Goal: Task Accomplishment & Management: Manage account settings

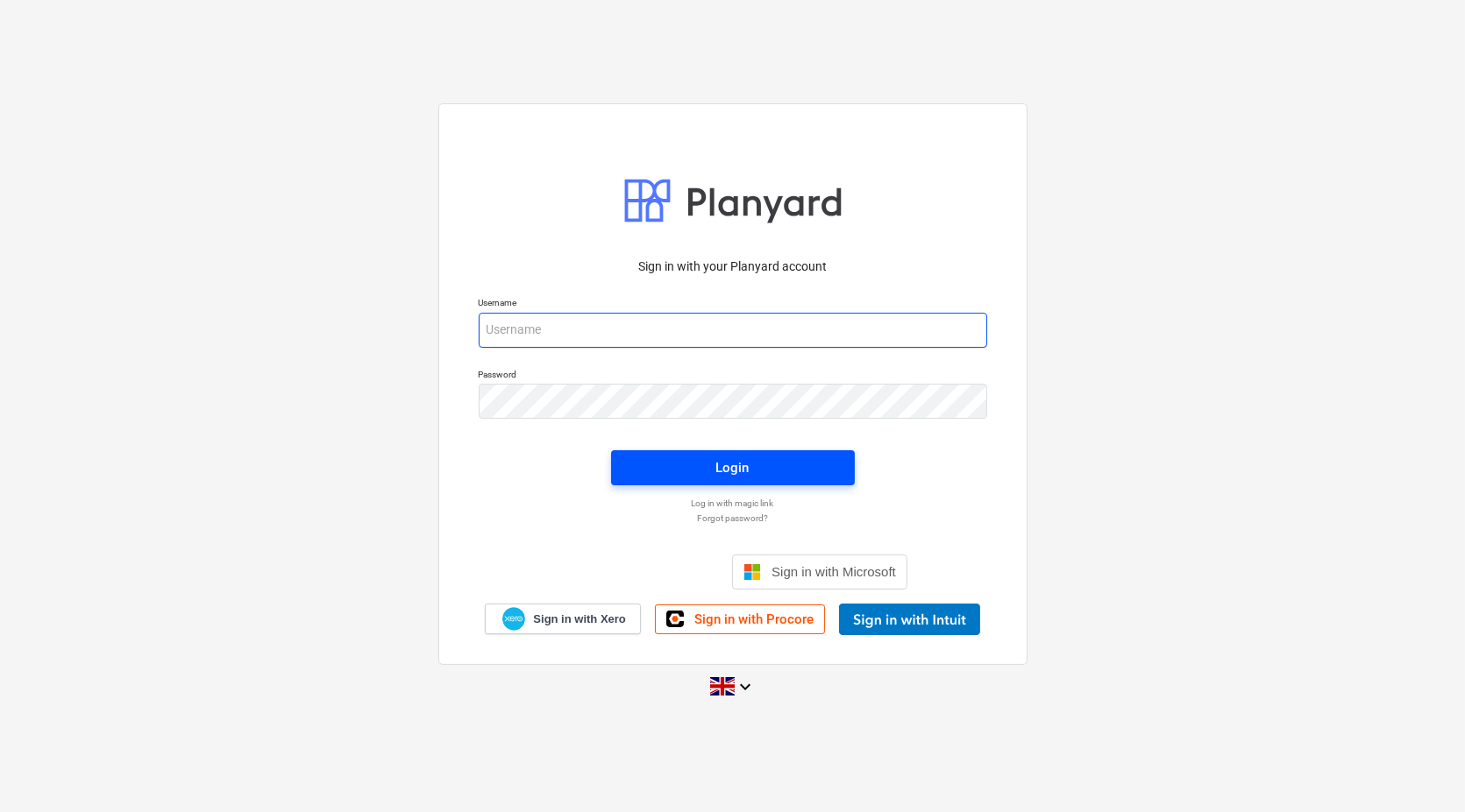
type input "[EMAIL_ADDRESS][DOMAIN_NAME]"
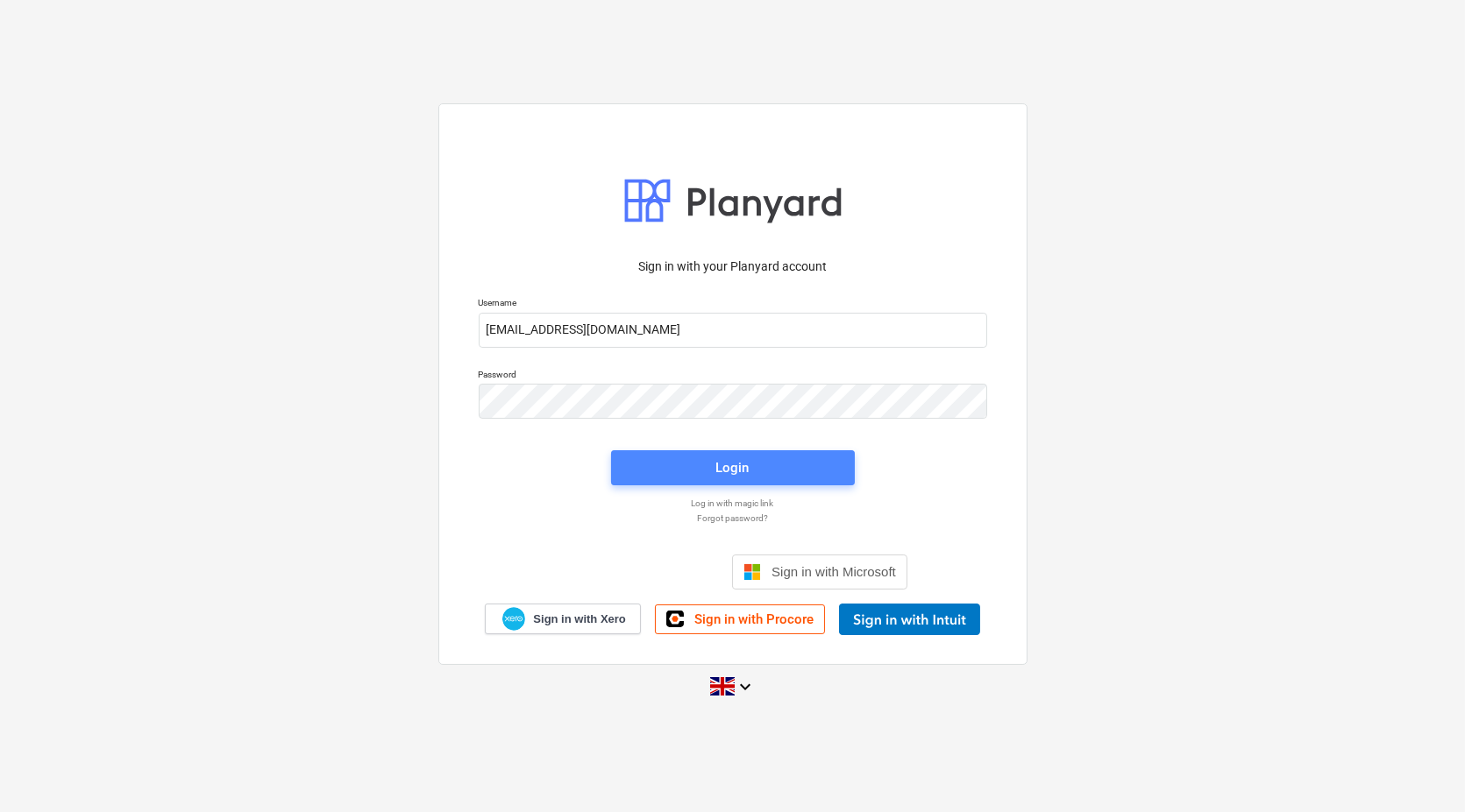
click at [712, 465] on span "Login" at bounding box center [732, 468] width 202 height 23
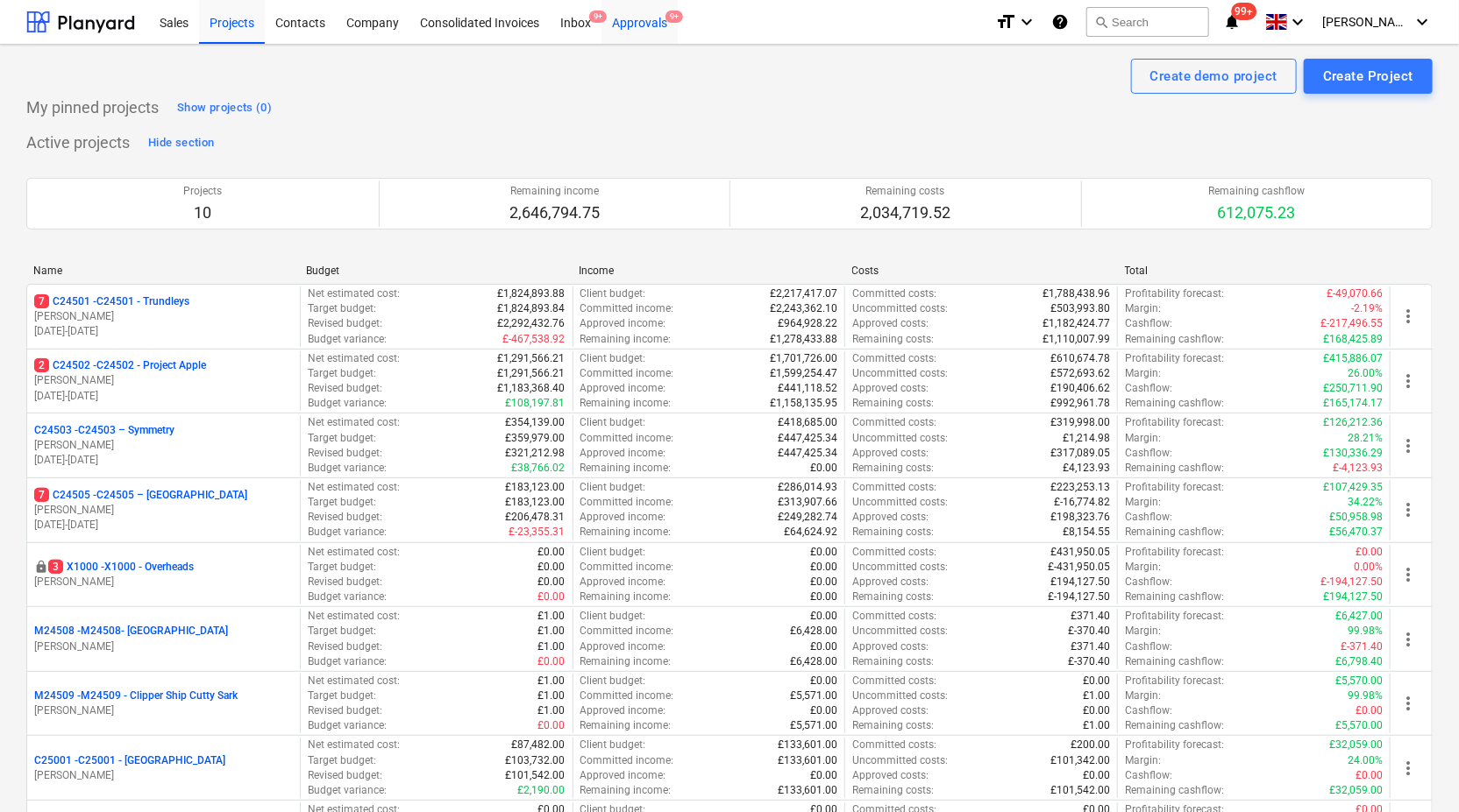
click at [644, 21] on div "Approvals 9+" at bounding box center [640, 21] width 76 height 45
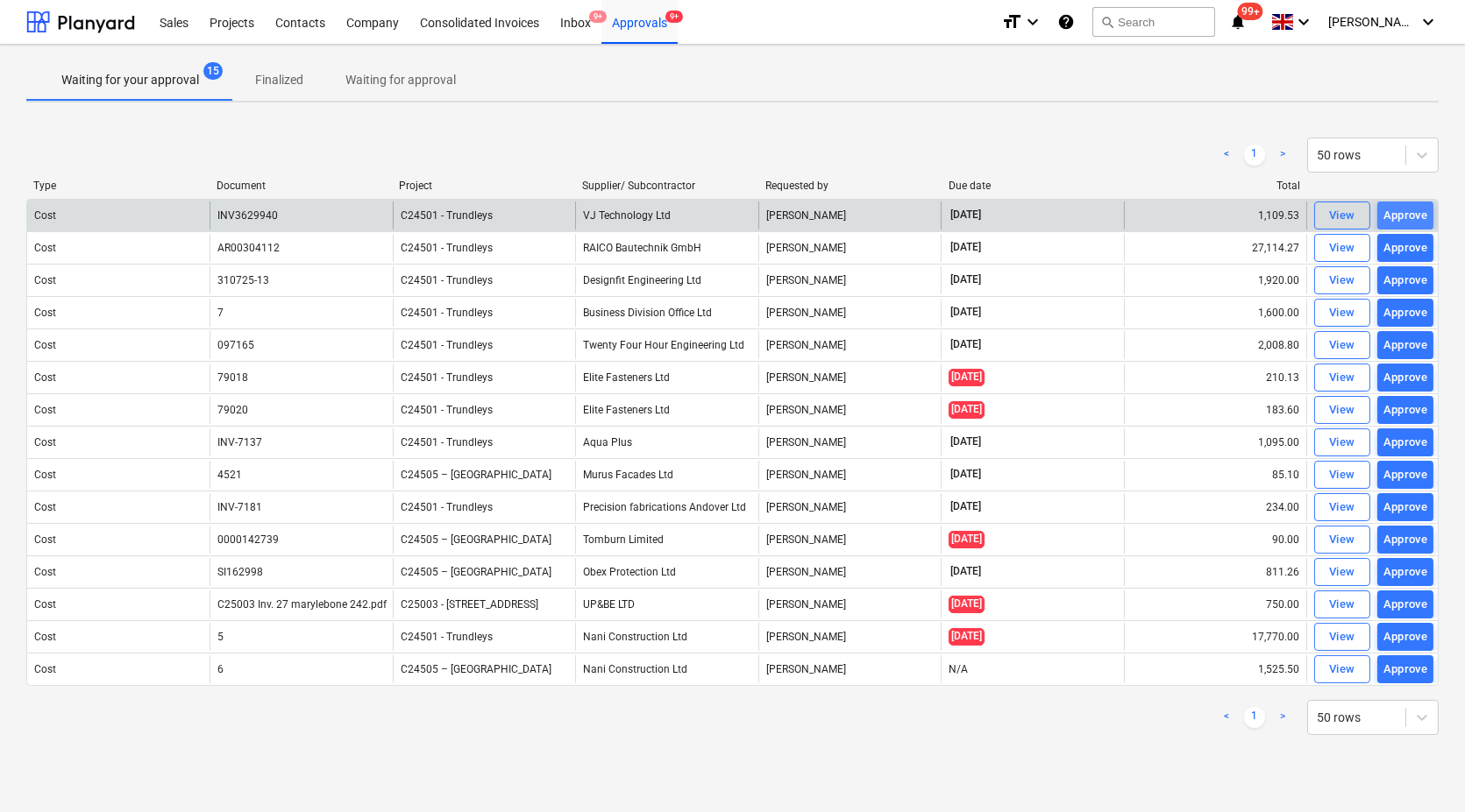
click at [1405, 213] on div "Approve" at bounding box center [1405, 215] width 45 height 20
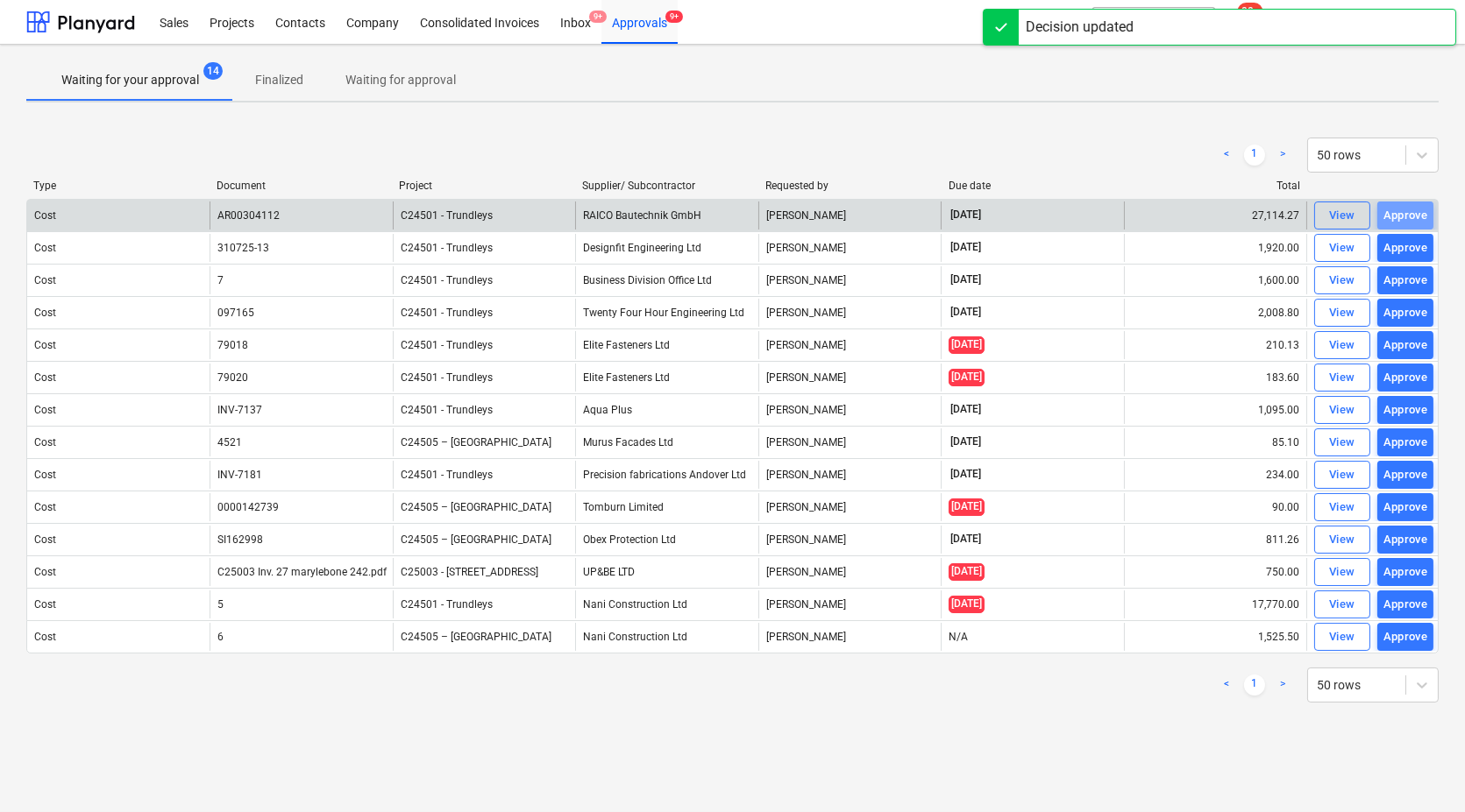
click at [1405, 213] on div "Approve" at bounding box center [1405, 215] width 45 height 20
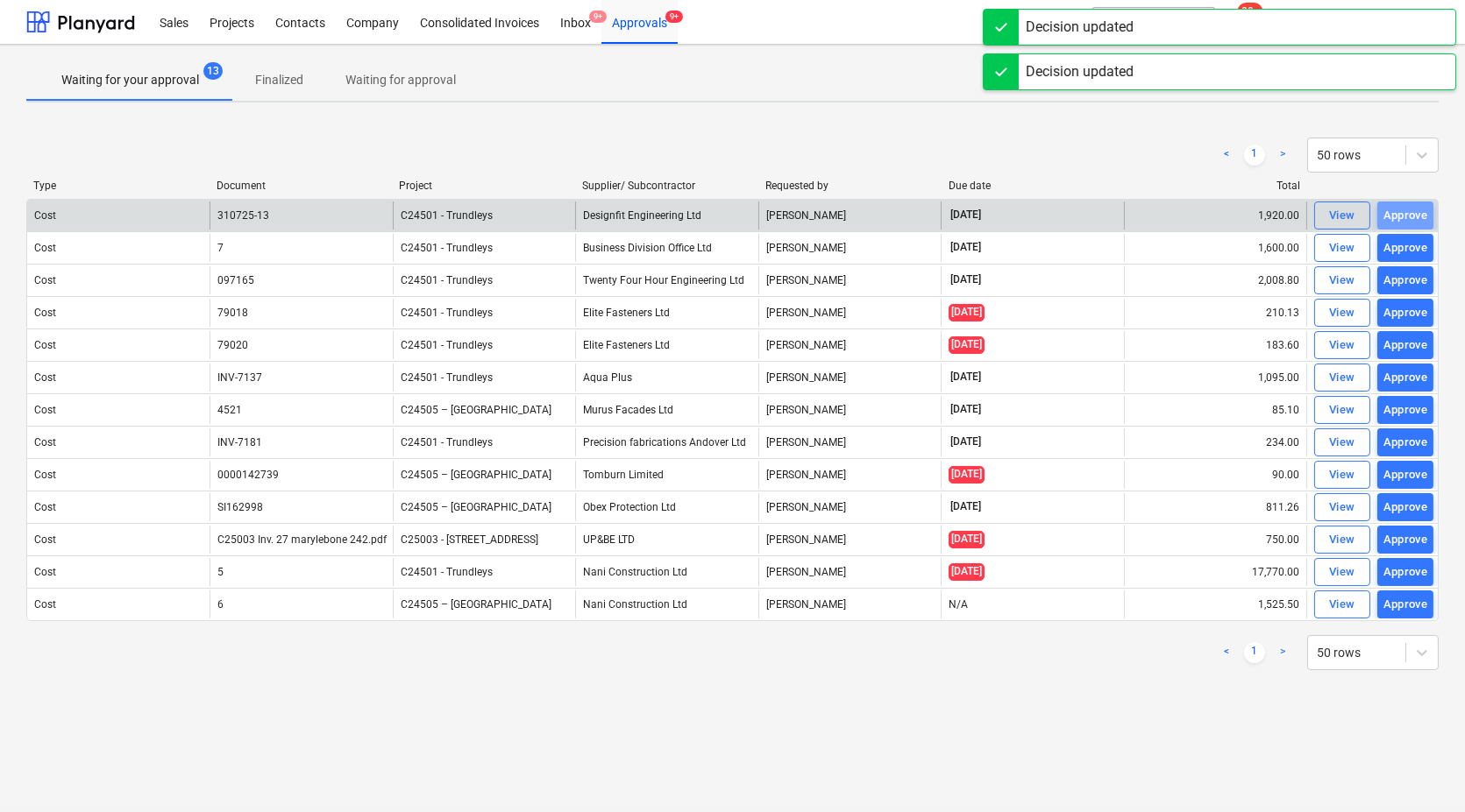
click at [1405, 213] on div "Approve" at bounding box center [1405, 215] width 45 height 20
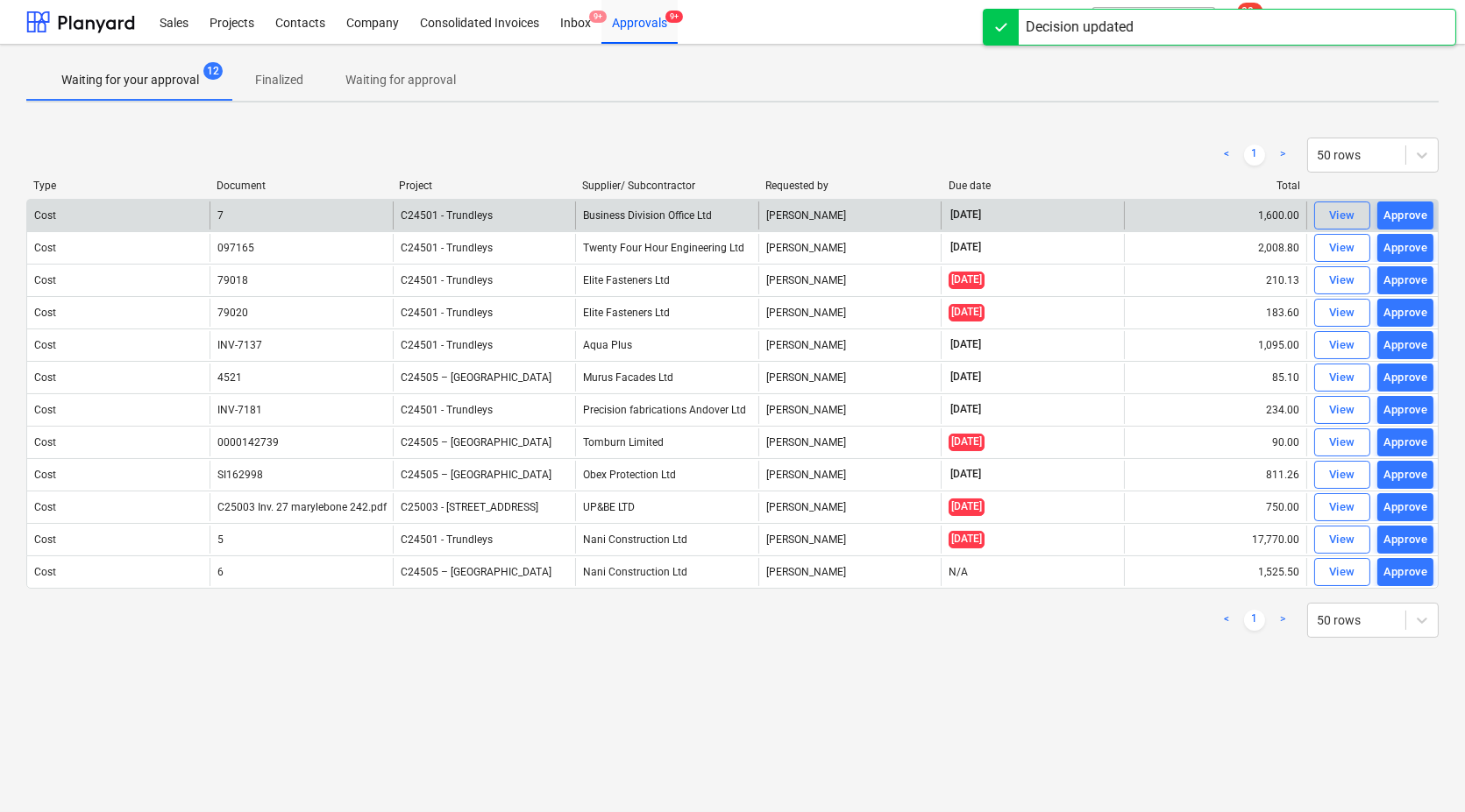
click at [1405, 213] on div "Approve" at bounding box center [1405, 215] width 45 height 20
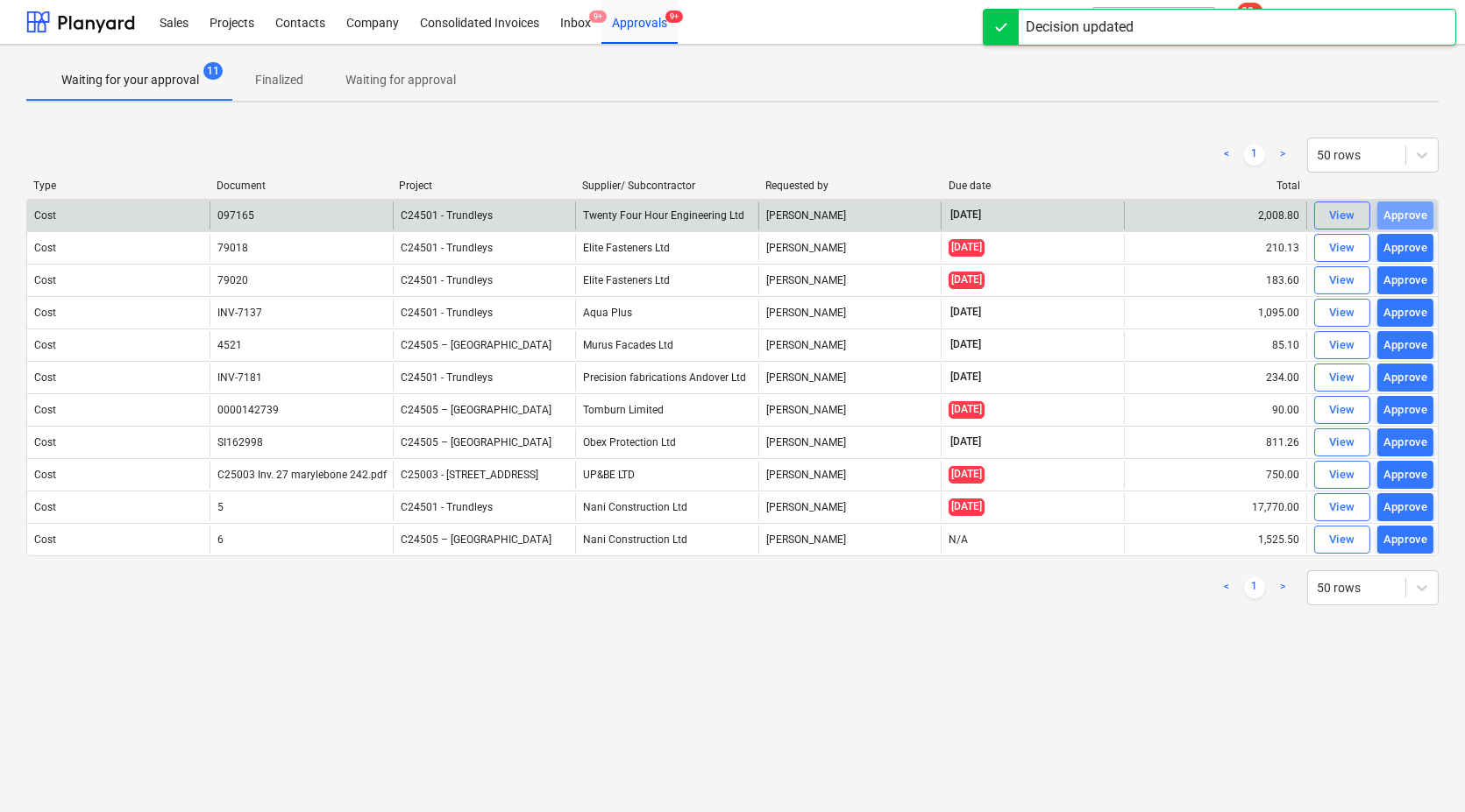
click at [1405, 213] on div "Approve" at bounding box center [1405, 215] width 45 height 20
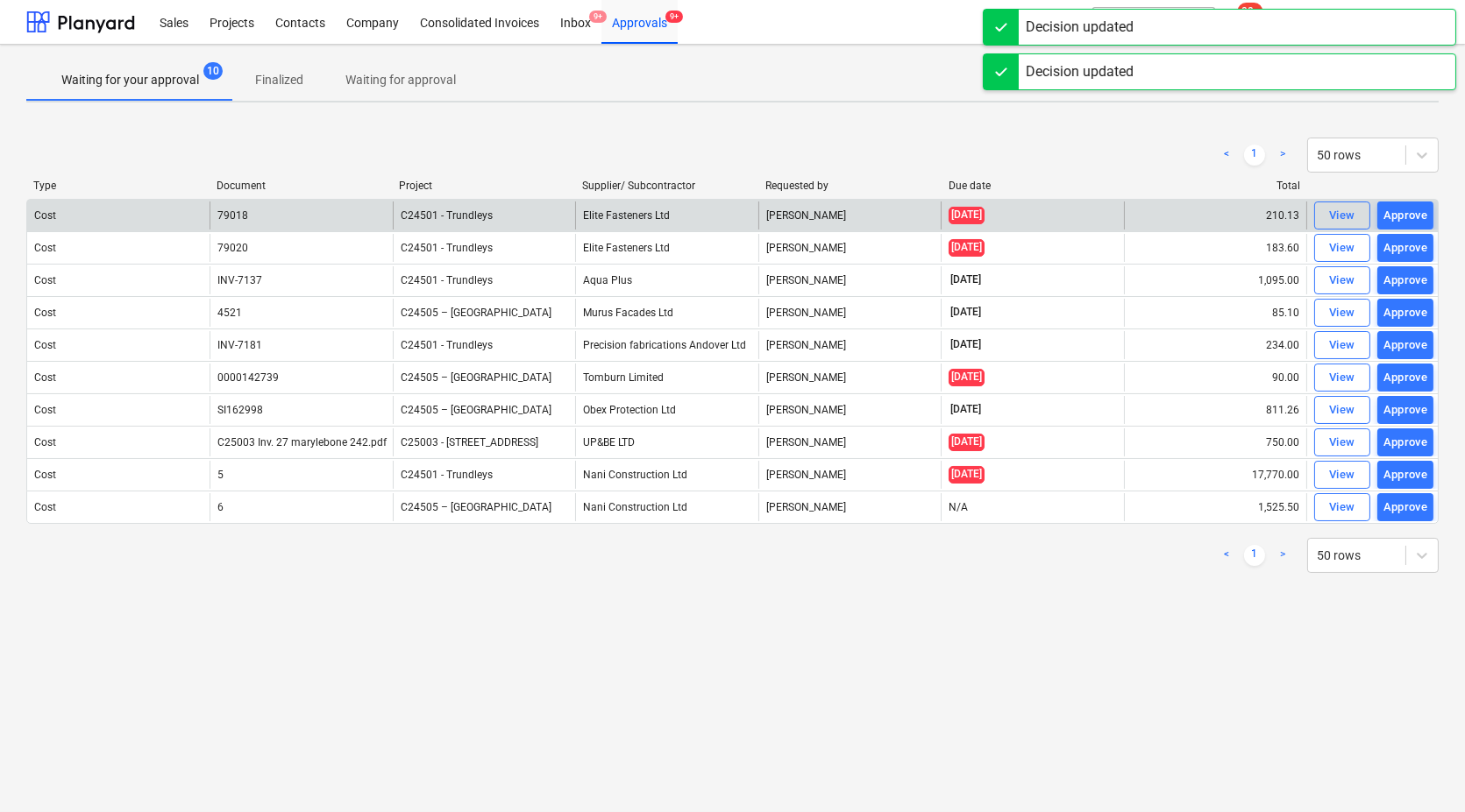
click at [1405, 213] on div "Approve" at bounding box center [1405, 215] width 45 height 20
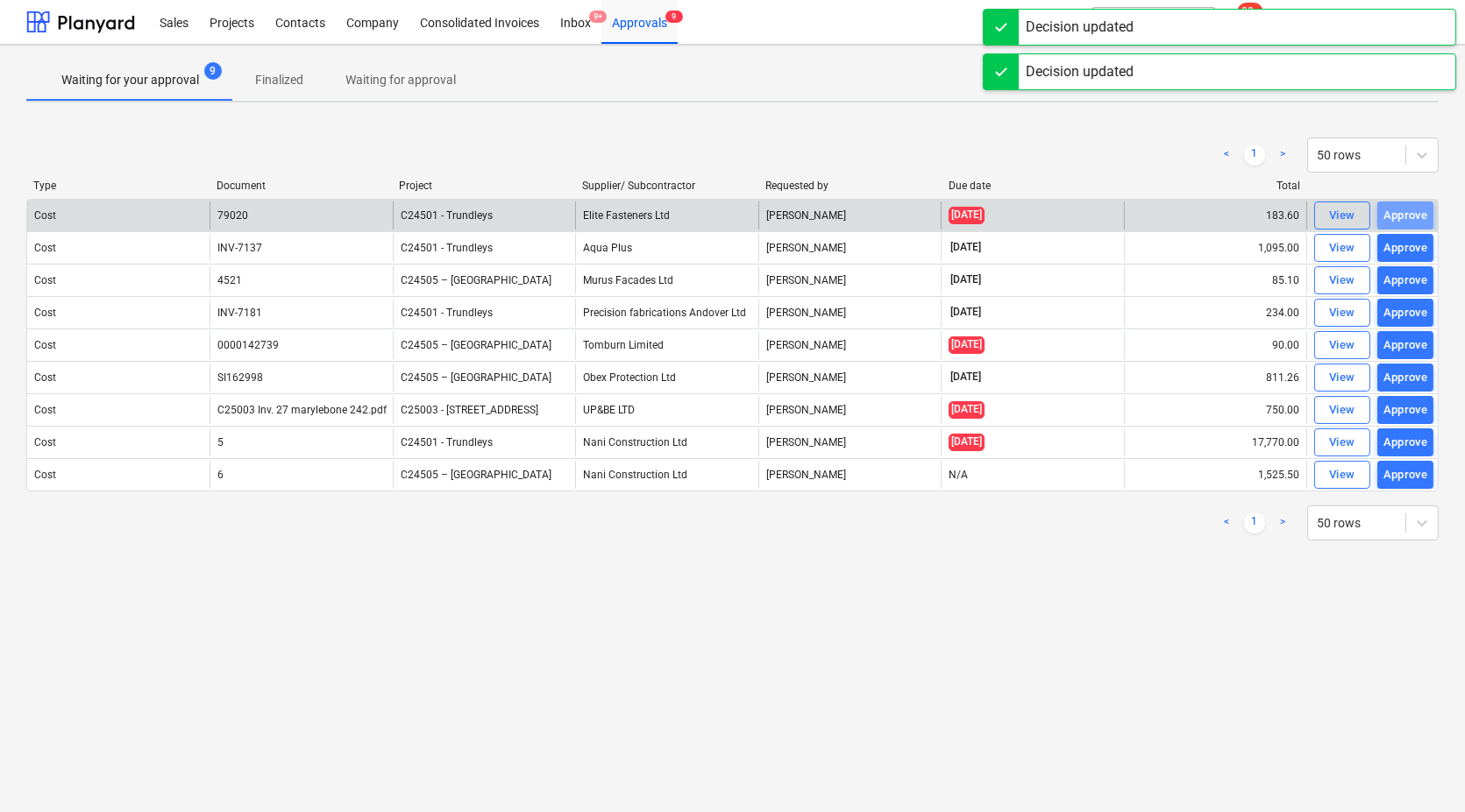
click at [1405, 213] on div "Approve" at bounding box center [1405, 215] width 45 height 20
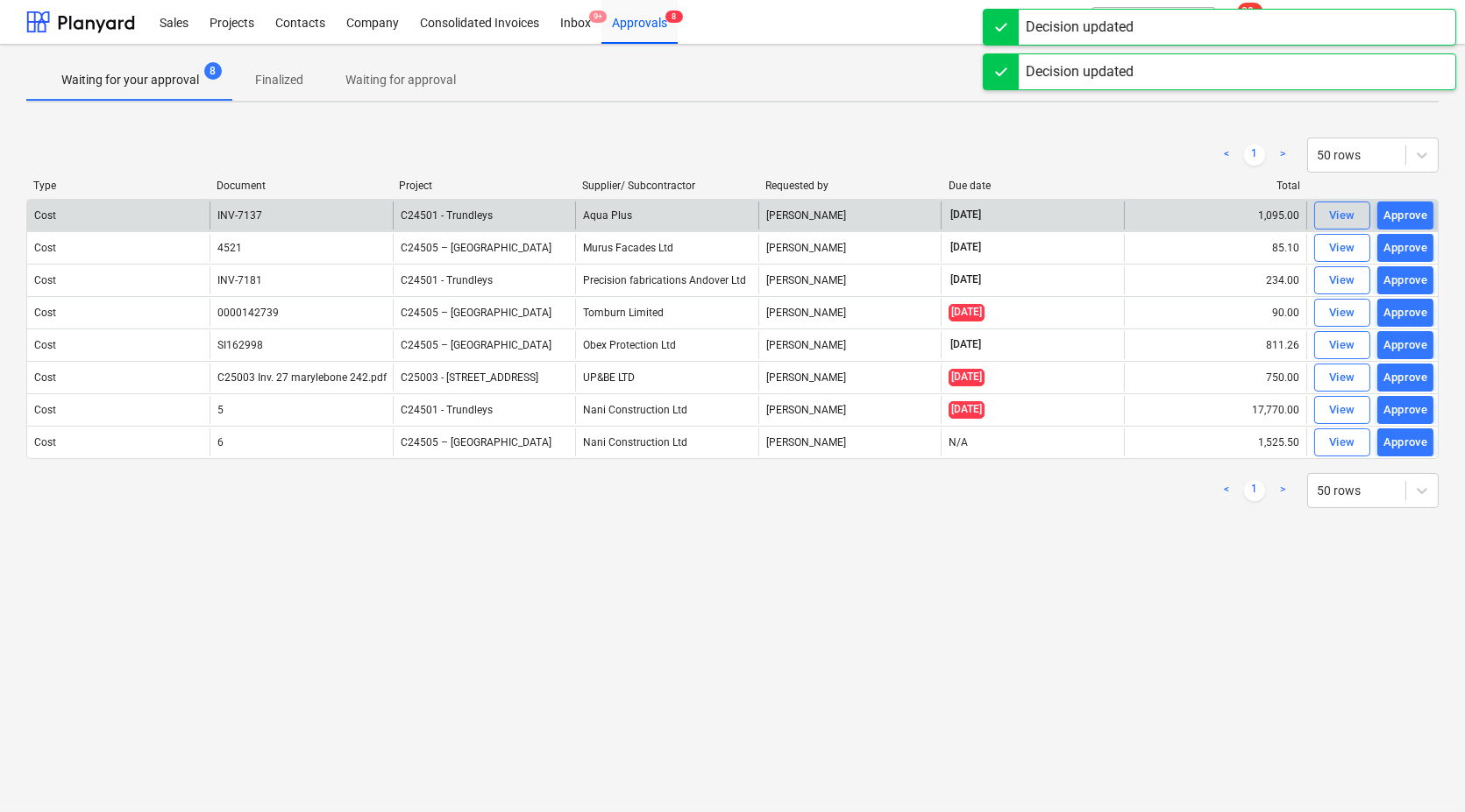
click at [1405, 213] on div "Approve" at bounding box center [1405, 215] width 45 height 20
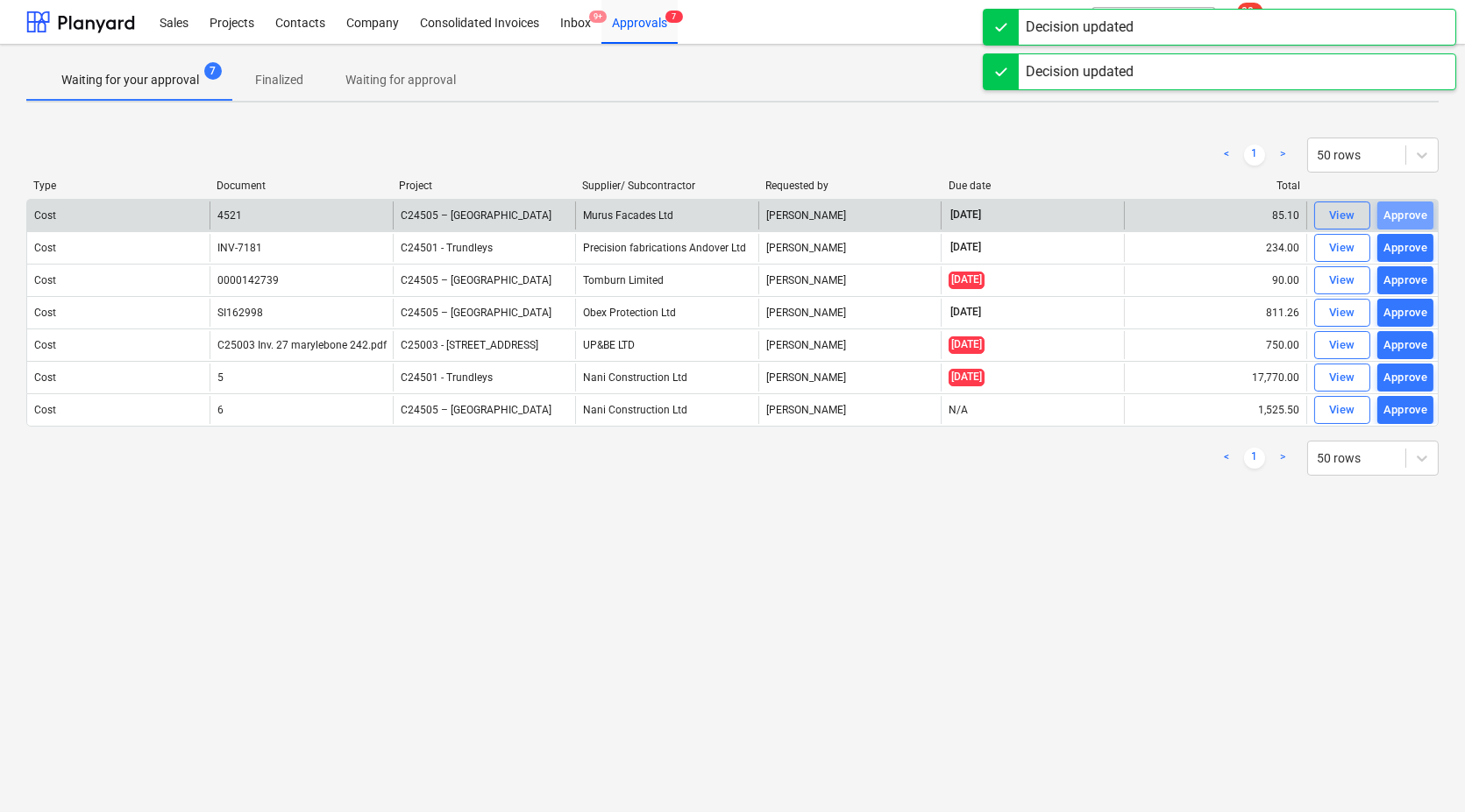
click at [1405, 213] on div "Approve" at bounding box center [1405, 215] width 45 height 20
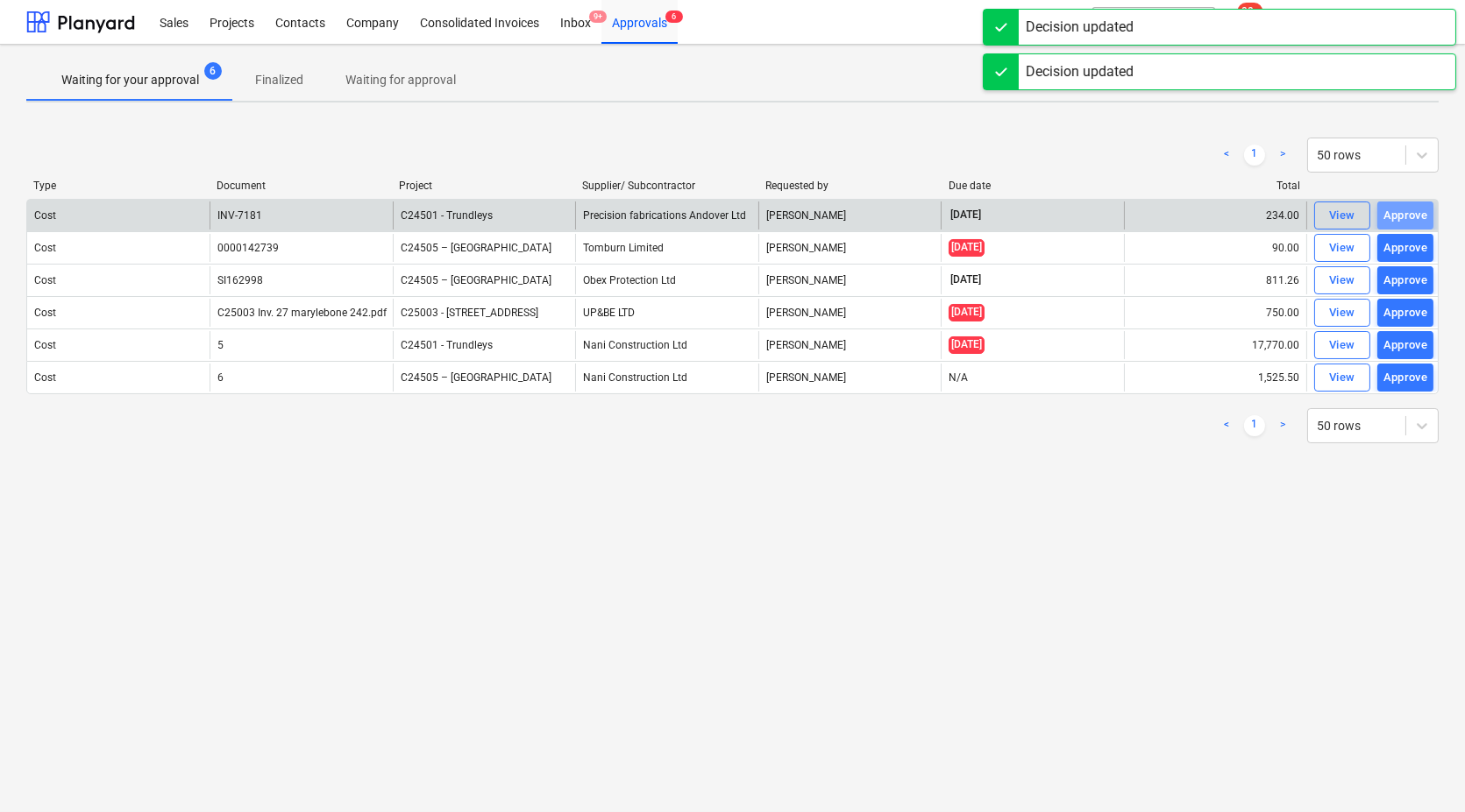
click at [1405, 213] on div "Approve" at bounding box center [1405, 215] width 45 height 20
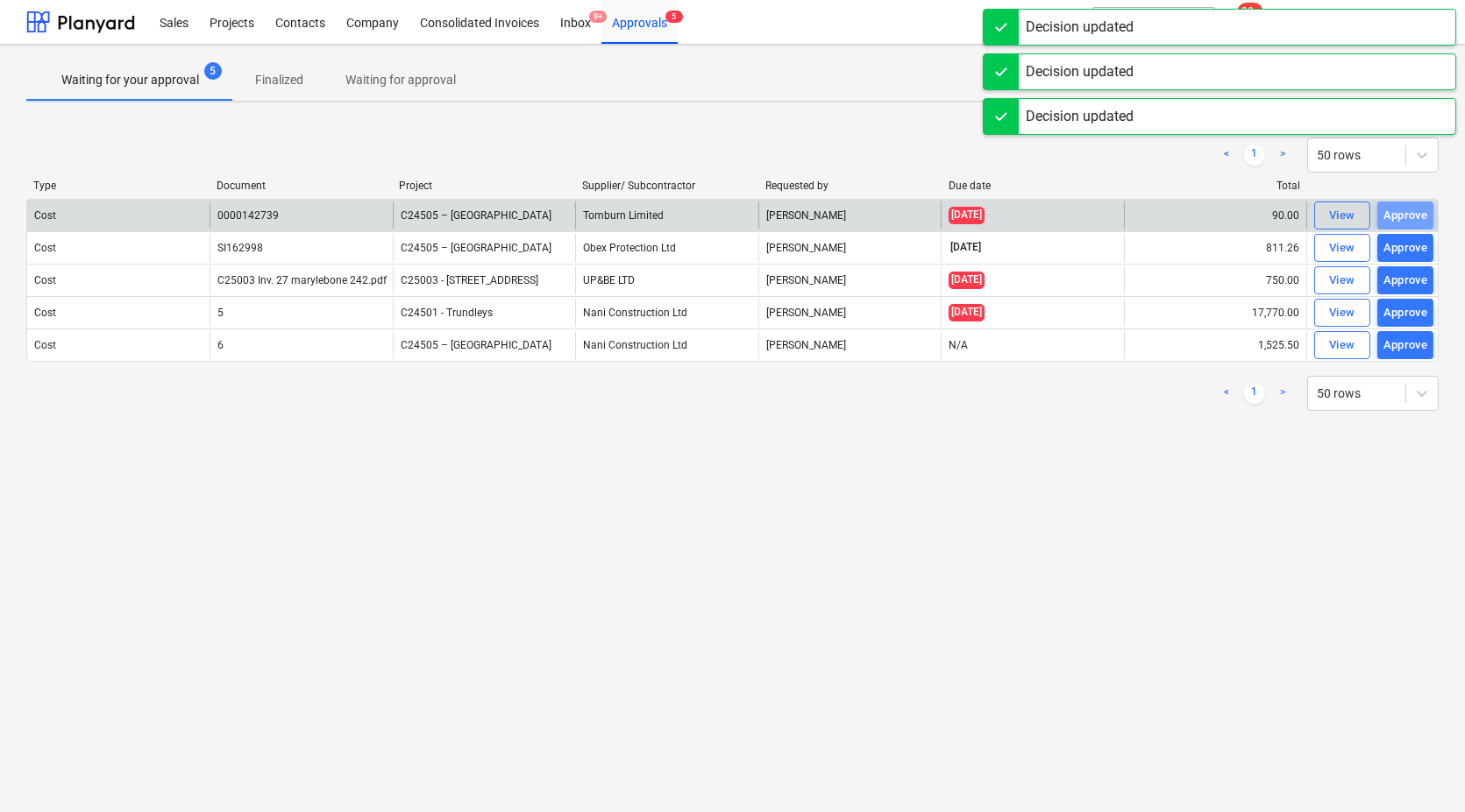
click at [1405, 213] on div "Approve" at bounding box center [1405, 215] width 45 height 20
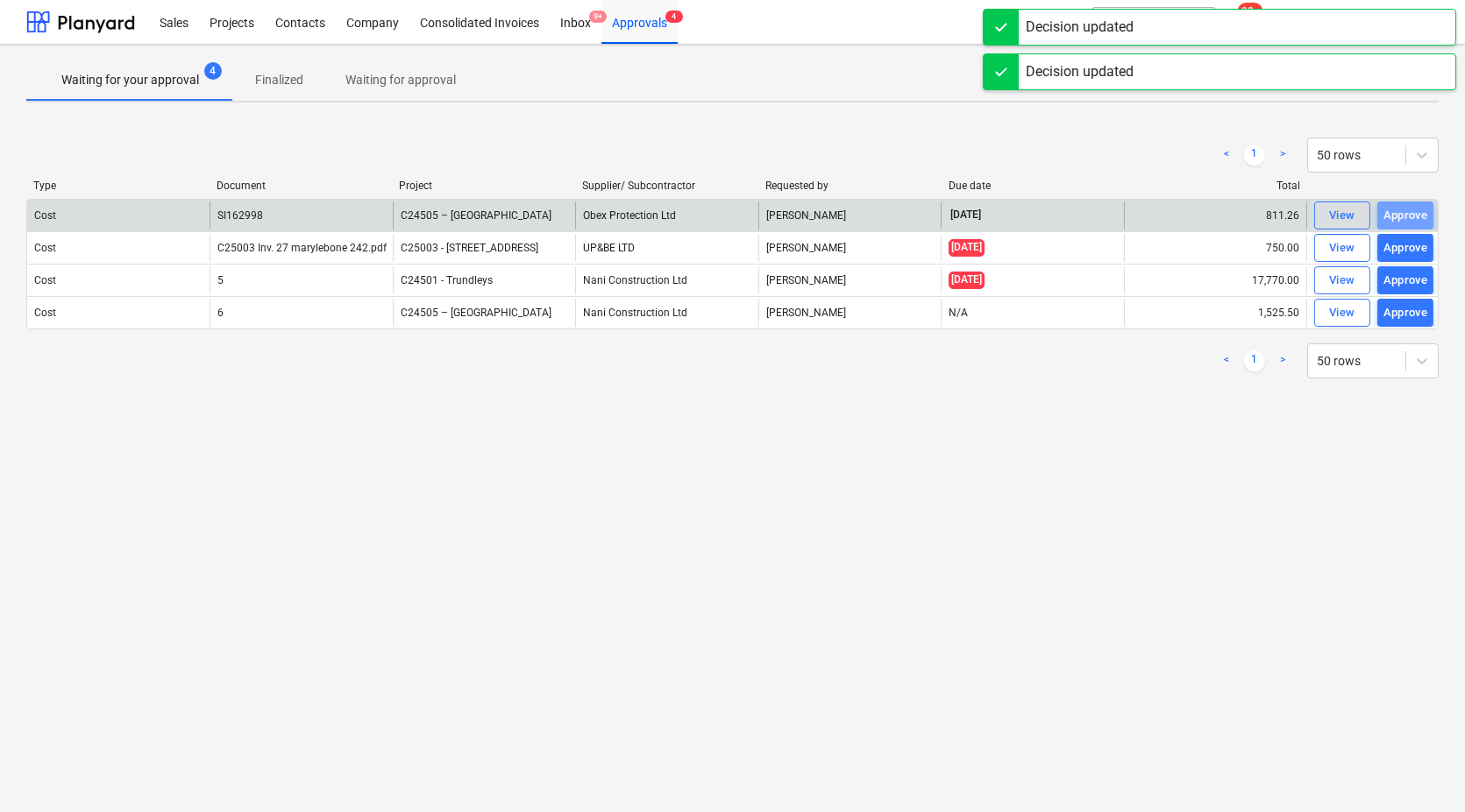
click at [1405, 213] on div "Approve" at bounding box center [1405, 215] width 45 height 20
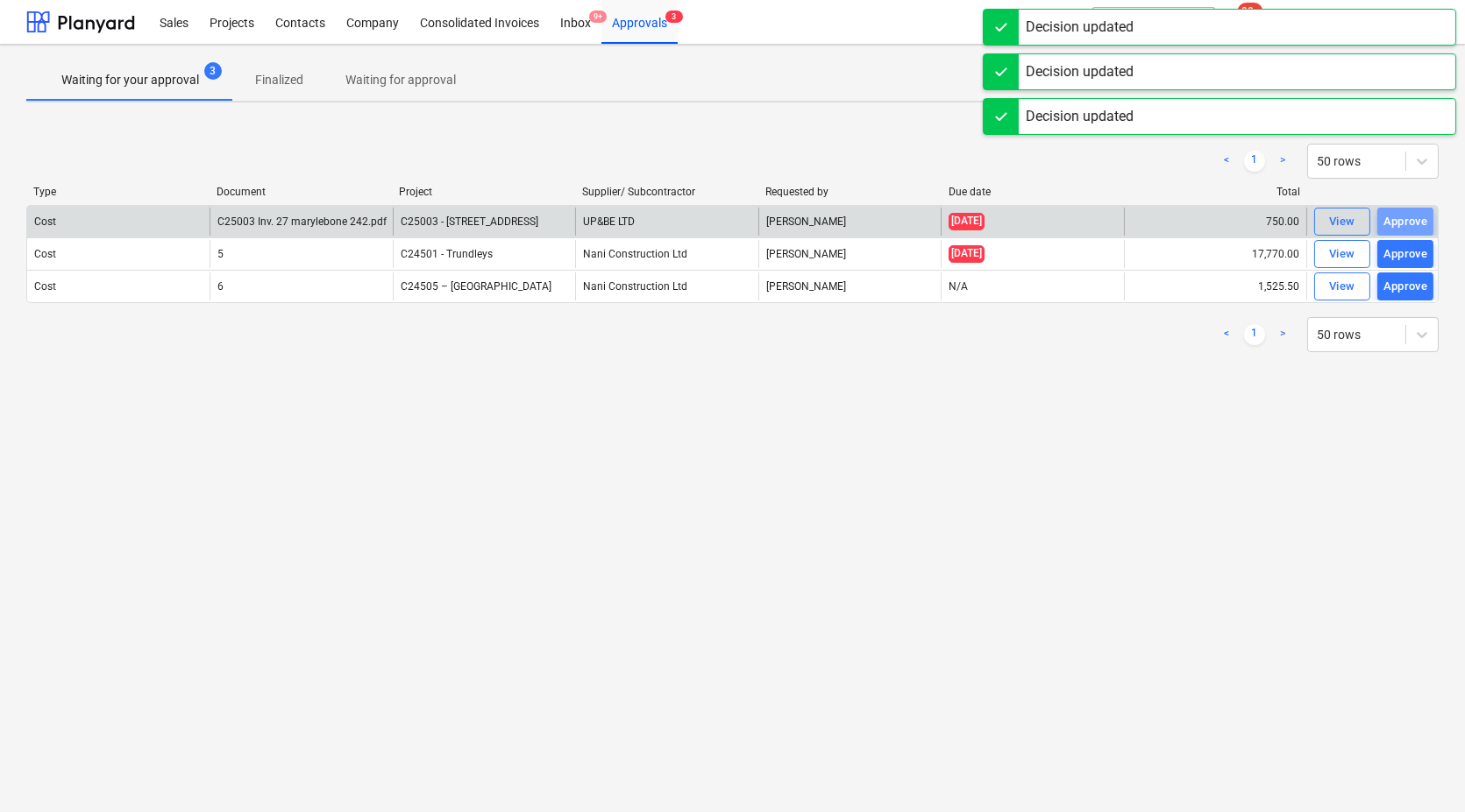
click at [1405, 213] on div "Approve" at bounding box center [1405, 222] width 45 height 20
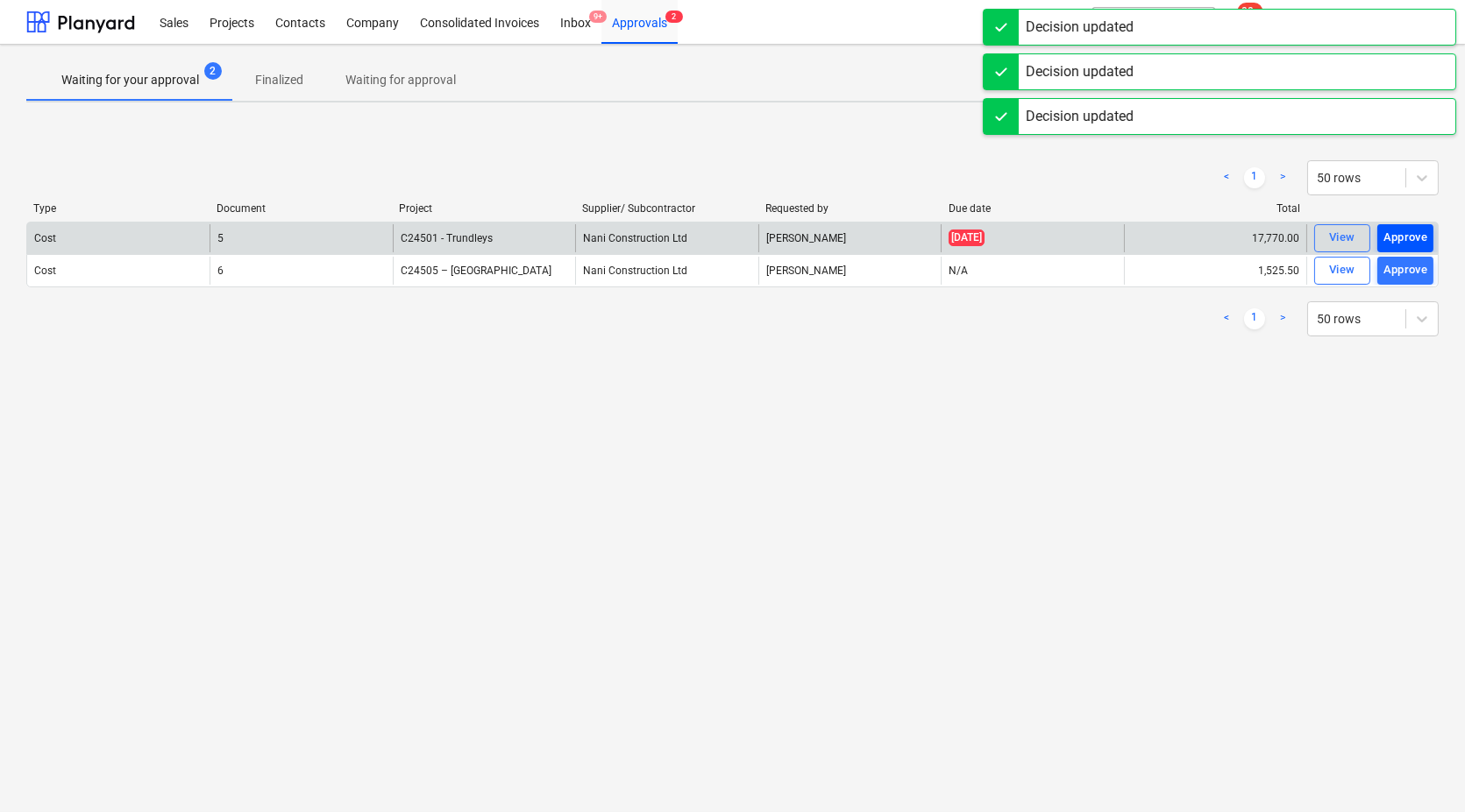
click at [1399, 234] on div "Approve" at bounding box center [1405, 237] width 45 height 20
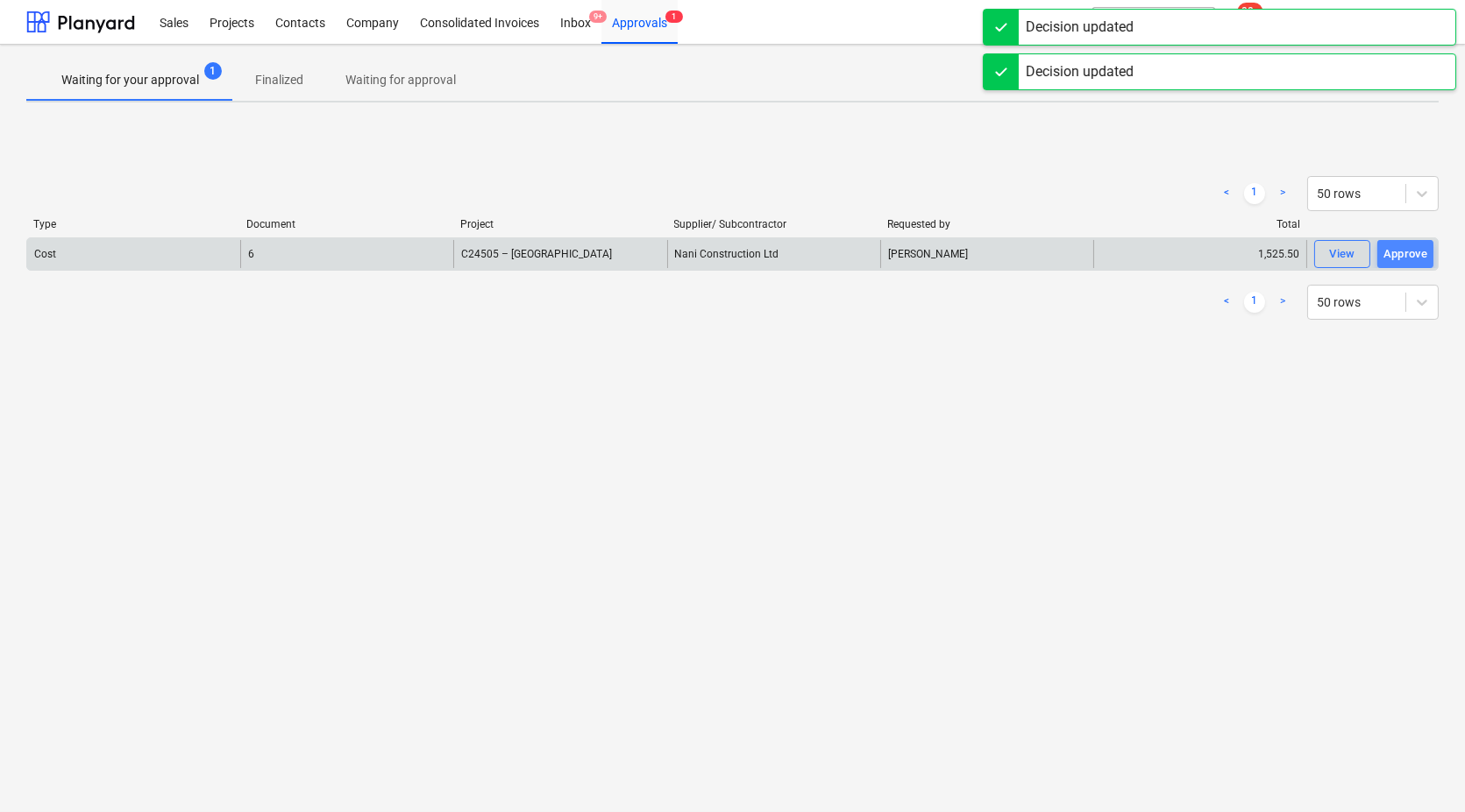
click at [1402, 253] on div "Approve" at bounding box center [1405, 254] width 45 height 20
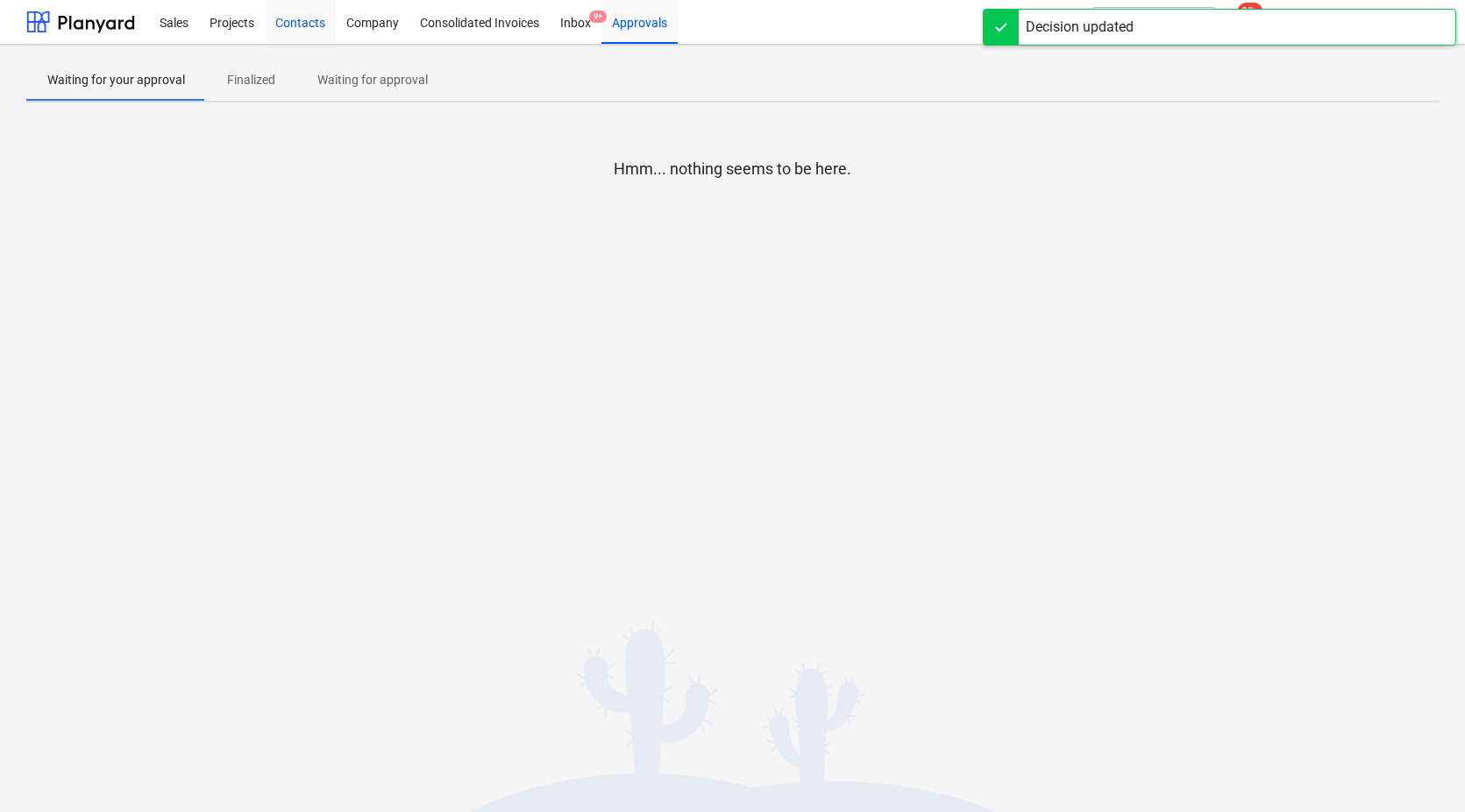
click at [308, 24] on div "Contacts" at bounding box center [299, 21] width 71 height 45
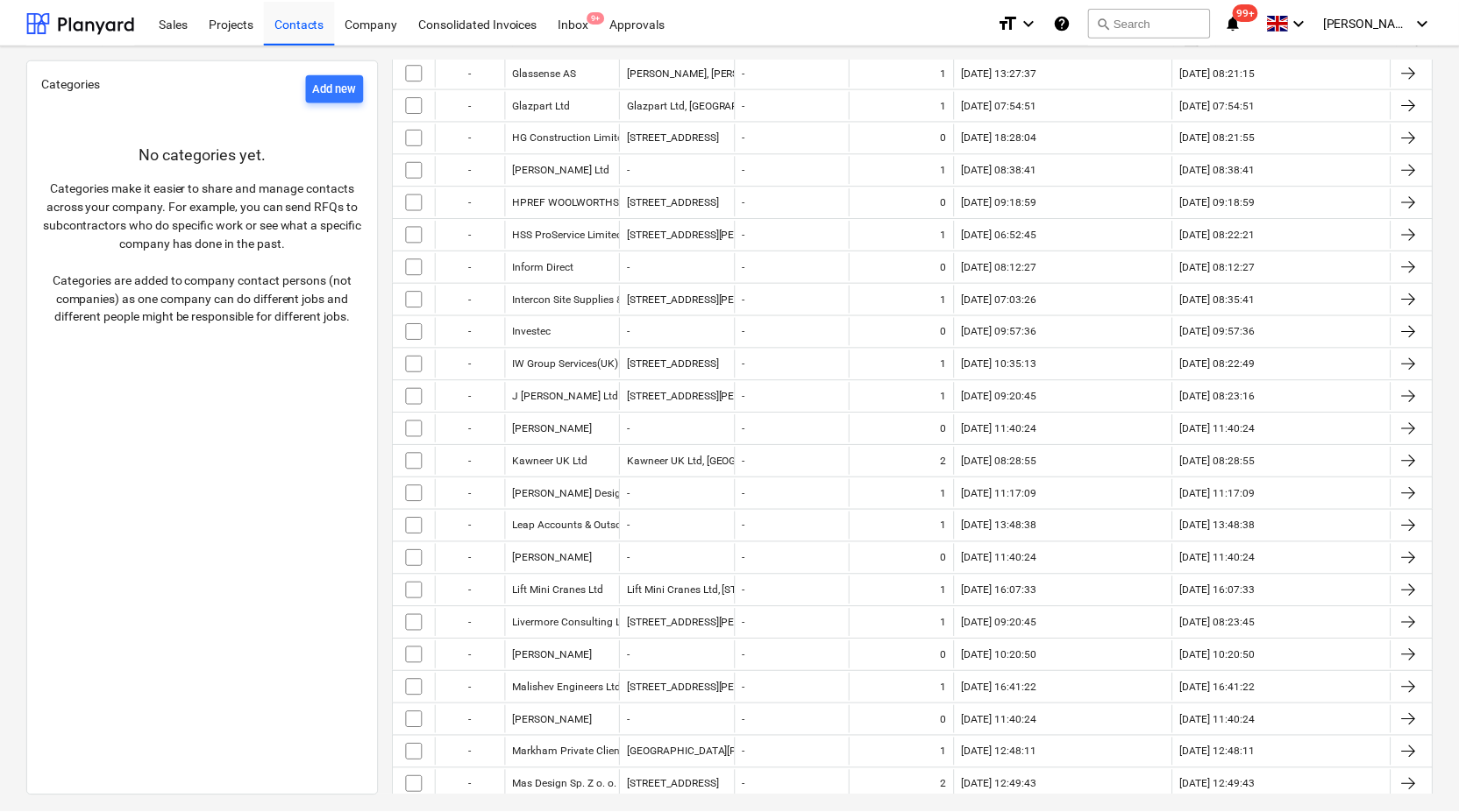
scroll to position [1487, 0]
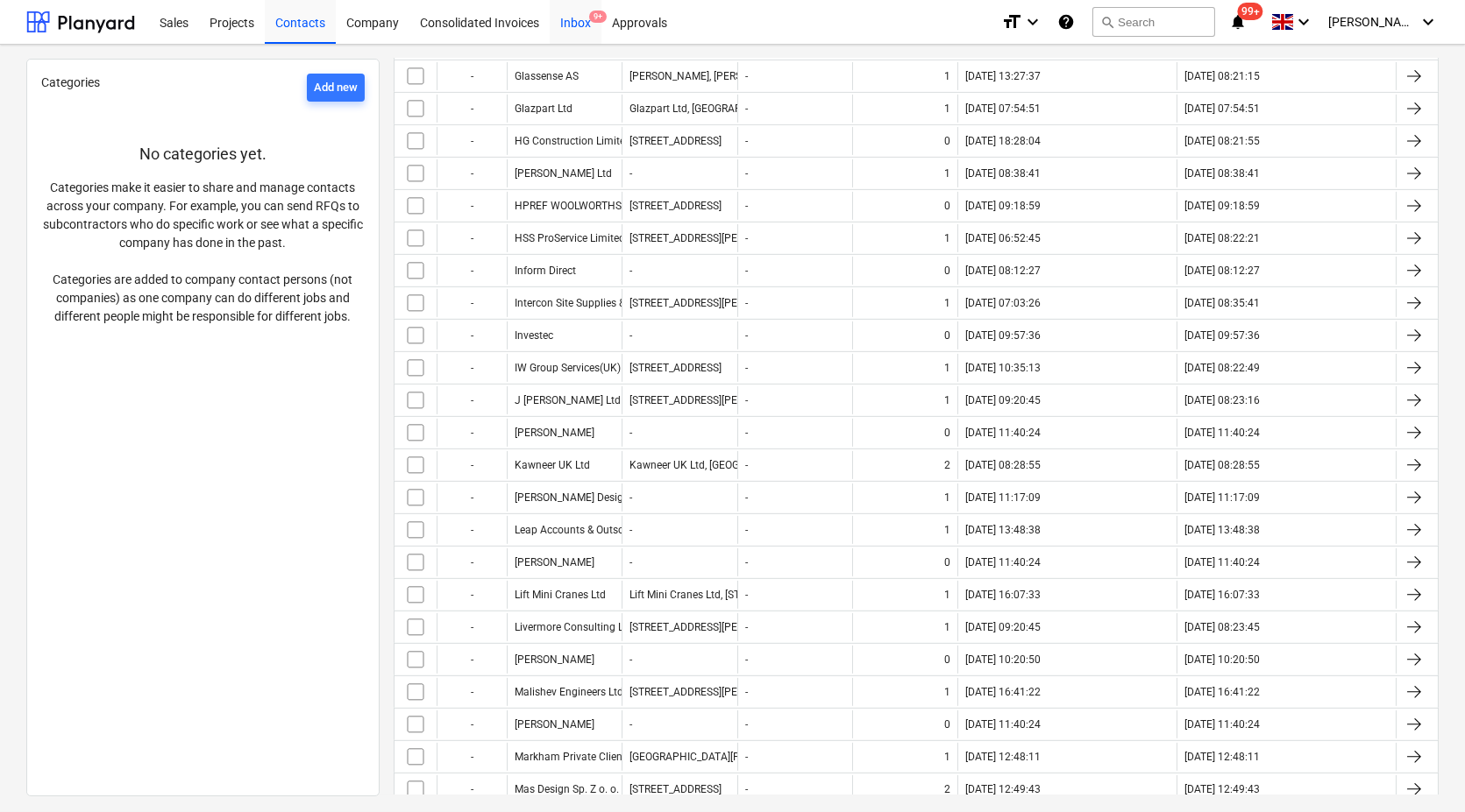
click at [566, 20] on div "Inbox 9+" at bounding box center [576, 21] width 52 height 45
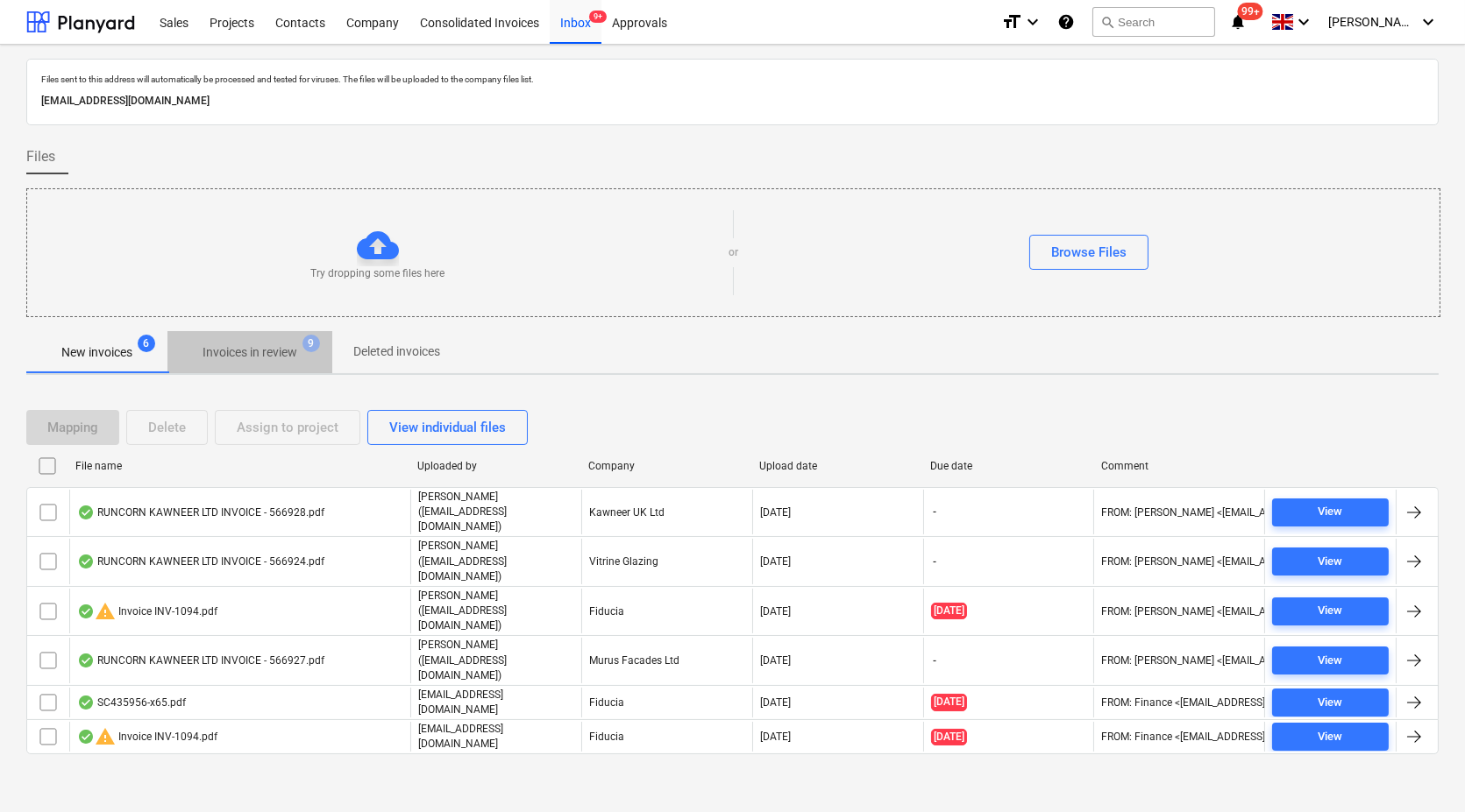
click at [278, 350] on p "Invoices in review" at bounding box center [249, 352] width 95 height 18
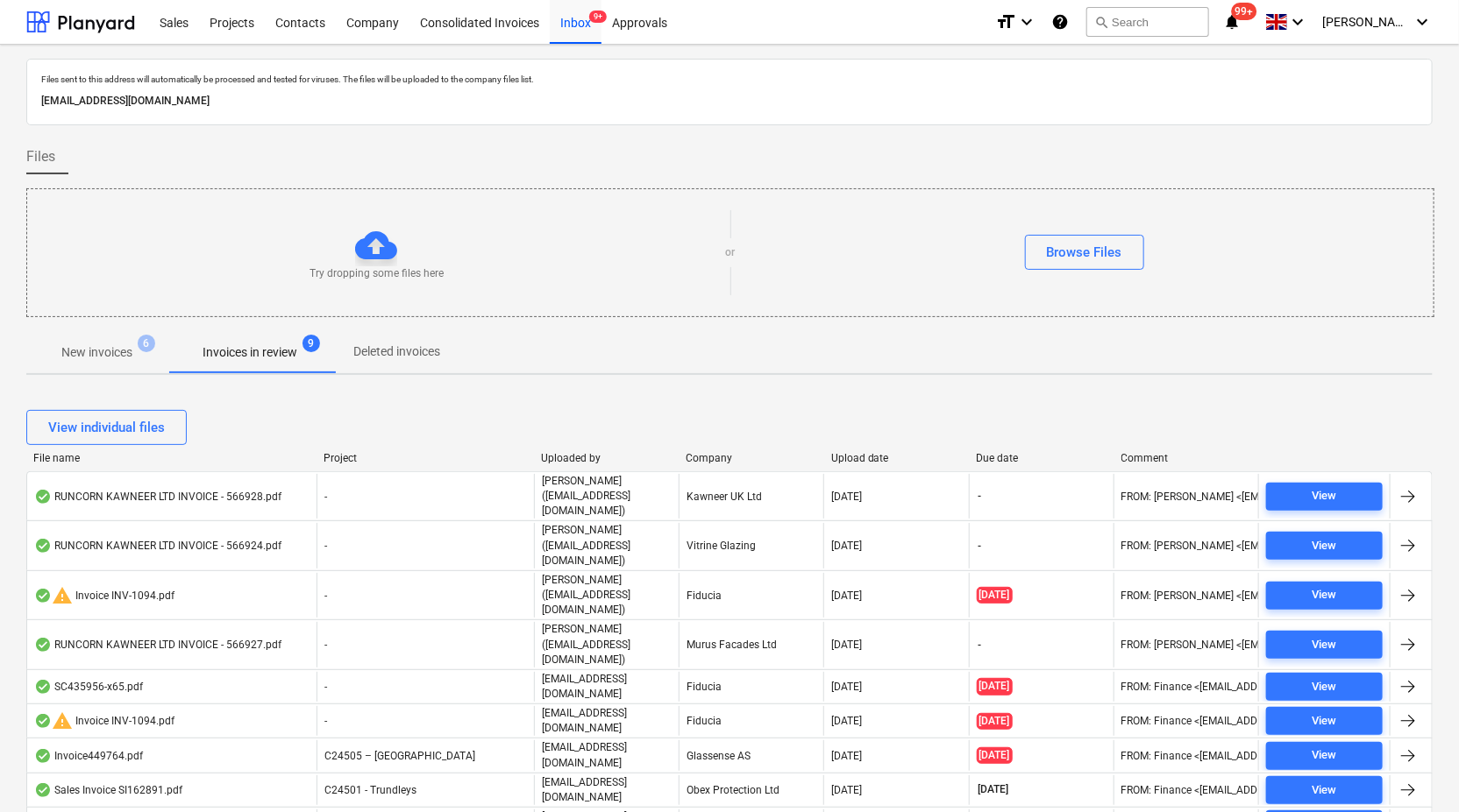
drag, startPoint x: 1393, startPoint y: 249, endPoint x: 1395, endPoint y: 270, distance: 21.1
click at [1395, 270] on div "Try dropping some files here or Browse Files" at bounding box center [730, 252] width 1406 height 99
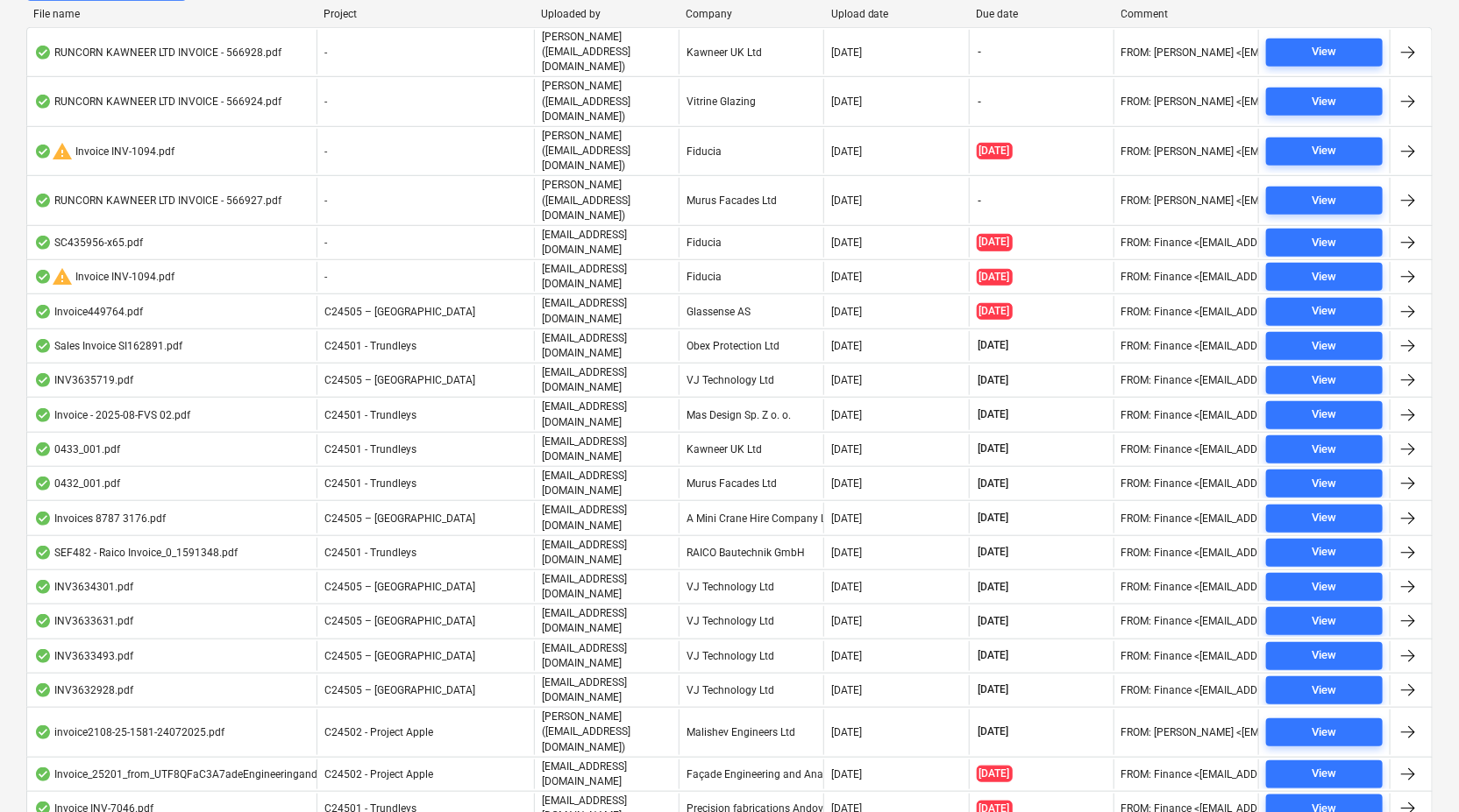
scroll to position [445, 0]
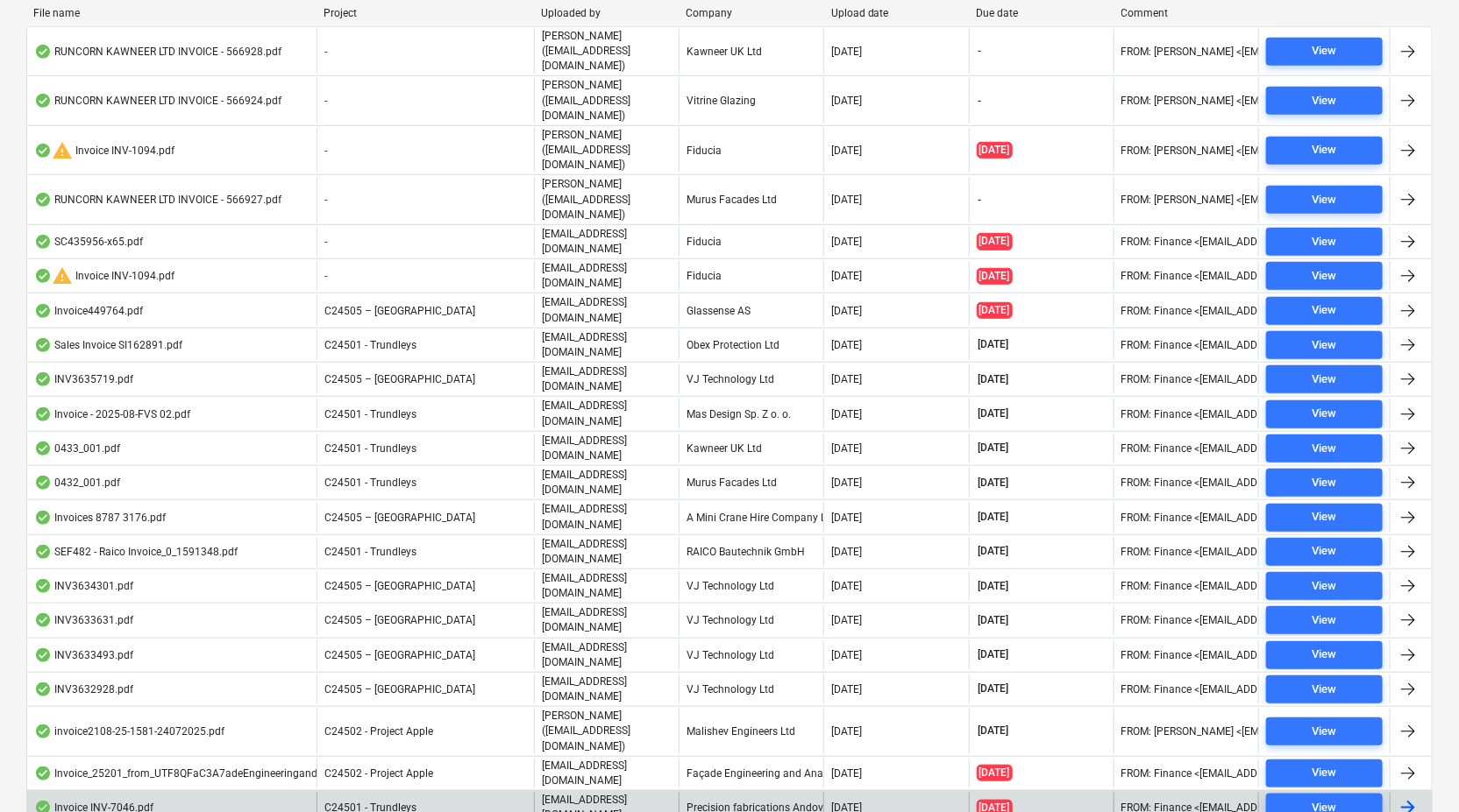
click at [1406, 798] on div at bounding box center [1408, 808] width 21 height 21
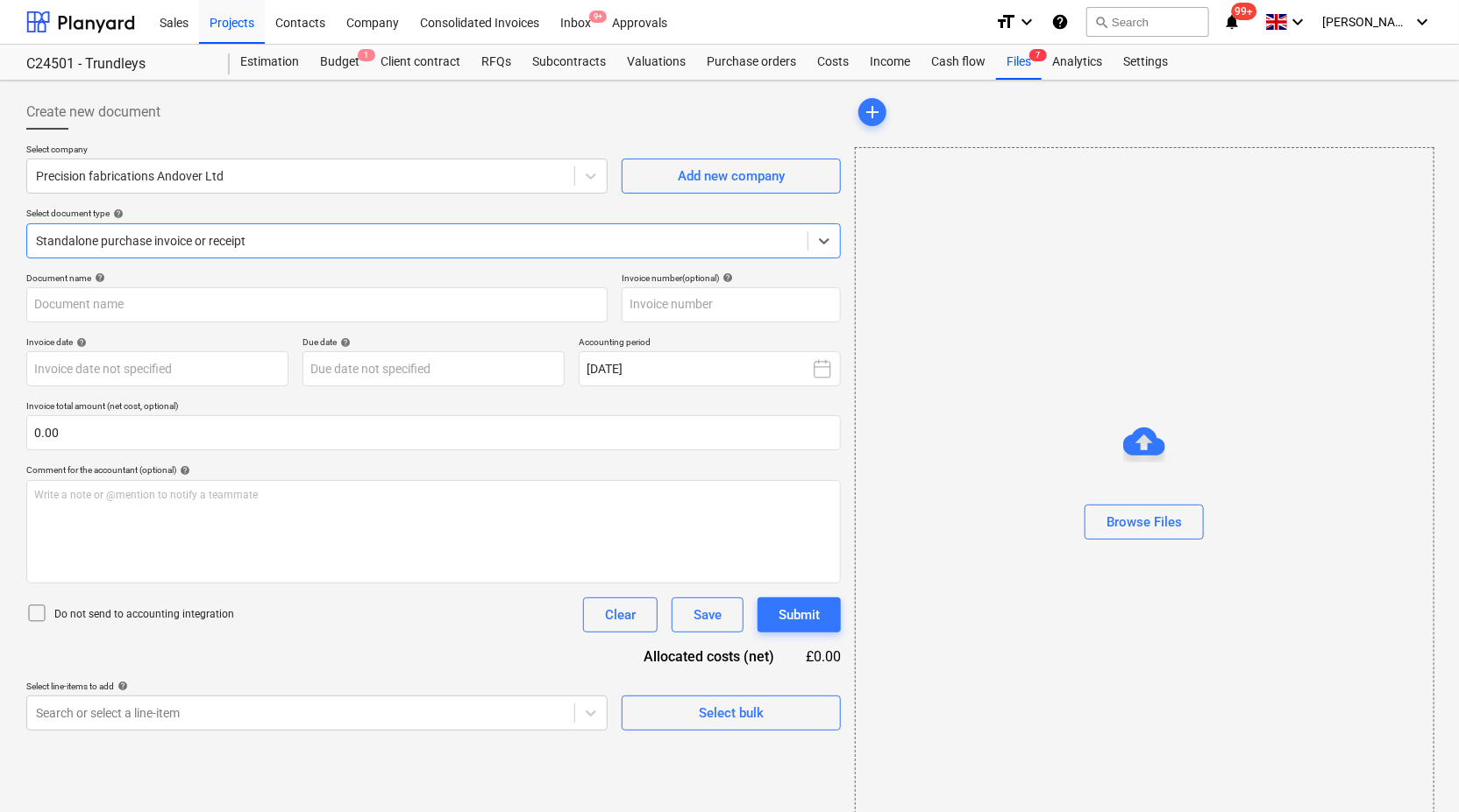
type input "INV-7046"
type input "[DATE]"
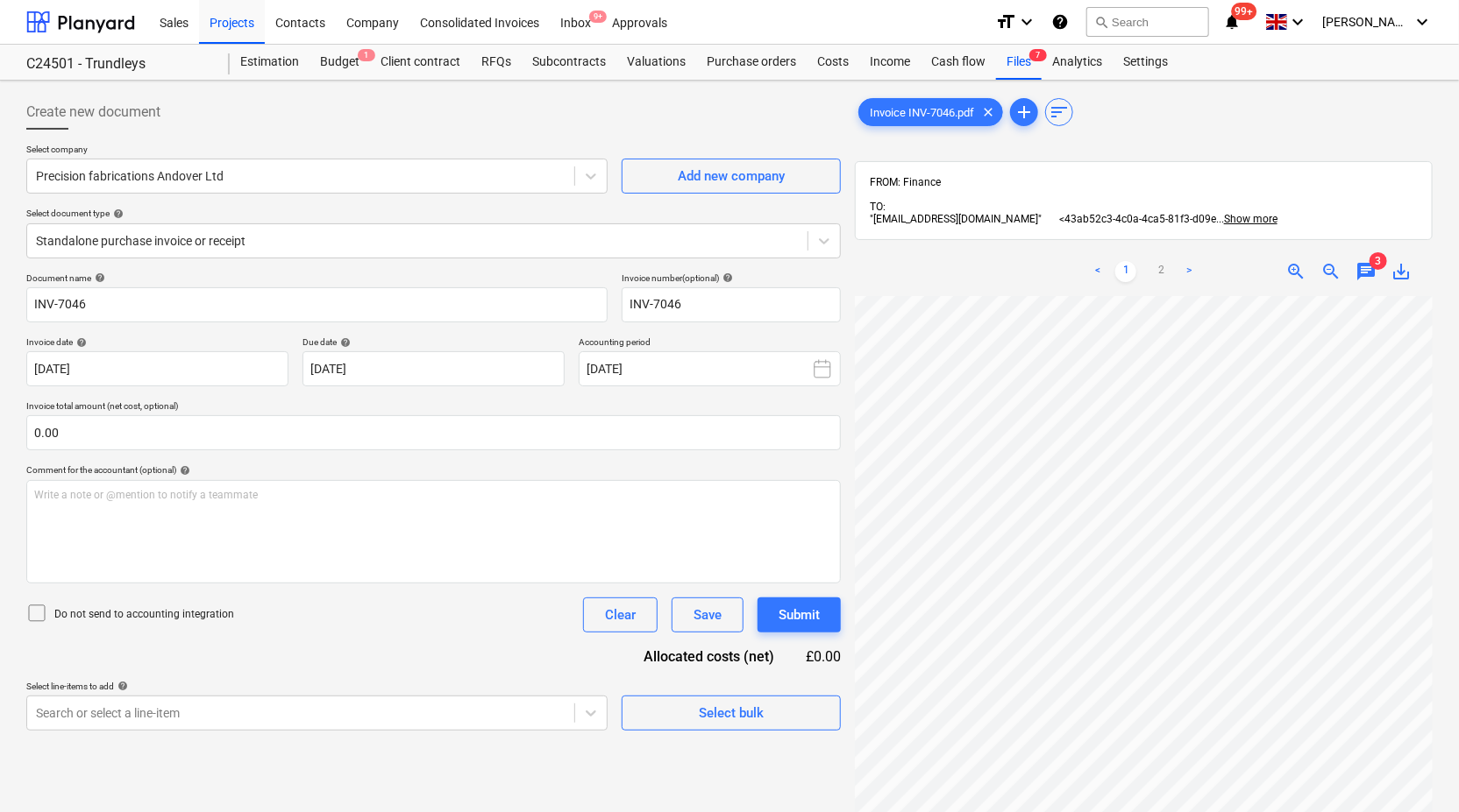
scroll to position [172, 83]
click at [824, 238] on icon at bounding box center [824, 241] width 18 height 18
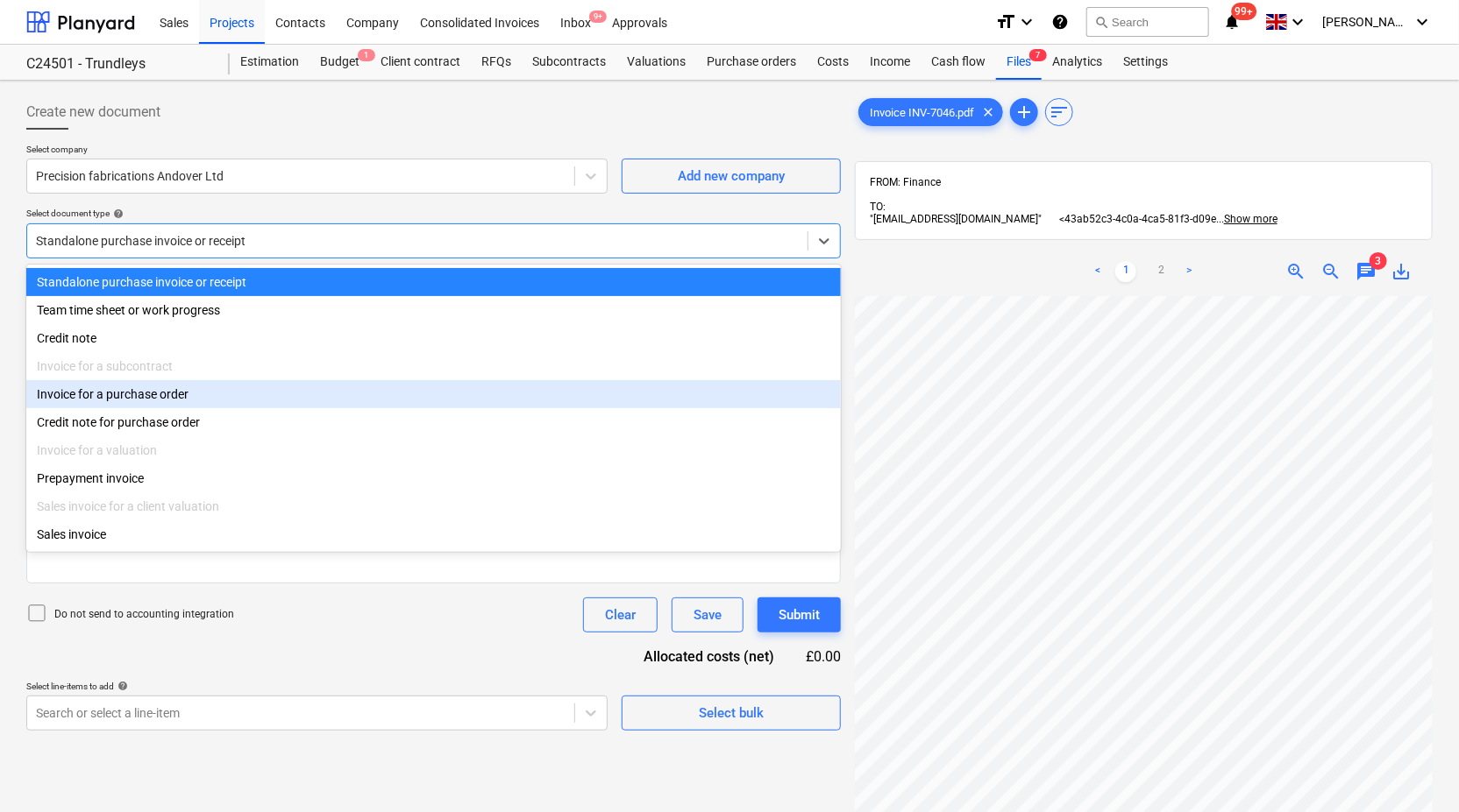
click at [763, 399] on div "Invoice for a purchase order" at bounding box center [433, 394] width 814 height 28
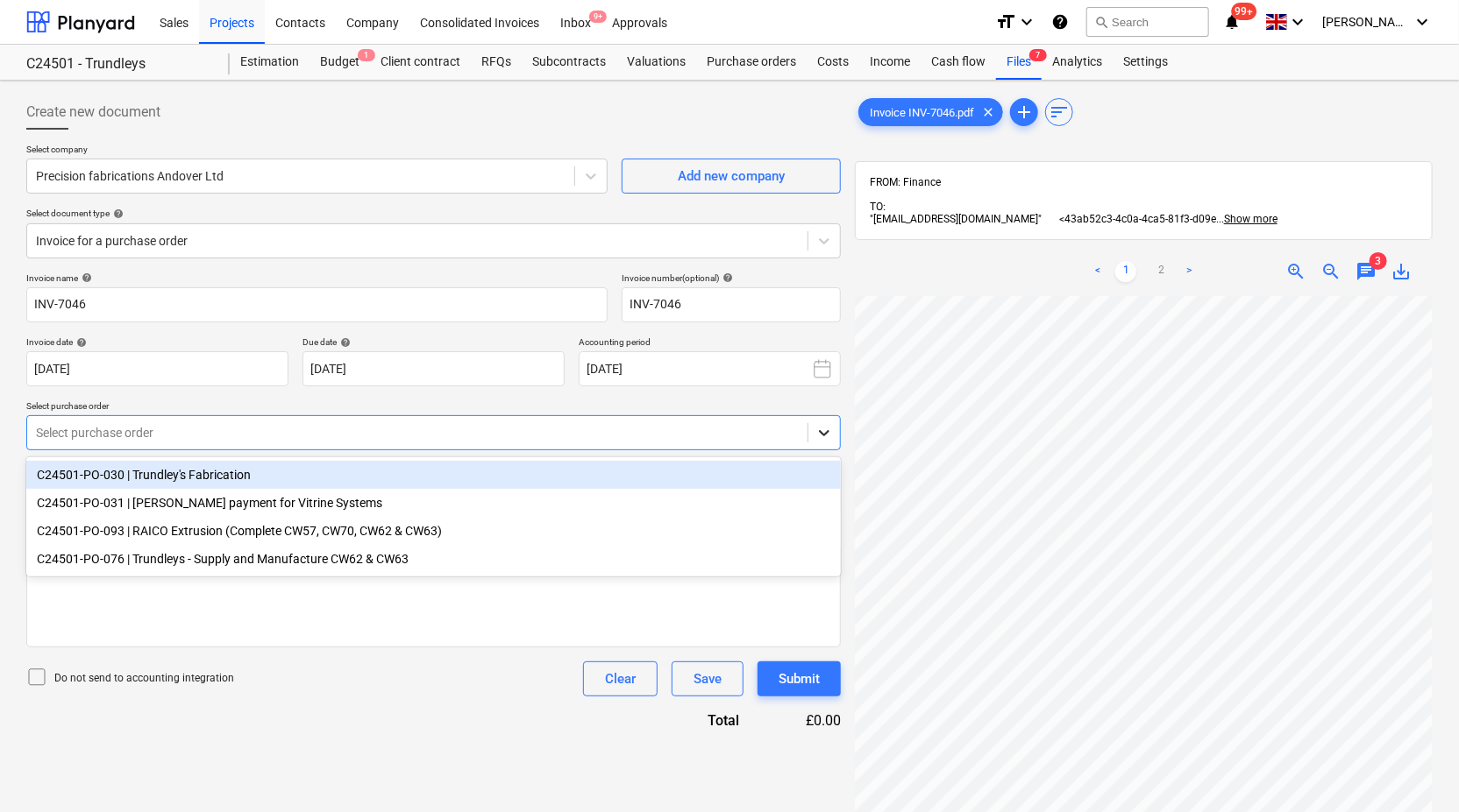
click at [820, 430] on icon at bounding box center [824, 433] width 18 height 18
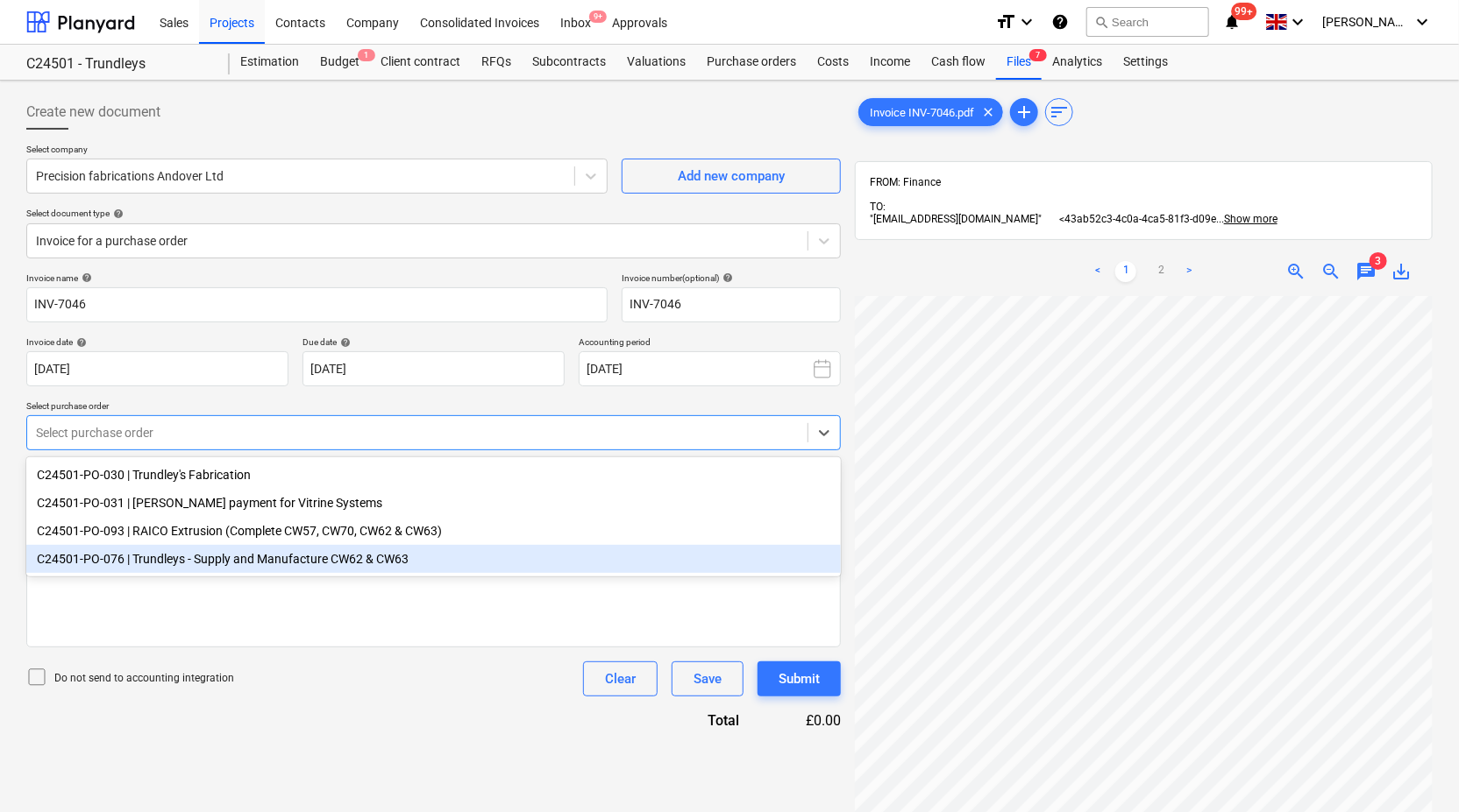
click at [742, 565] on div "C24501-PO-076 | Trundleys - Supply and Manufacture CW62 & CW63" at bounding box center [433, 560] width 814 height 28
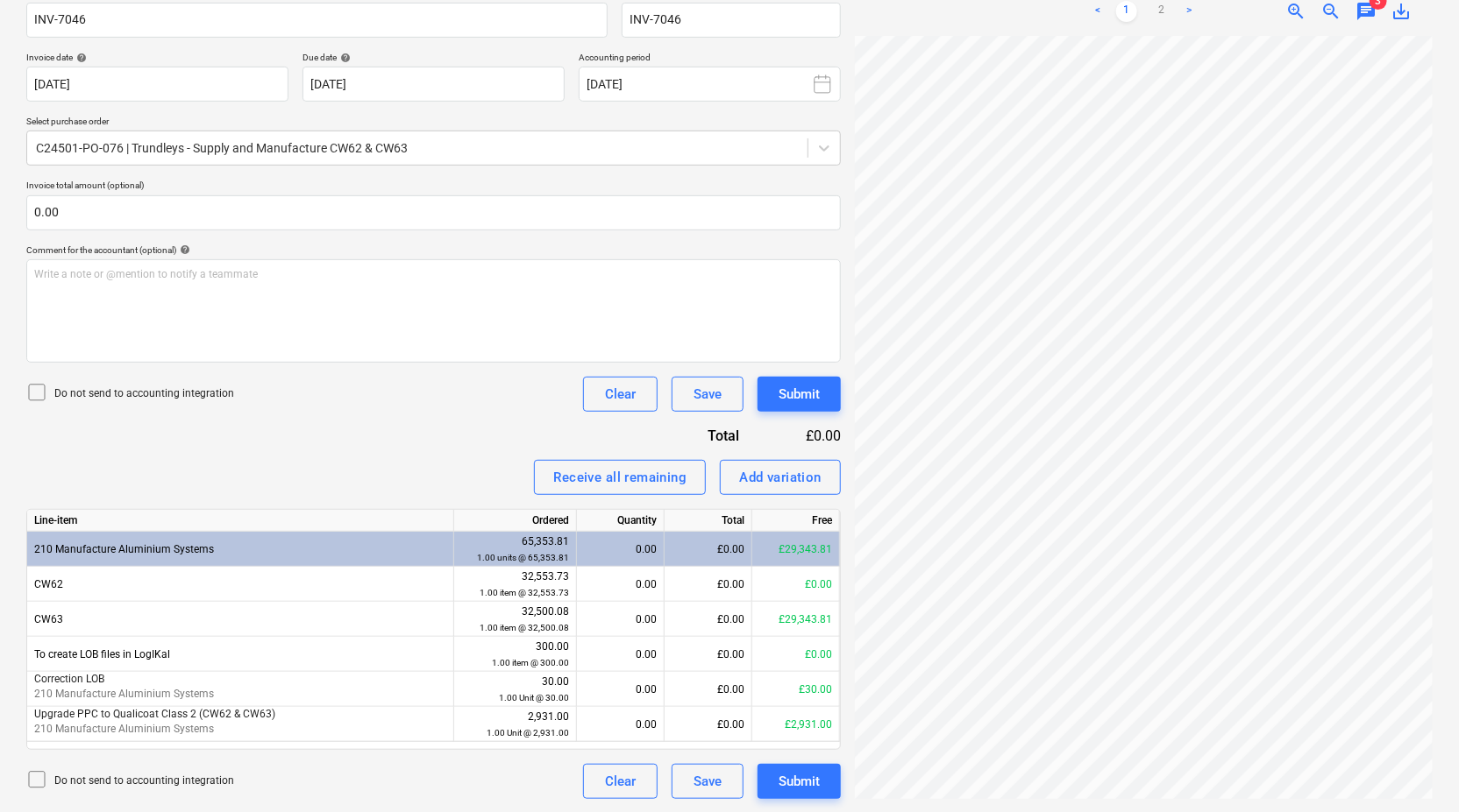
scroll to position [54, 0]
click at [1067, 778] on div at bounding box center [1144, 417] width 578 height 763
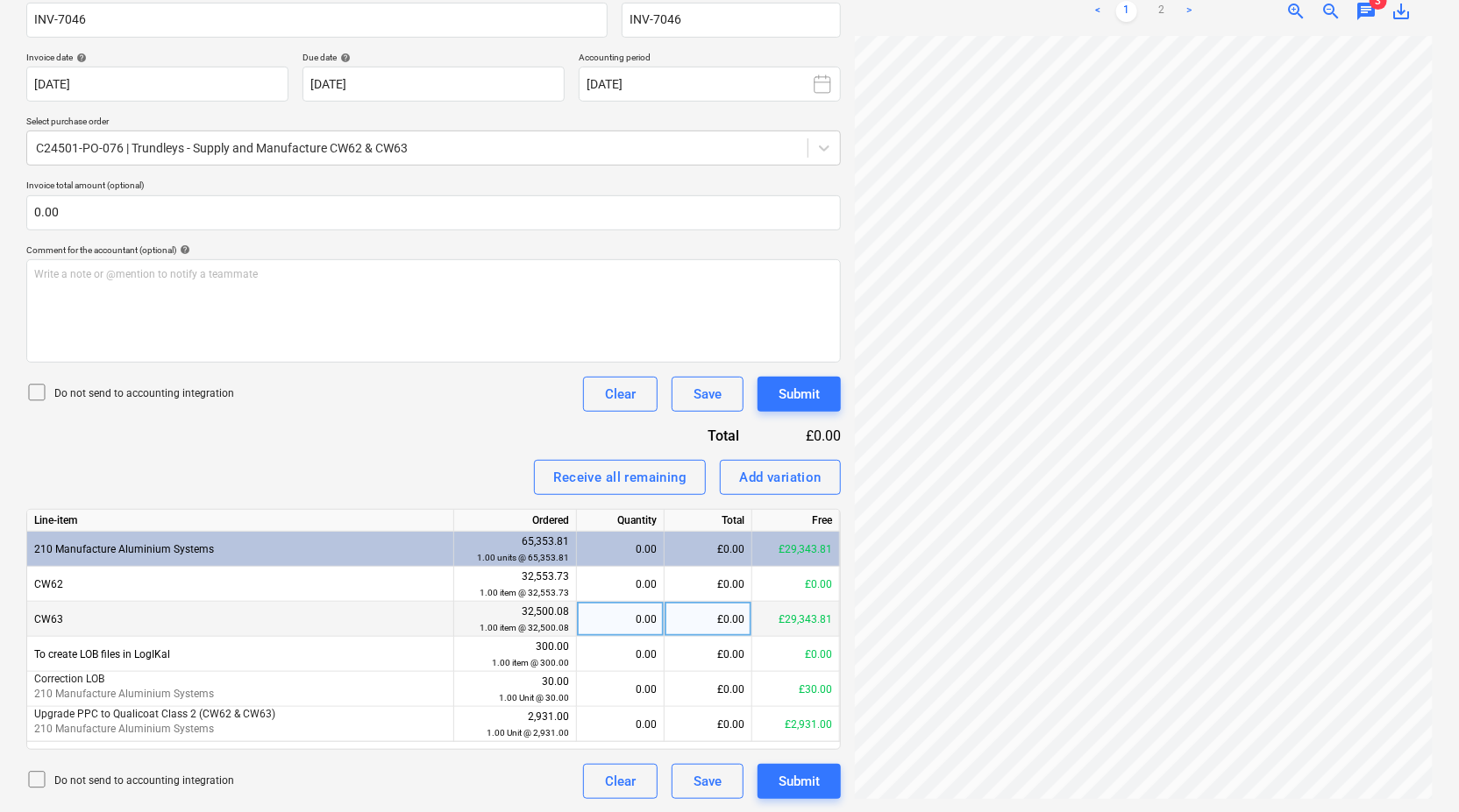
click at [640, 617] on div "0.00" at bounding box center [620, 619] width 73 height 35
type input "1"
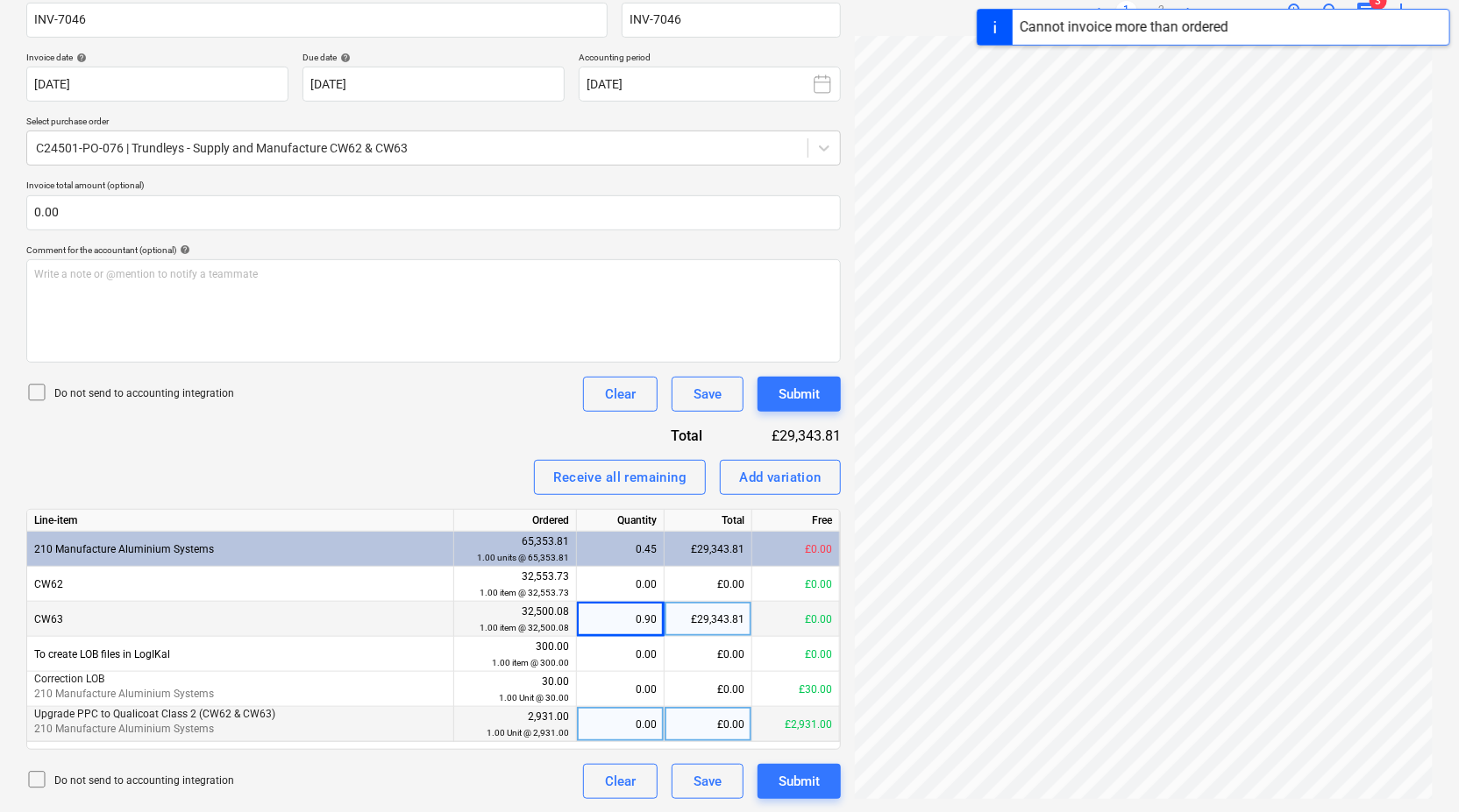
click at [631, 722] on div "0.00" at bounding box center [620, 724] width 73 height 35
type input "1"
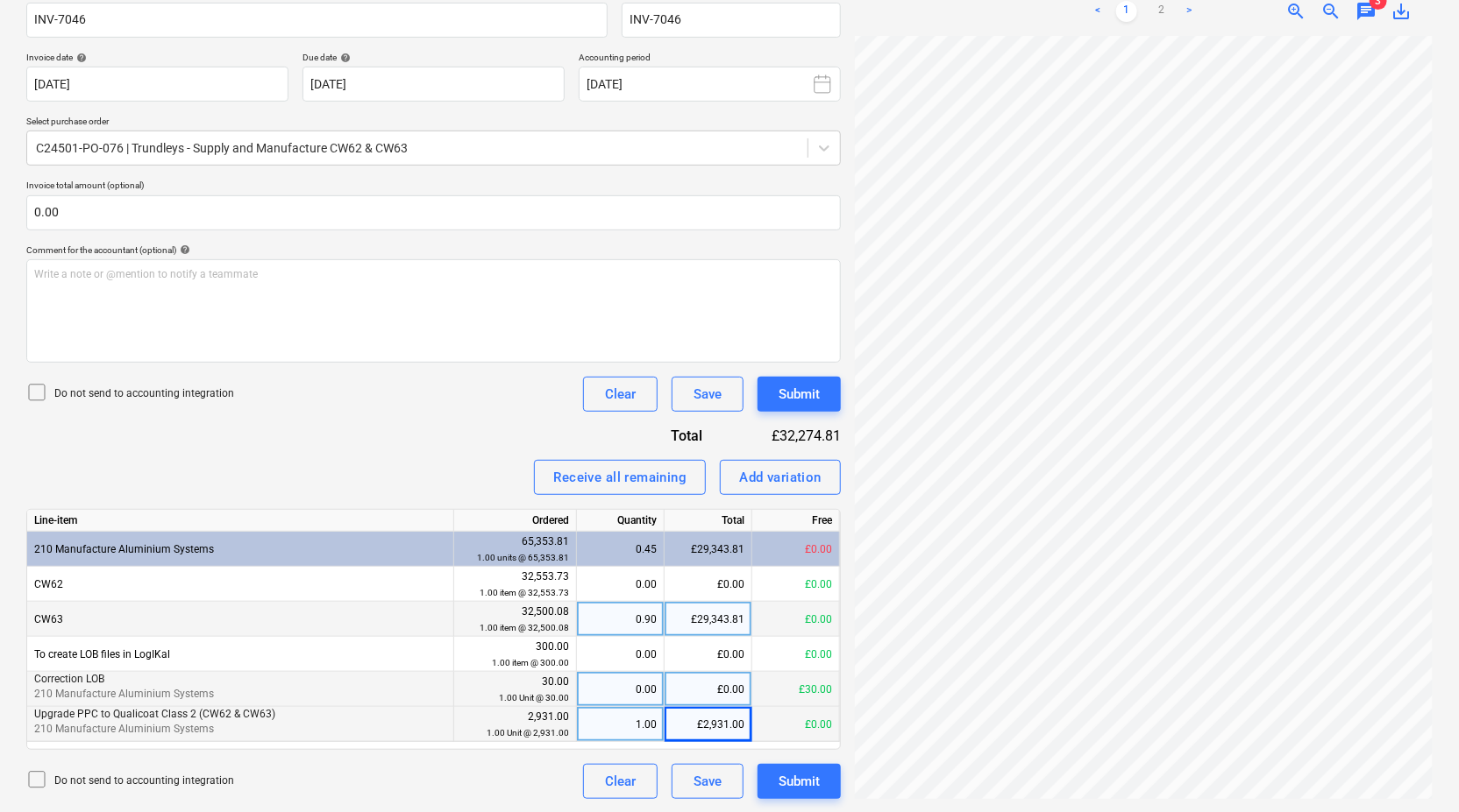
click at [633, 684] on div "0.00" at bounding box center [620, 689] width 73 height 35
type input "1"
click at [775, 472] on div "Add variation" at bounding box center [780, 477] width 83 height 23
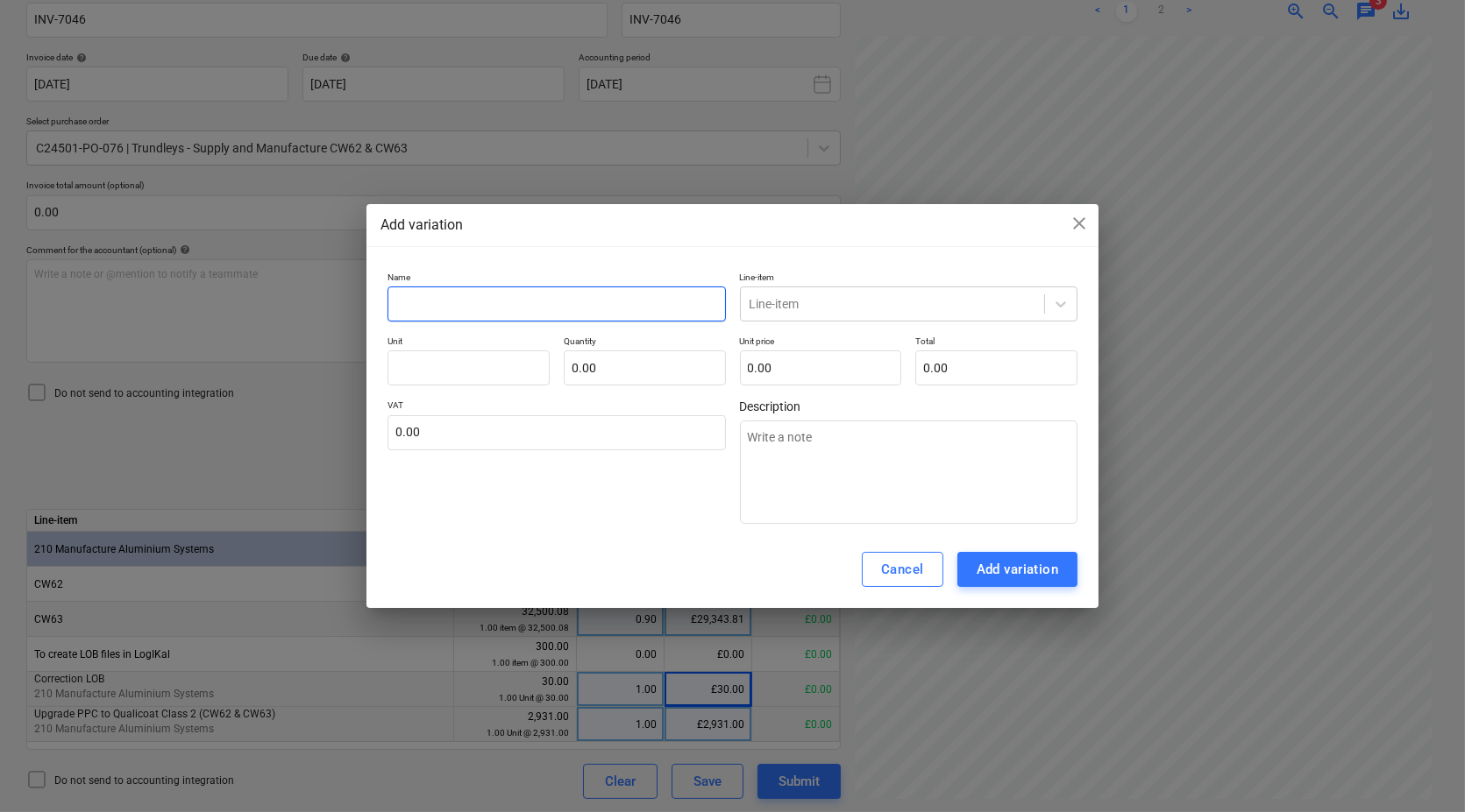
click at [542, 296] on input "text" at bounding box center [556, 303] width 338 height 35
type input "A"
type textarea "x"
type input "Ad"
type textarea "x"
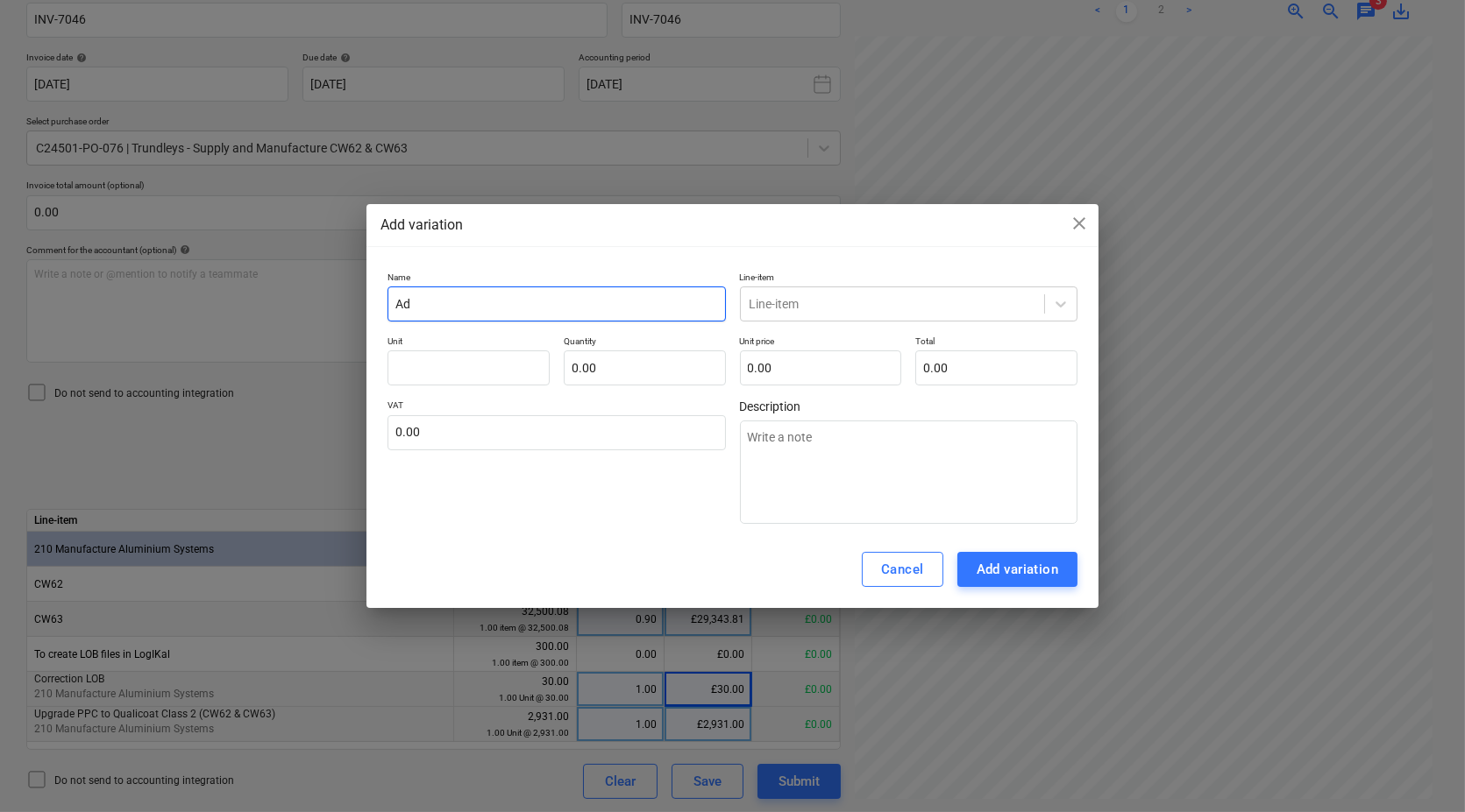
type input "Add"
type textarea "x"
type input "Add"
type textarea "x"
type input "Add u"
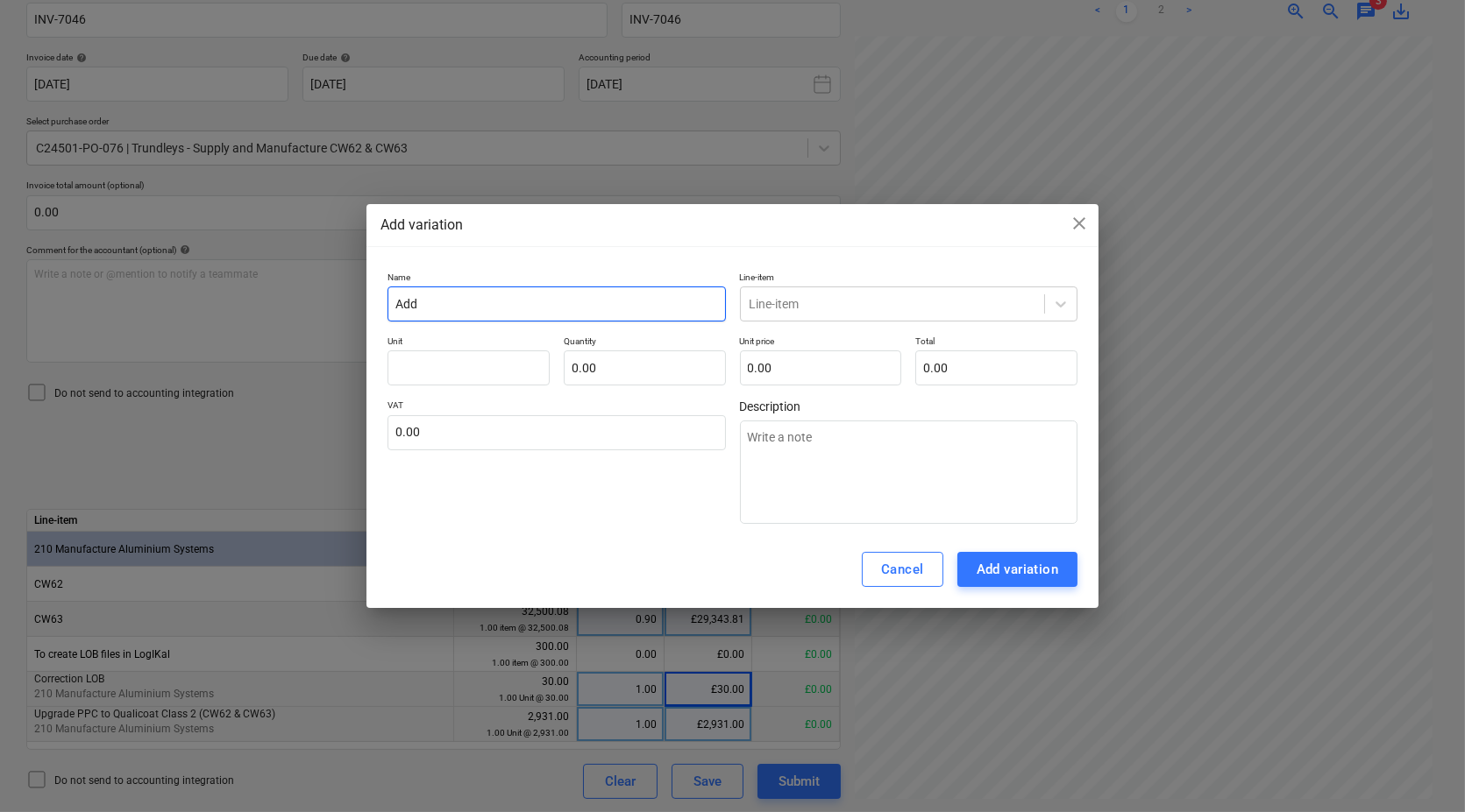
type textarea "x"
type input "Add up"
type textarea "x"
type input "Add upg"
type textarea "x"
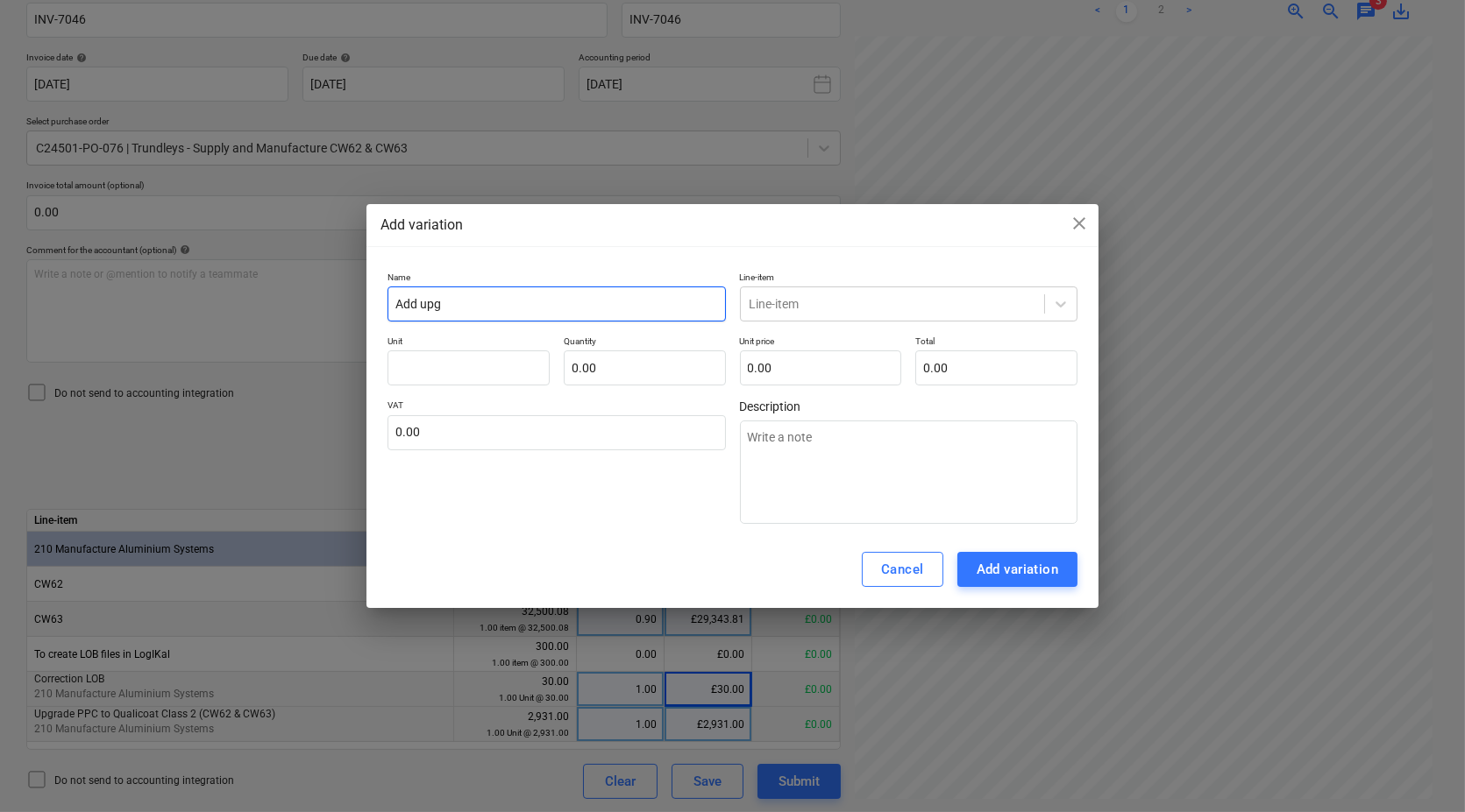
type input "Add upgr"
type textarea "x"
type input "Add upgra"
type textarea "x"
type input "Add upgrad"
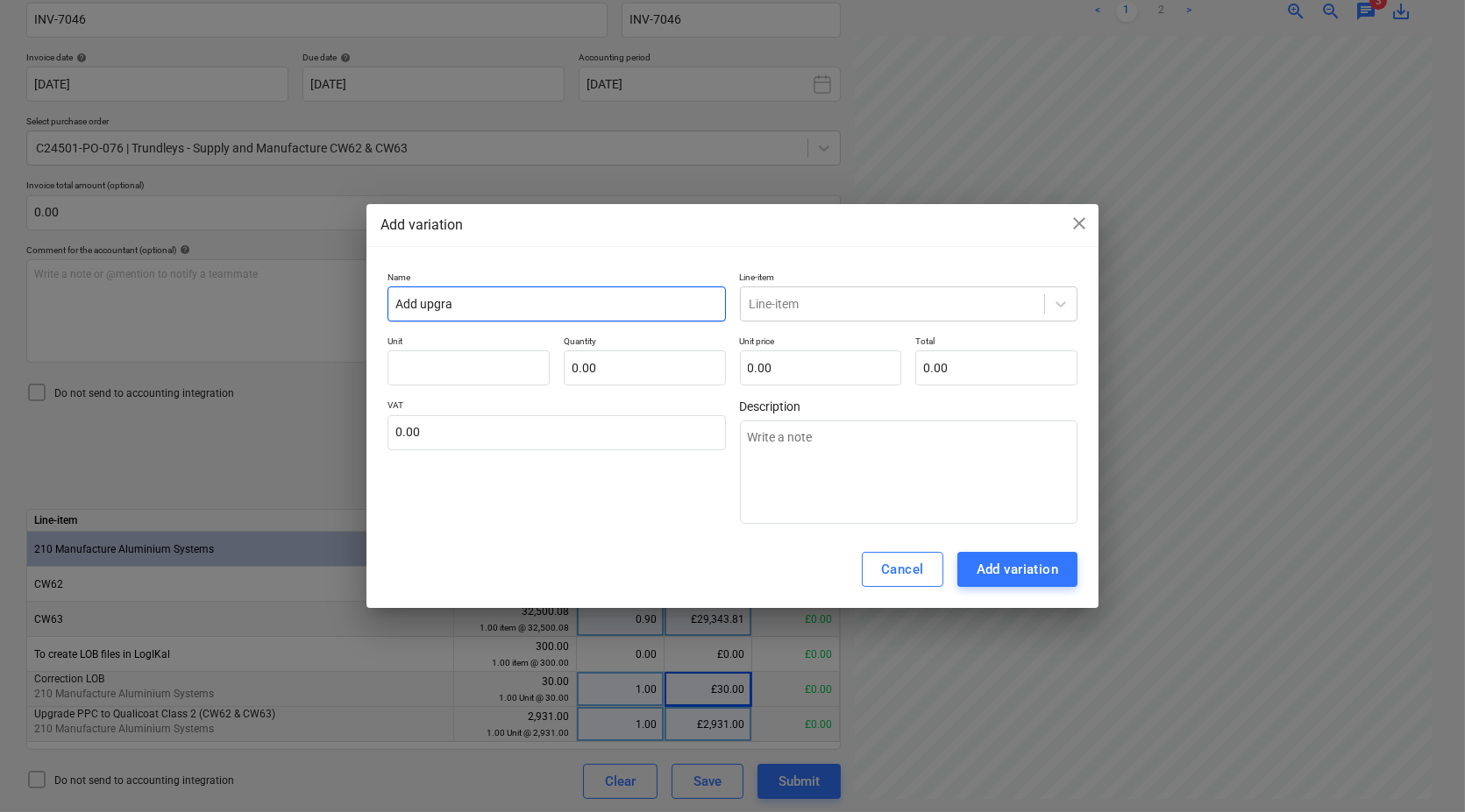
type textarea "x"
type input "Add upgrade"
type textarea "x"
type input "Add upgrade"
type textarea "x"
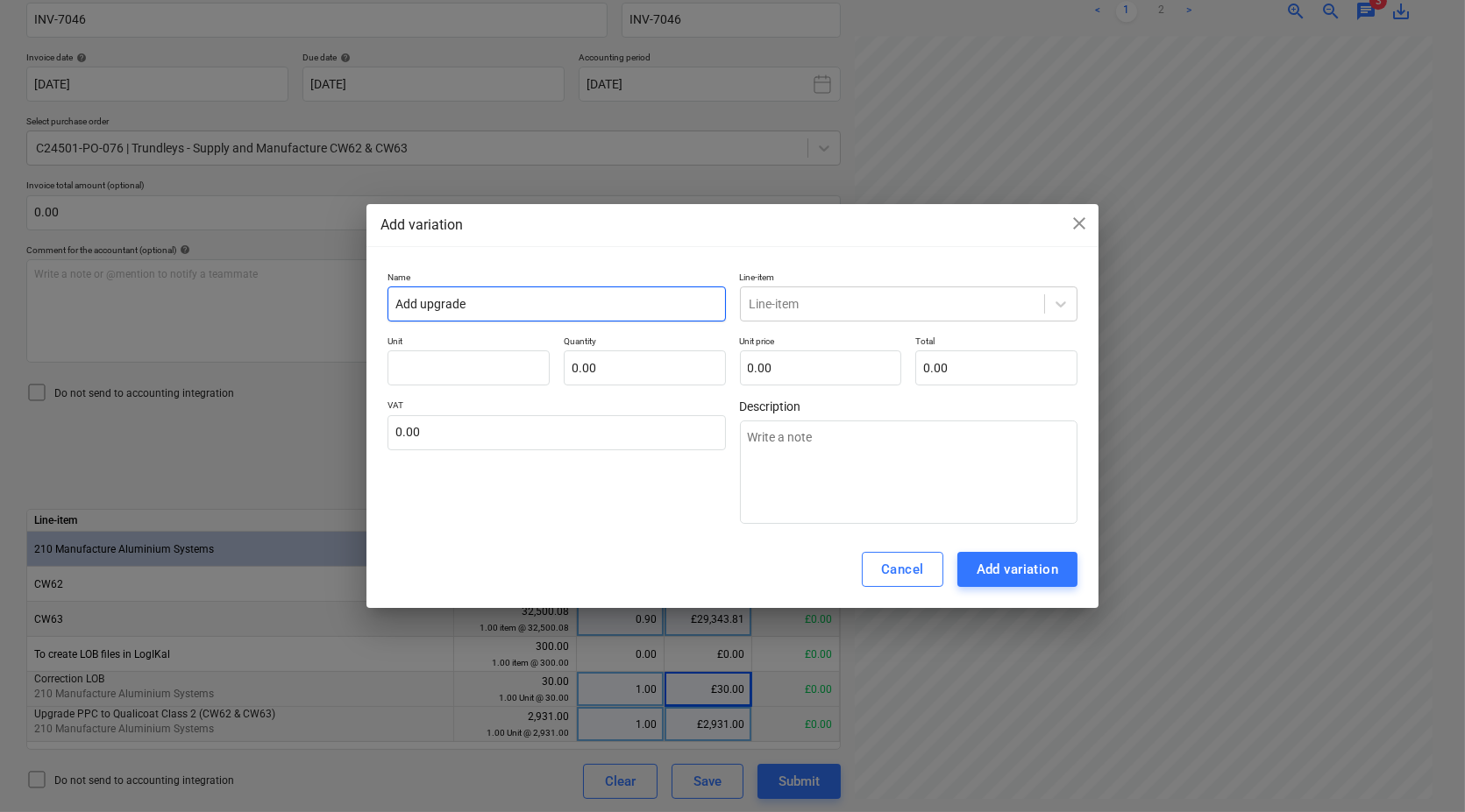
type input "Add upgrade o"
type textarea "x"
type input "Add upgrade of"
type textarea "x"
type input "Add upgrade of"
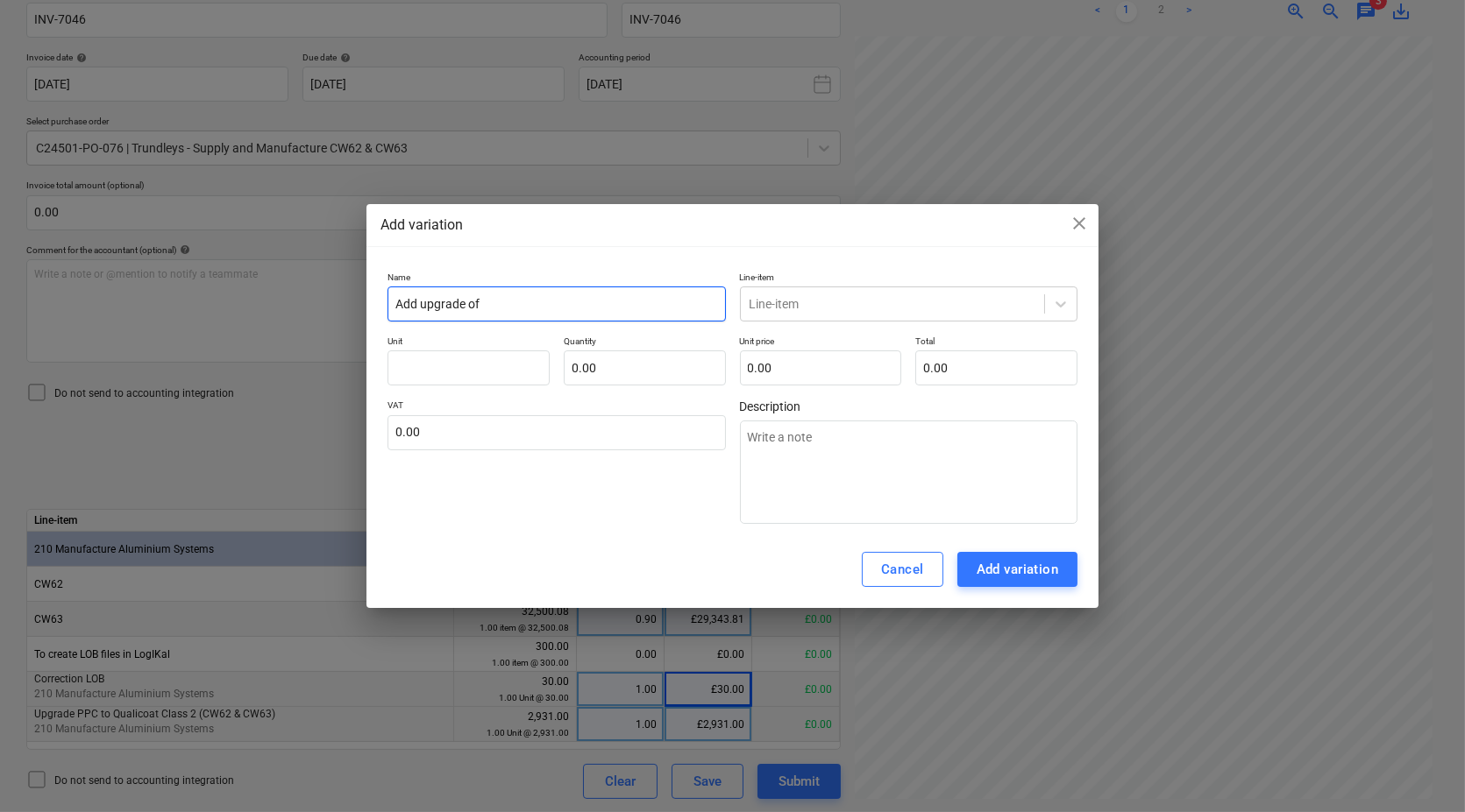
type textarea "x"
type input "Add upgrade of P"
type textarea "x"
type input "Add upgrade of PP"
type textarea "x"
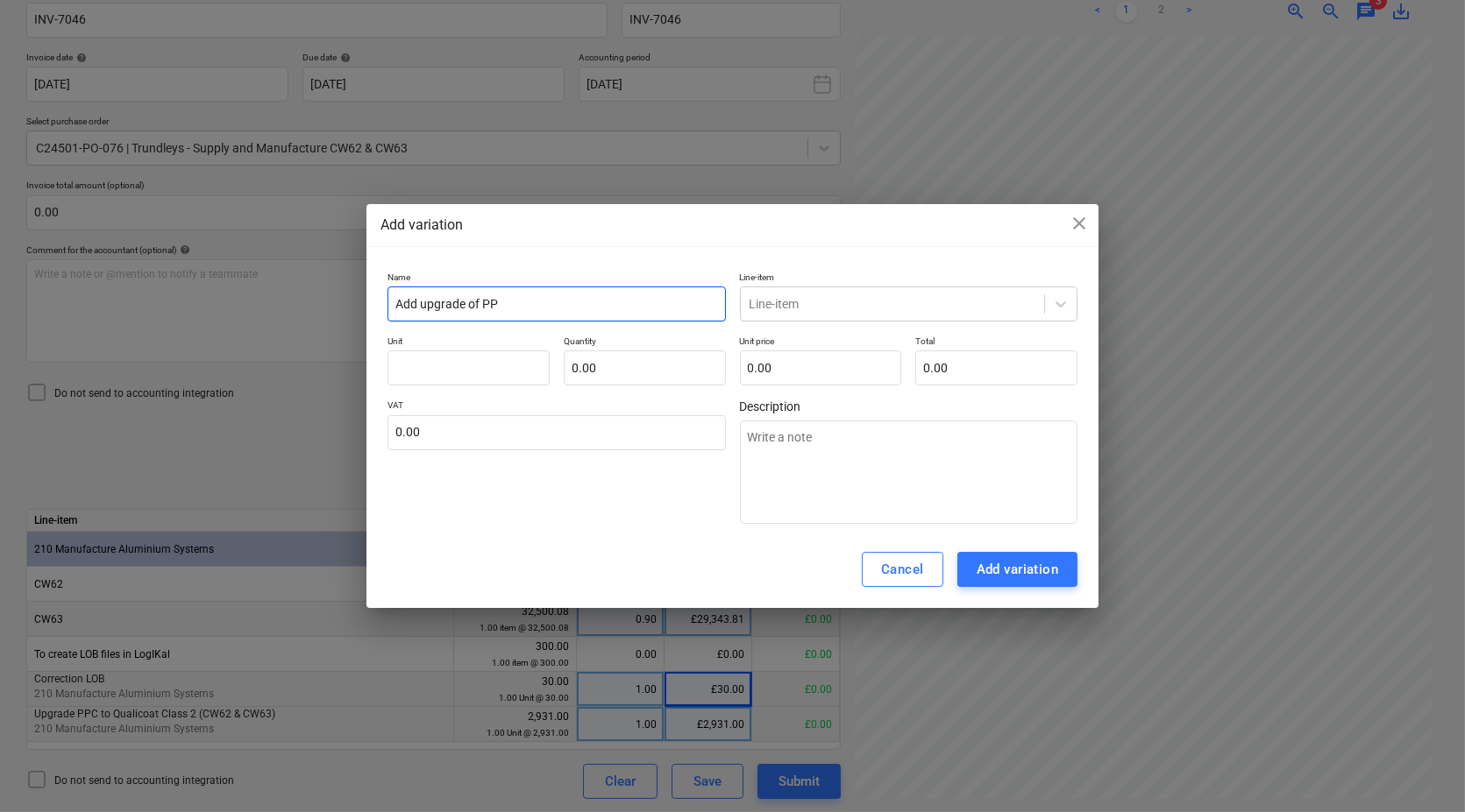
type input "Add upgrade of PPC"
type textarea "x"
type input "Add upgrade of PPC"
type textarea "x"
type input "Add upgrade of PPC Q"
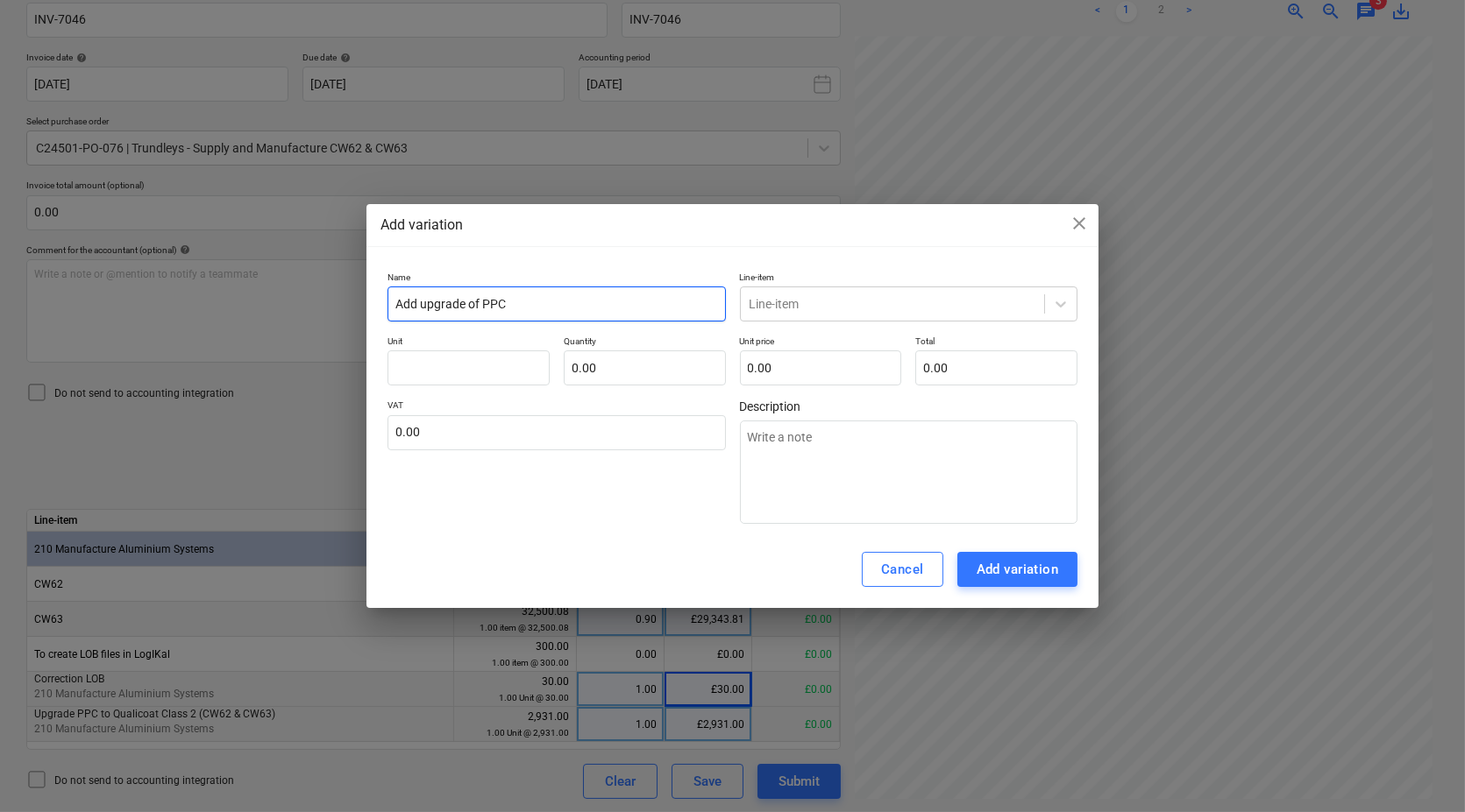
type textarea "x"
type input "Add upgrade of PPC Qu"
type textarea "x"
type input "Add upgrade of PPC Qua"
type textarea "x"
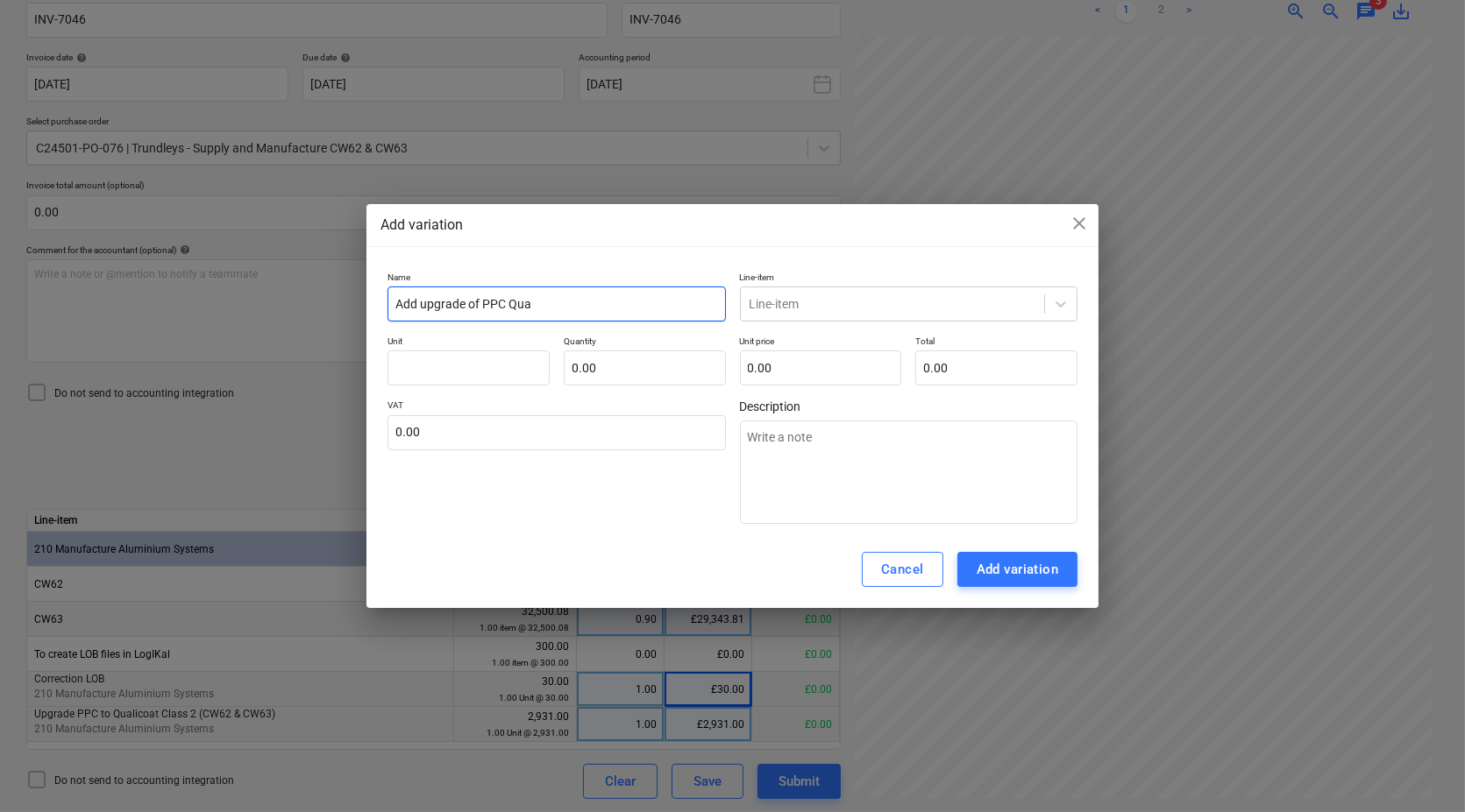
type input "Add upgrade of PPC Qual"
type textarea "x"
type input "Add upgrade of PPC Quali"
type textarea "x"
type input "Add upgrade of PPC Qualic"
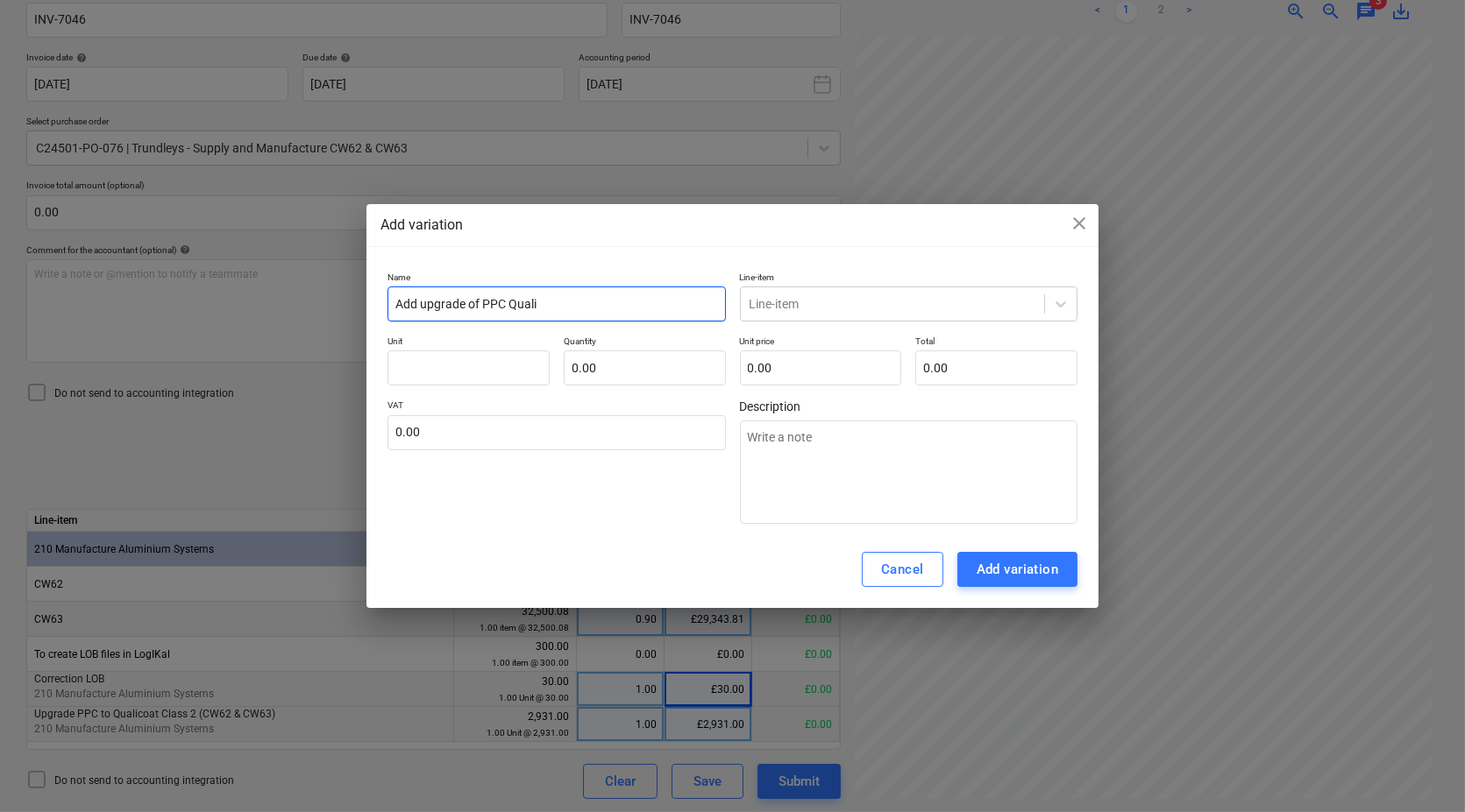
type textarea "x"
type input "Add upgrade of PPC Qualico"
type textarea "x"
type input "Add upgrade of PPC Qualicou"
type textarea "x"
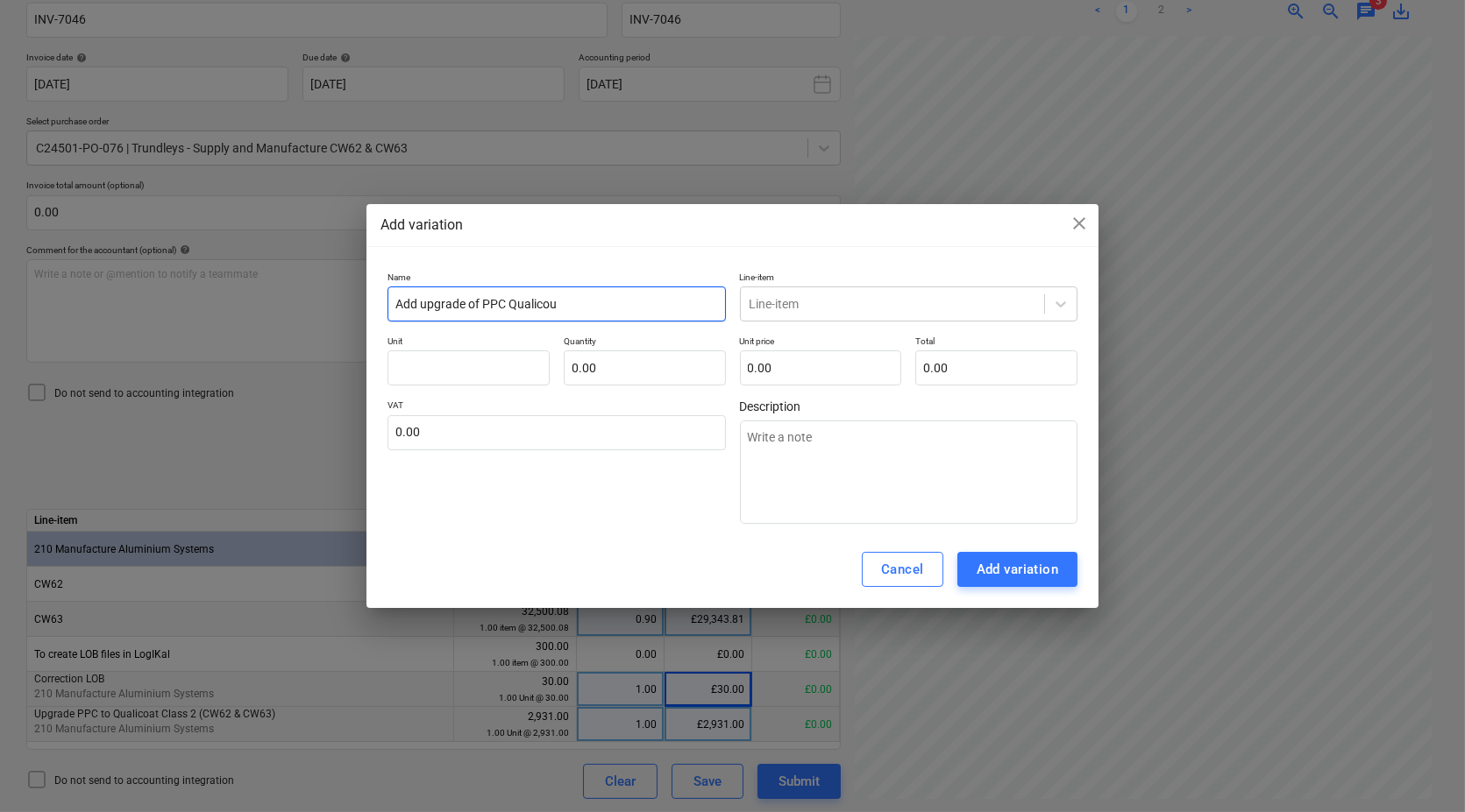
type input "Add upgrade of PPC Qualico"
type textarea "x"
type input "Add upgrade of PPC Qualicoa"
type textarea "x"
type input "Add upgrade of PPC Qualicoat"
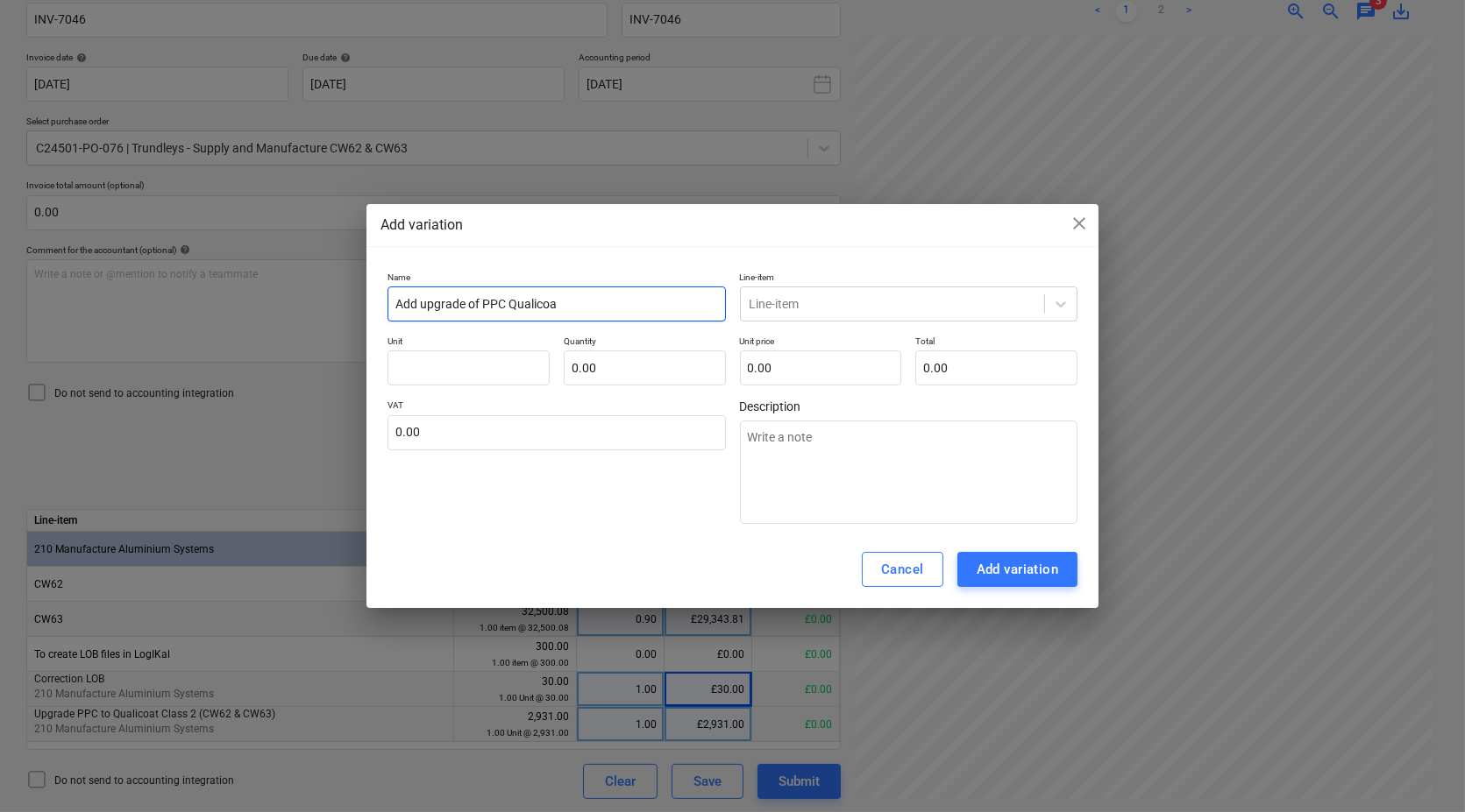
type textarea "x"
type input "Add upgrade of PPC Qualicoat"
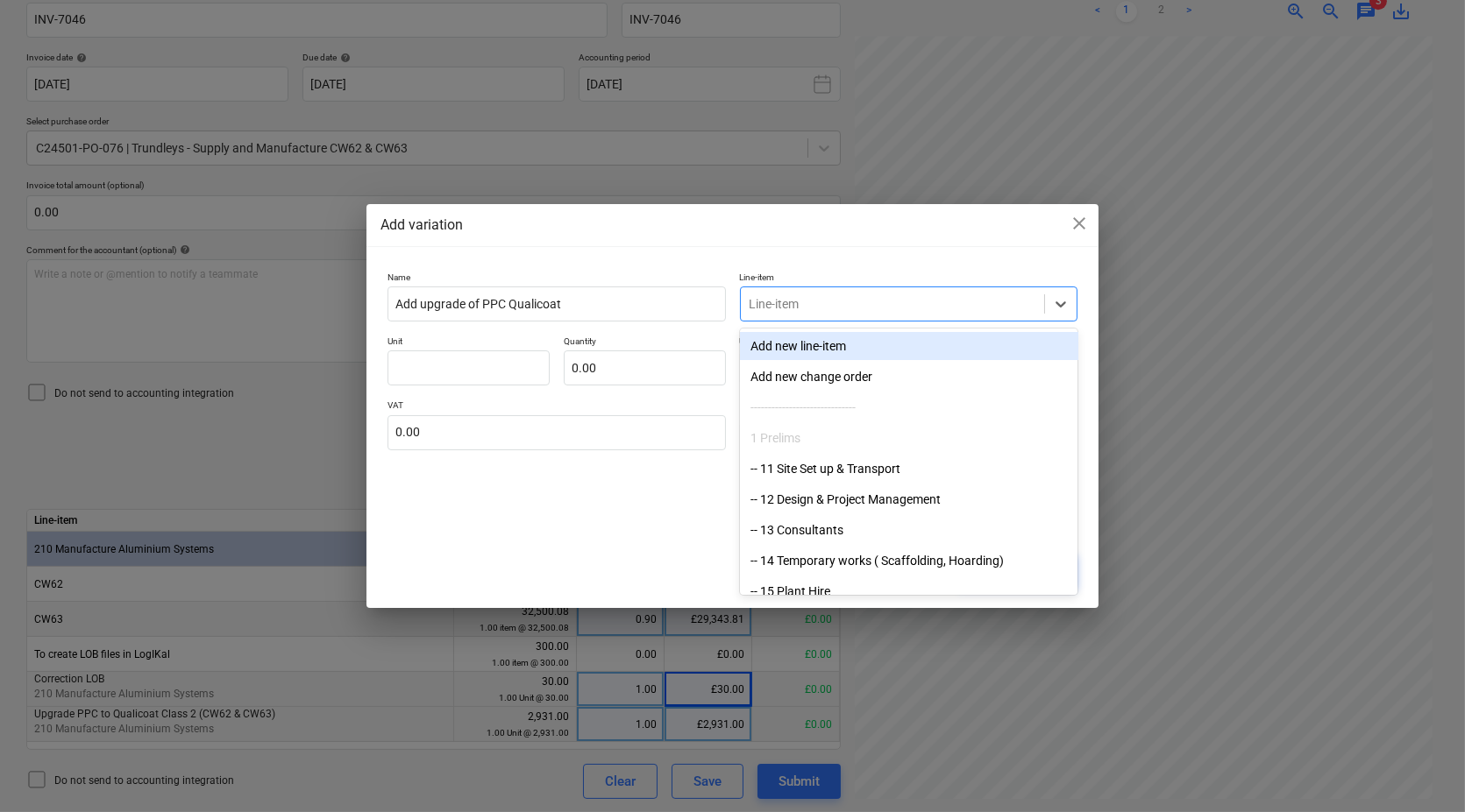
click at [787, 302] on div at bounding box center [892, 304] width 286 height 18
type input "210"
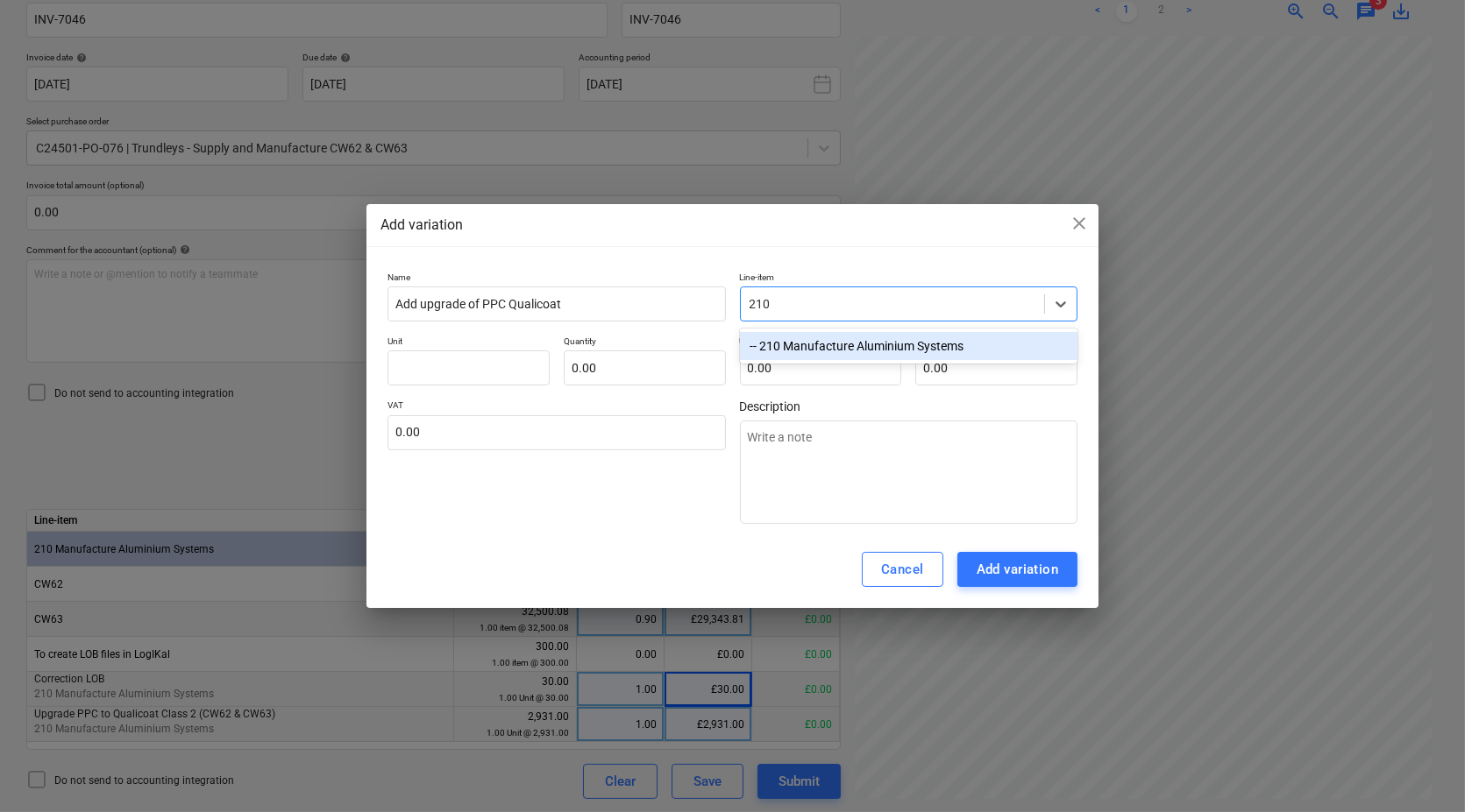
click at [789, 346] on div "-- 210 Manufacture Aluminium Systems" at bounding box center [909, 346] width 338 height 28
type textarea "x"
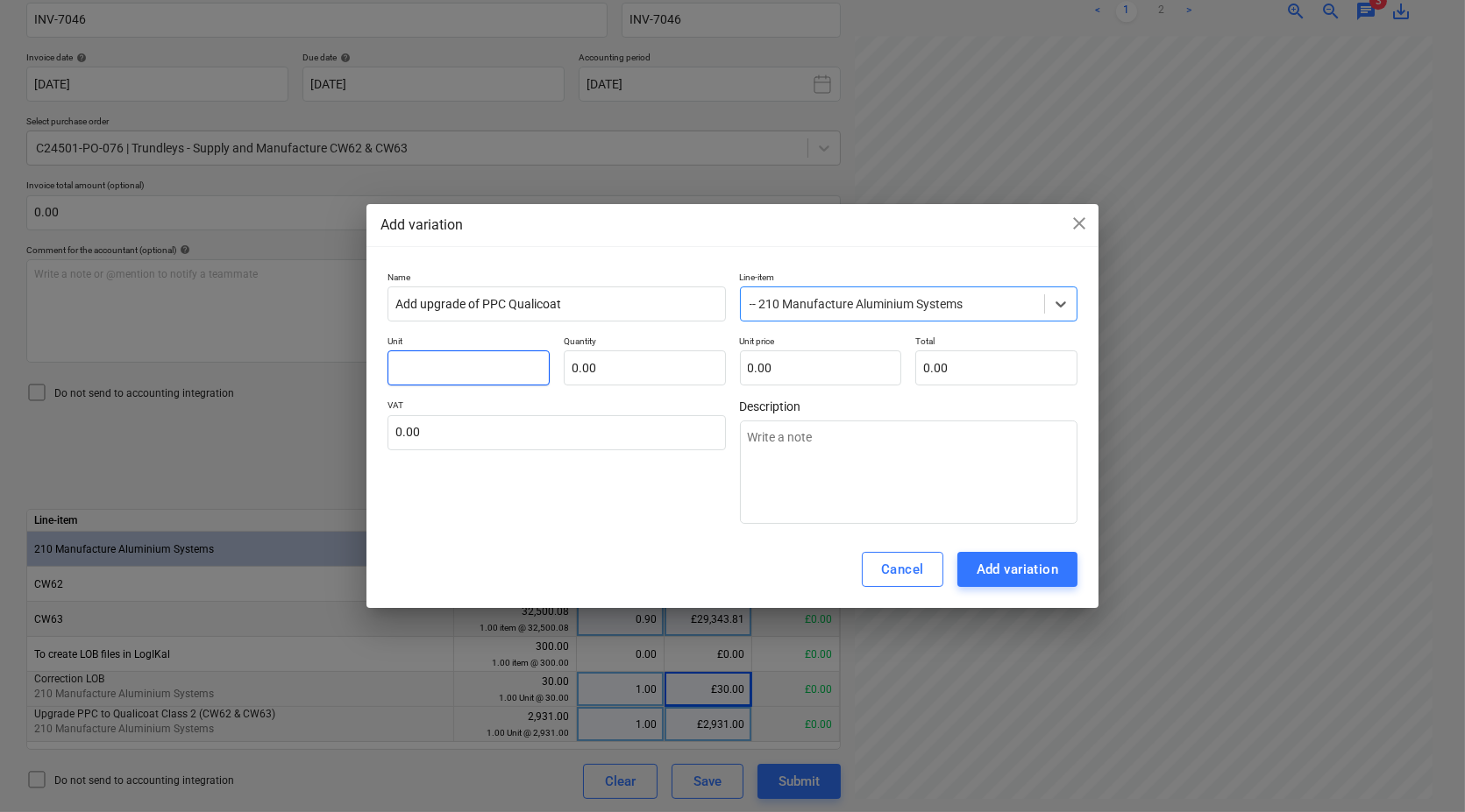
click at [516, 363] on input "text" at bounding box center [468, 367] width 163 height 35
type input "1"
type textarea "x"
type input "1"
type input "0.00"
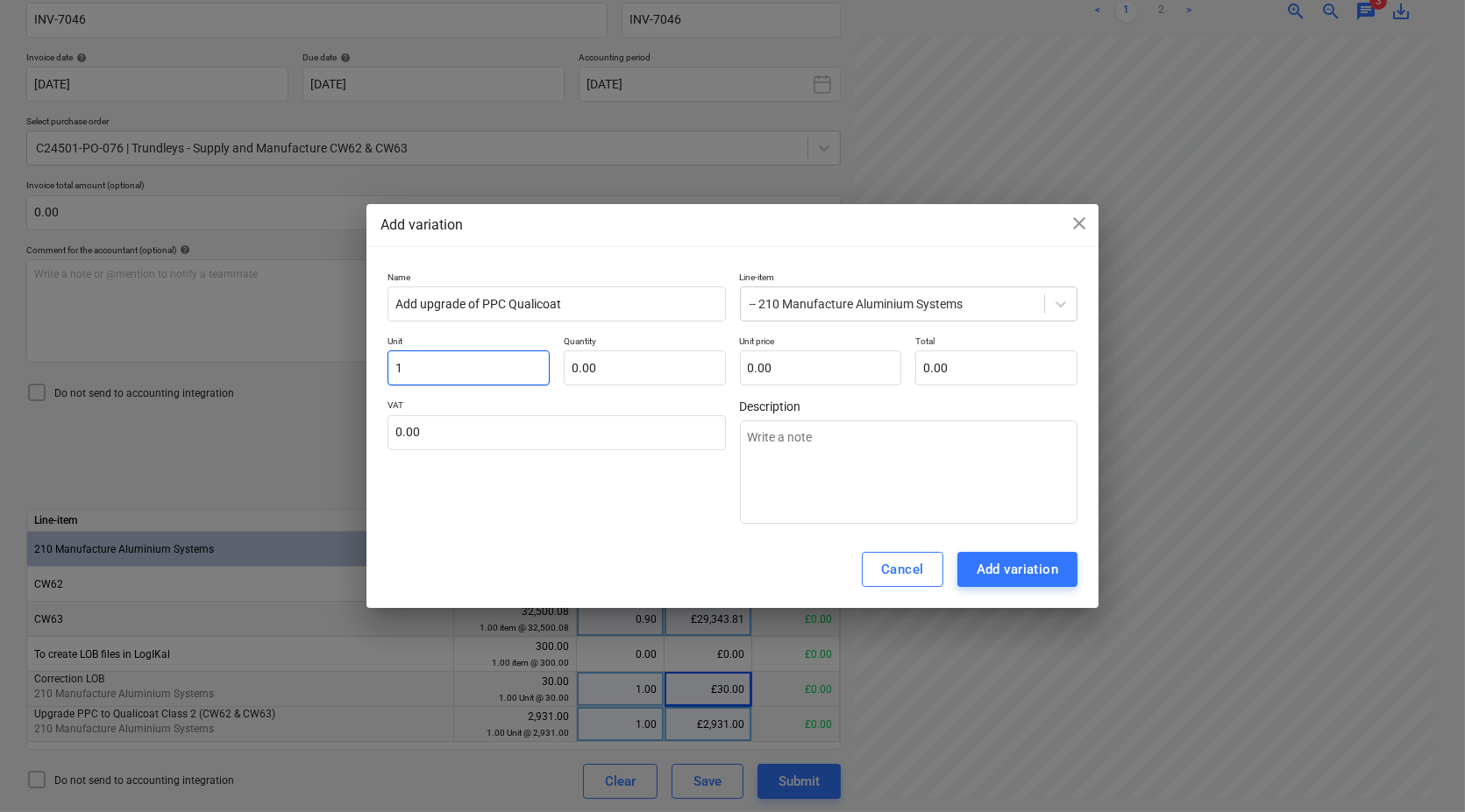
click at [516, 363] on input "1" at bounding box center [468, 367] width 163 height 35
type textarea "x"
type input "E"
type textarea "x"
type input "Ea"
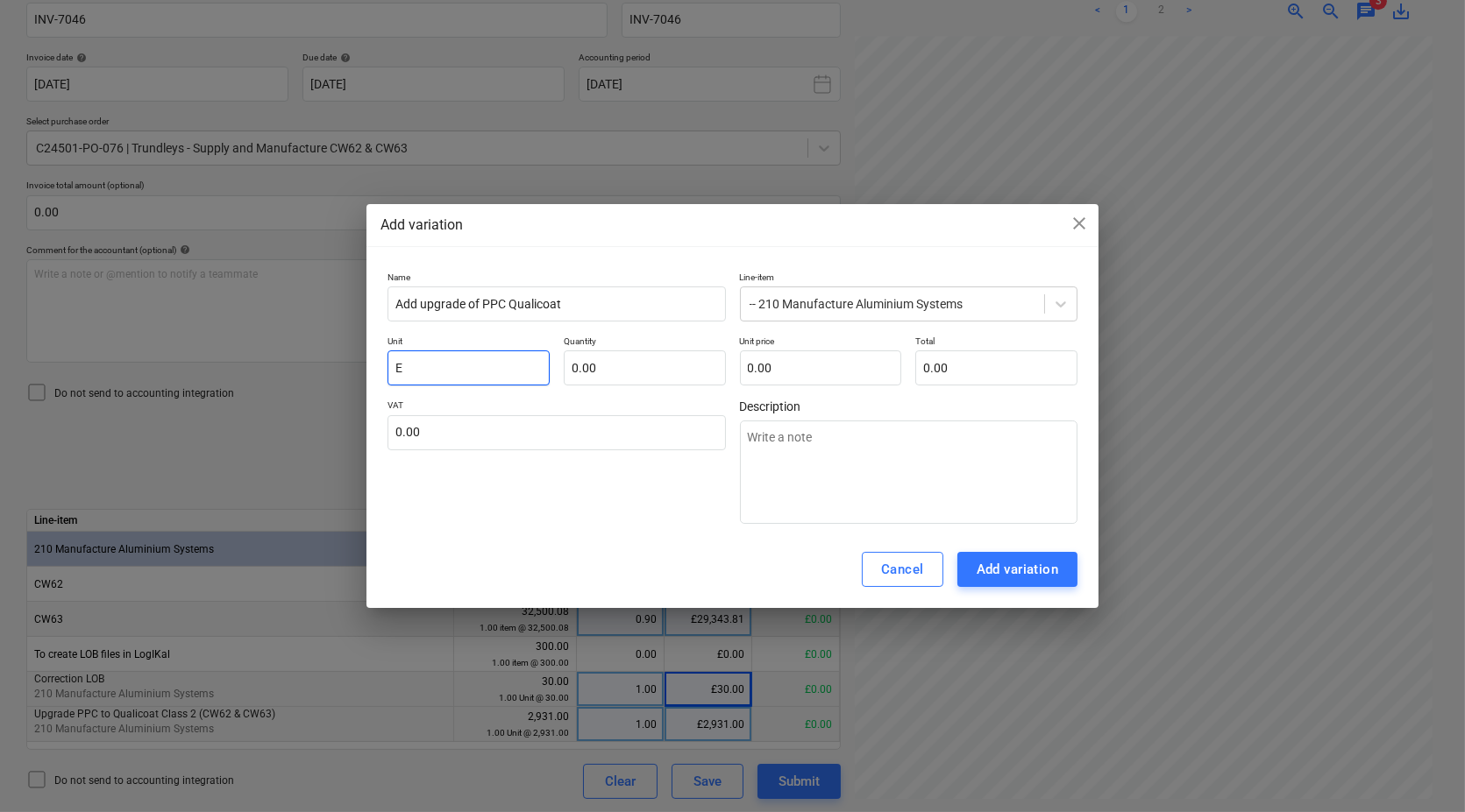
type textarea "x"
type input "Eac"
type textarea "x"
type input "Each"
type textarea "x"
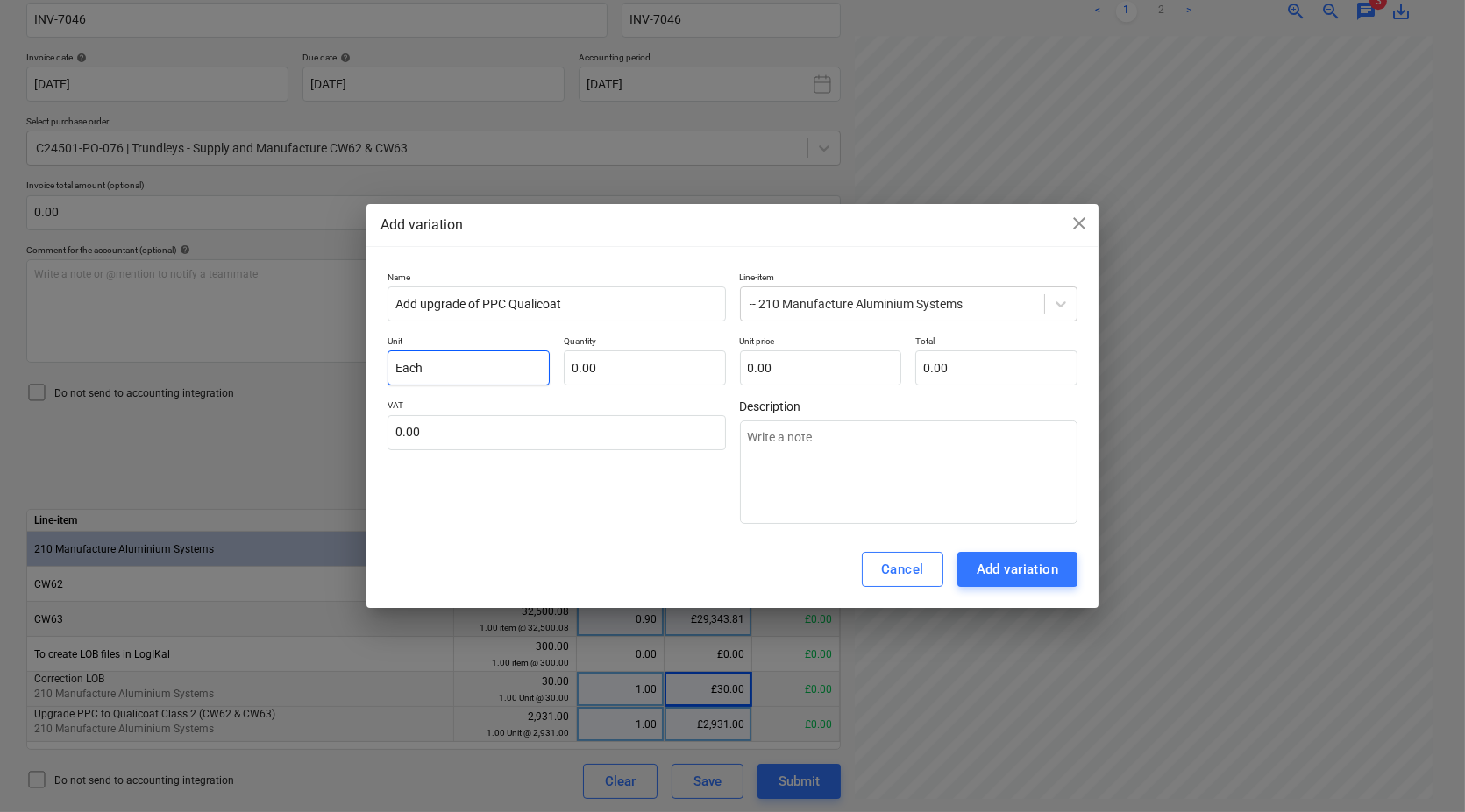
type input "Each"
type input "1"
type textarea "x"
type input "1.00"
type input "1"
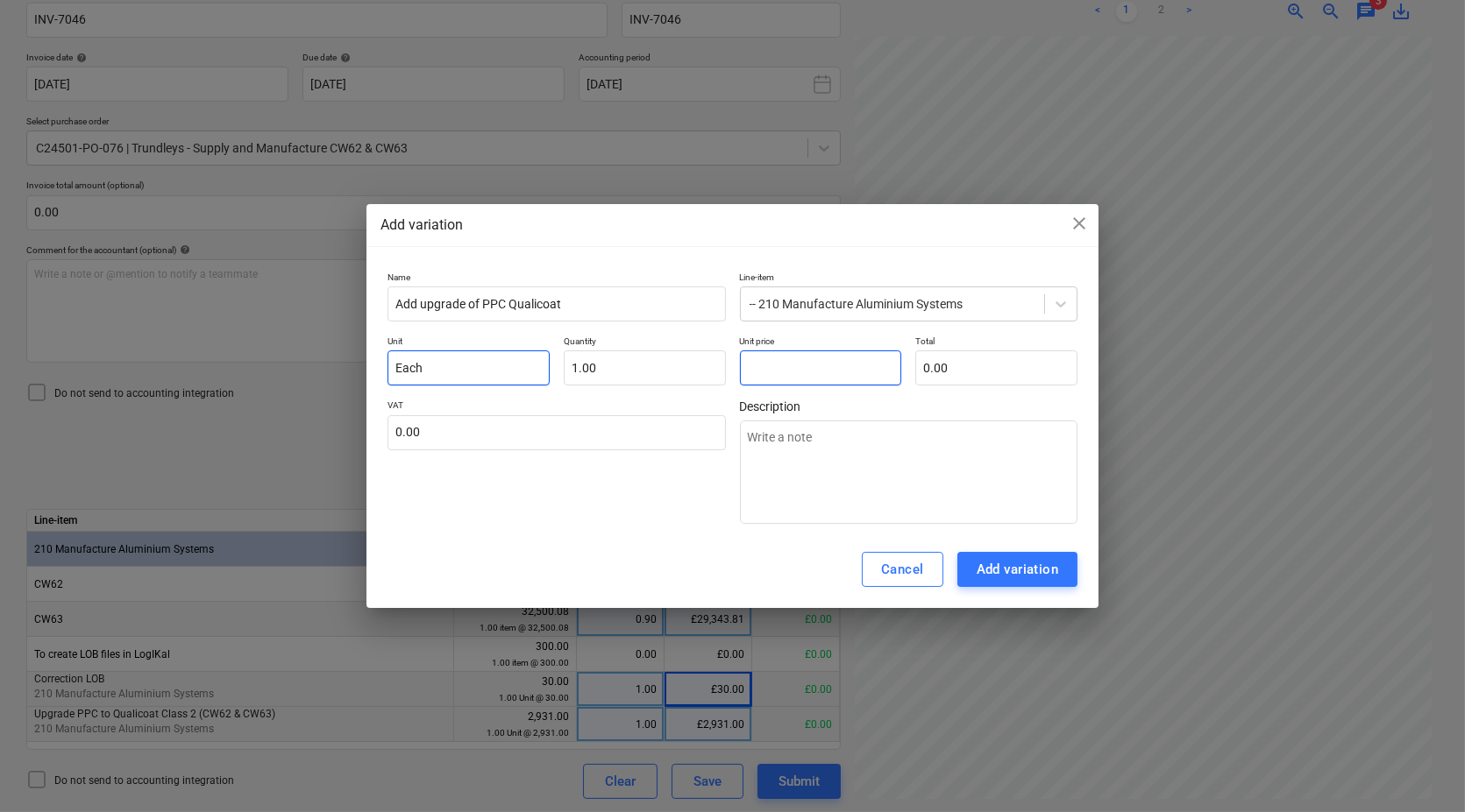
type textarea "x"
type input "1.00"
type input "16"
type textarea "x"
type input "16.00"
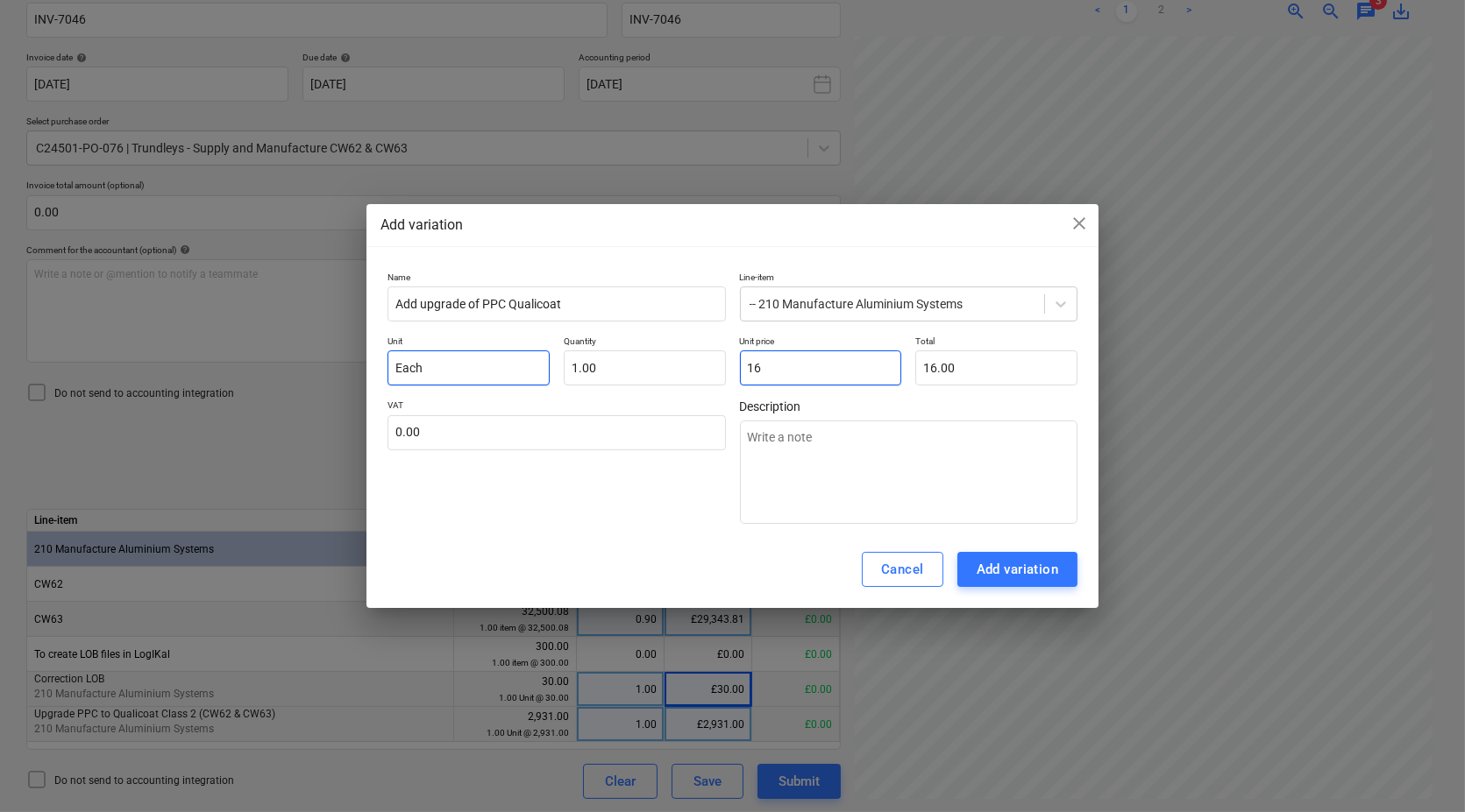
type input "166"
type textarea "x"
type input "166.00"
type input "1660"
type textarea "x"
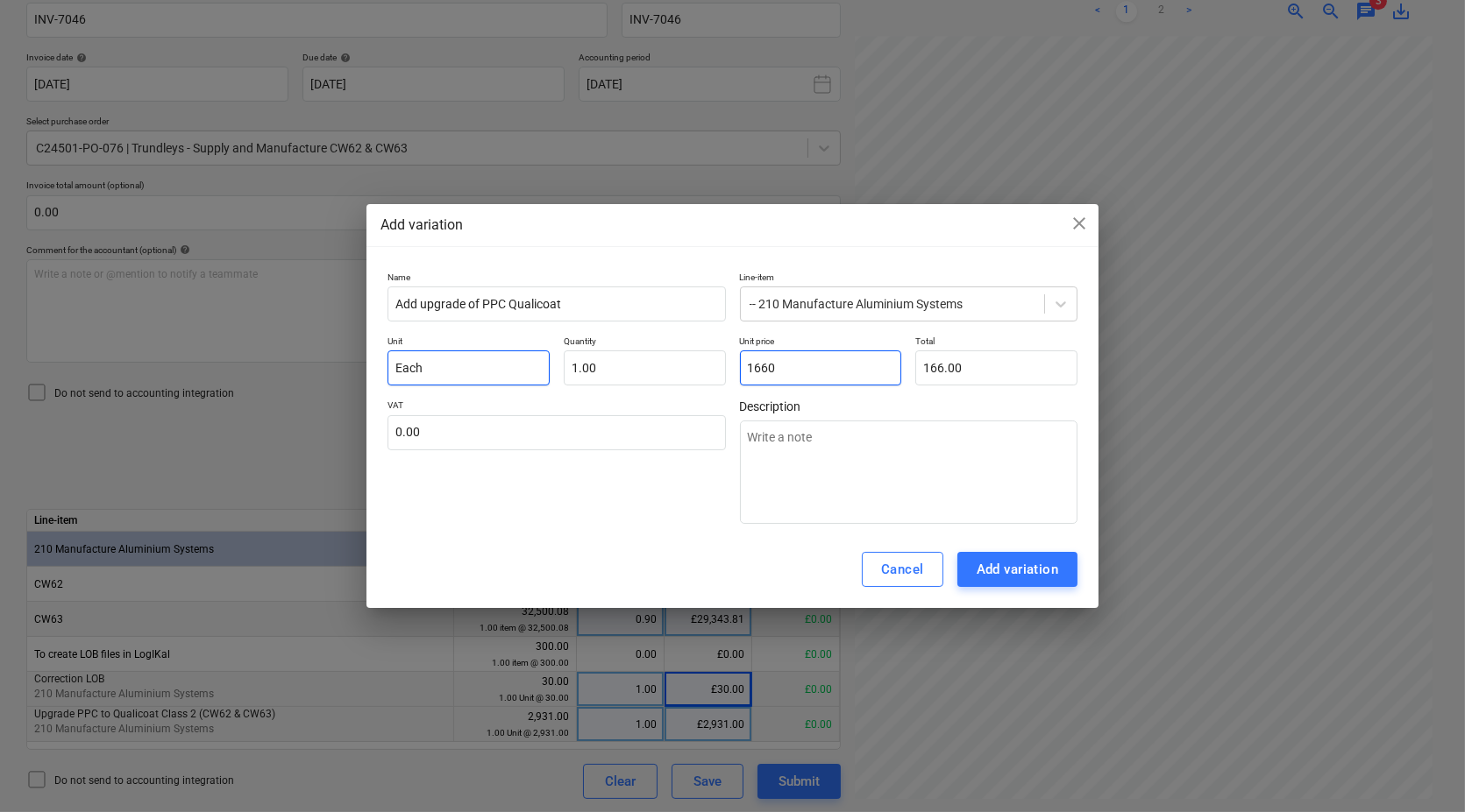
type input "1,660.00"
type input "1660."
type textarea "x"
type input "1660.7"
type textarea "x"
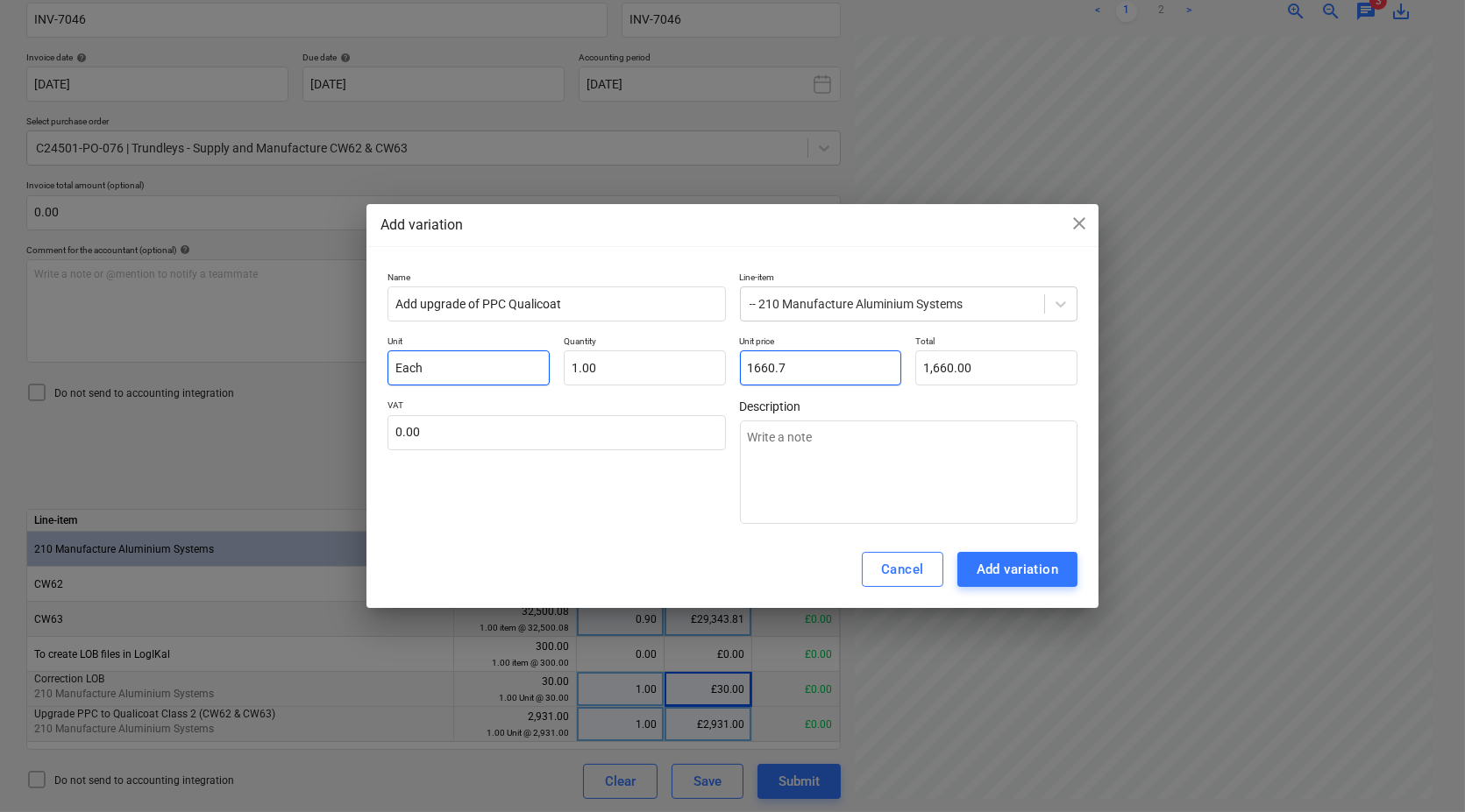
type input "1,660.70"
type input "1660.79"
type textarea "x"
type input "1,660.79"
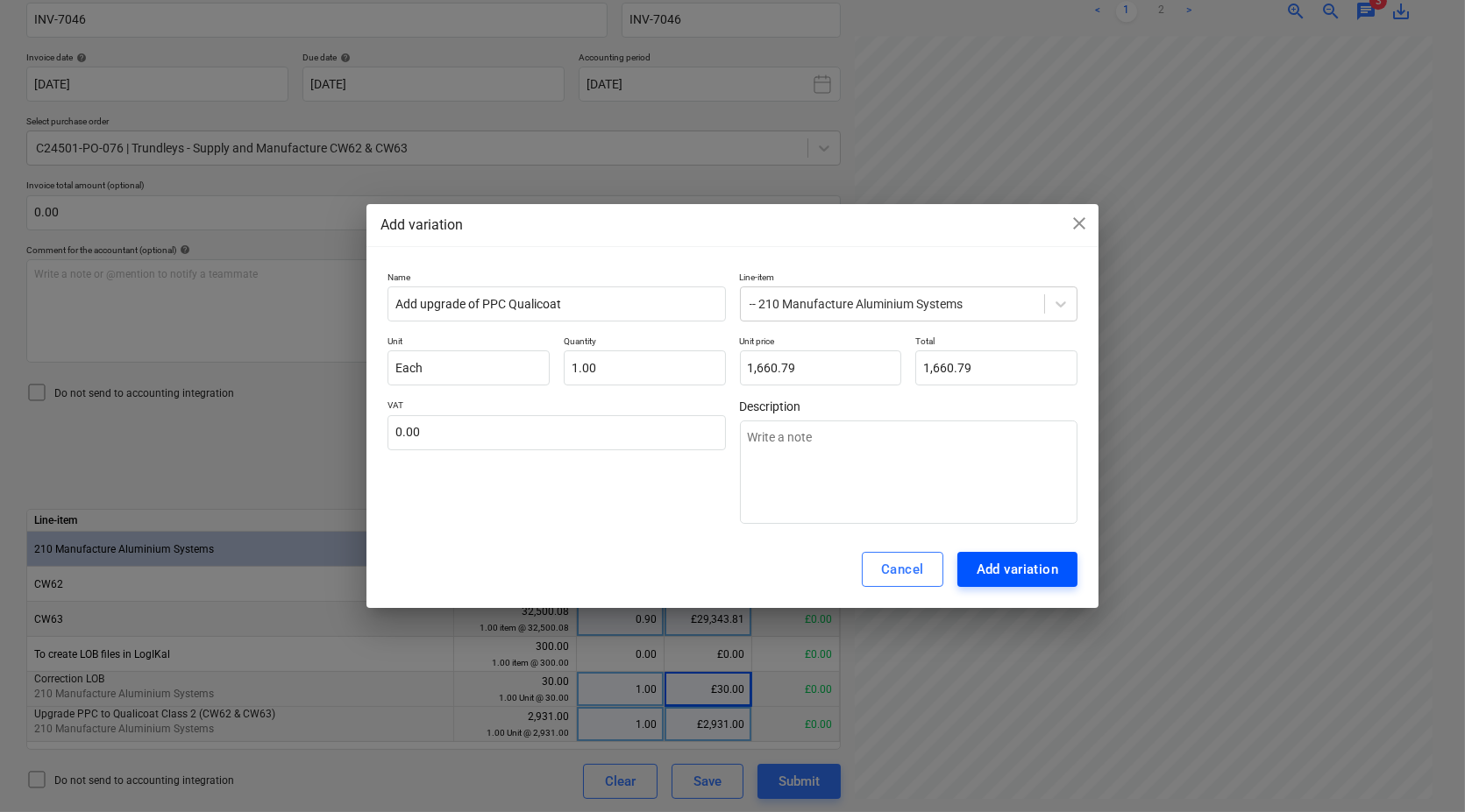
click at [1001, 562] on div "Add variation" at bounding box center [1018, 570] width 83 height 23
type textarea "x"
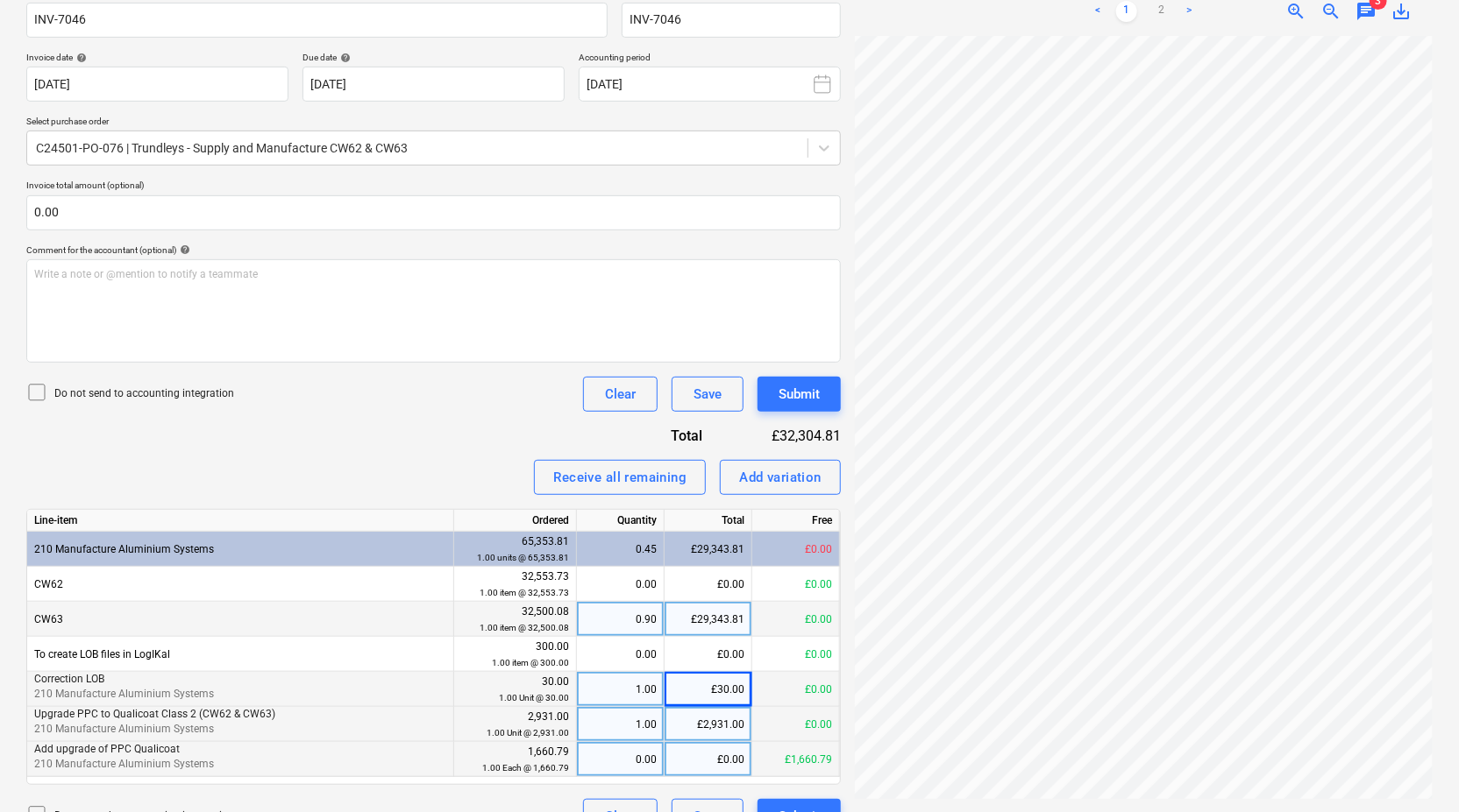
click at [627, 753] on div "0.00" at bounding box center [620, 759] width 73 height 35
type input "1"
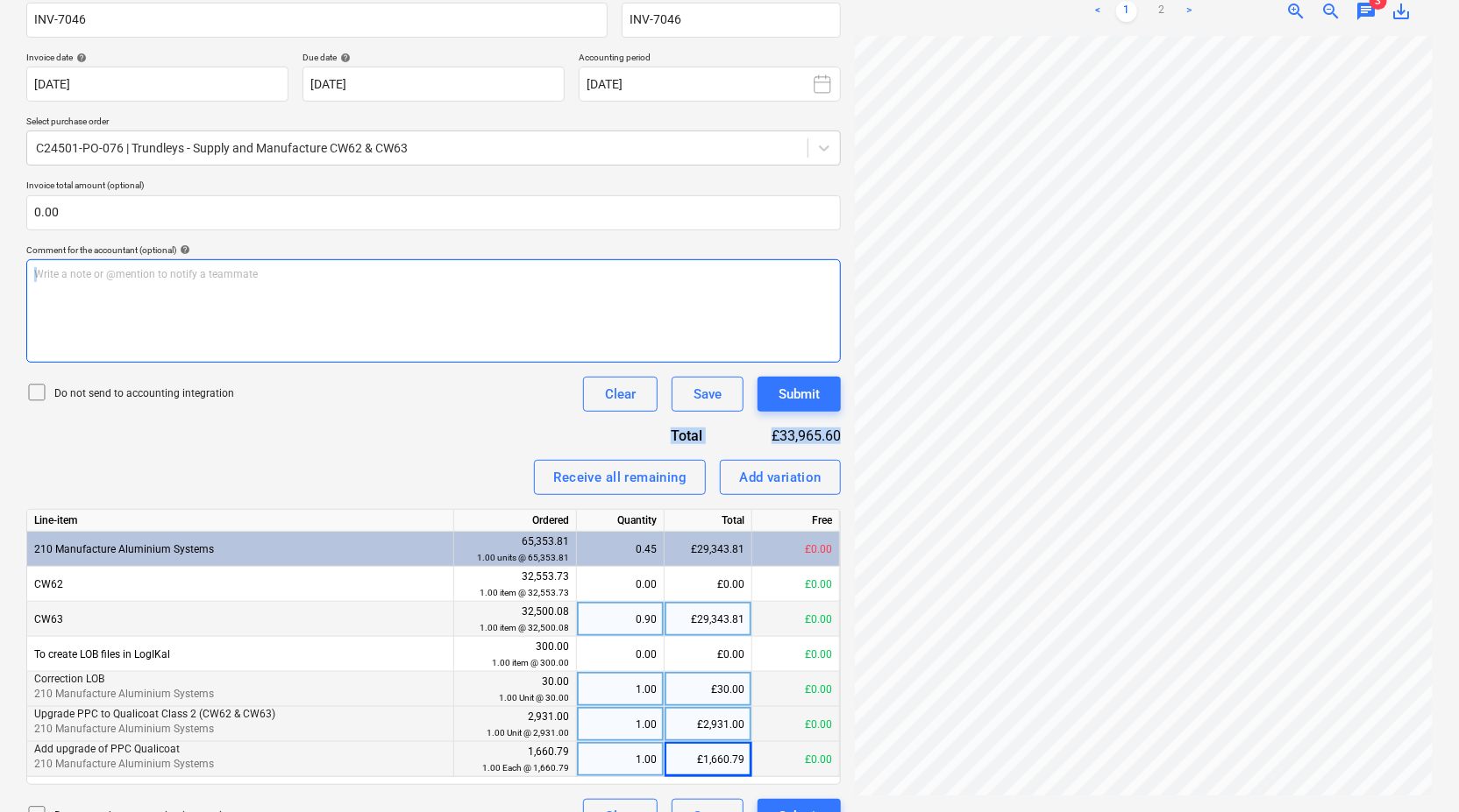
drag, startPoint x: 443, startPoint y: 439, endPoint x: 435, endPoint y: 326, distance: 113.3
click at [435, 326] on div "Invoice name help INV-7046 Invoice number (optional) help INV-7046 Invoice date…" at bounding box center [433, 411] width 814 height 847
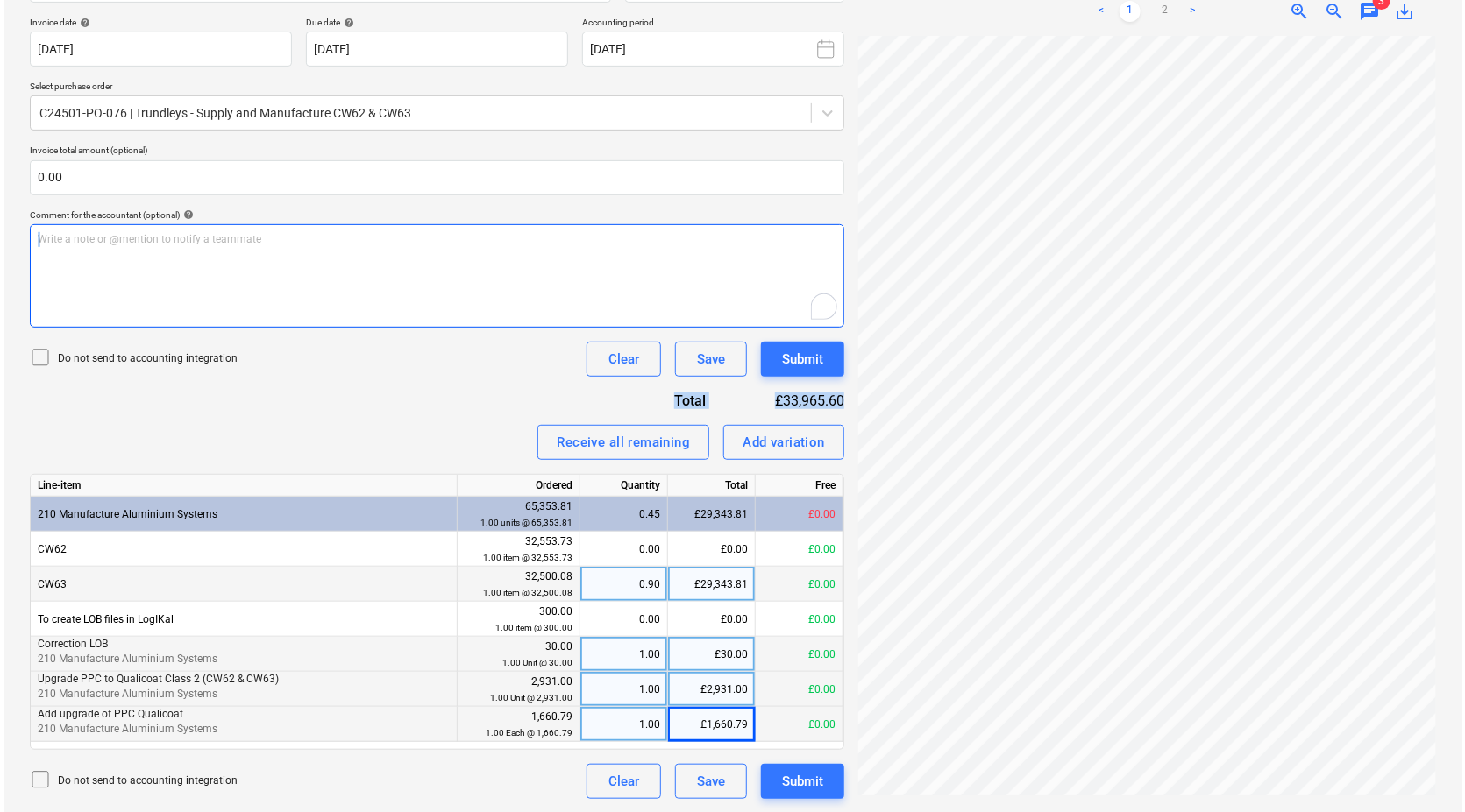
scroll to position [307, 0]
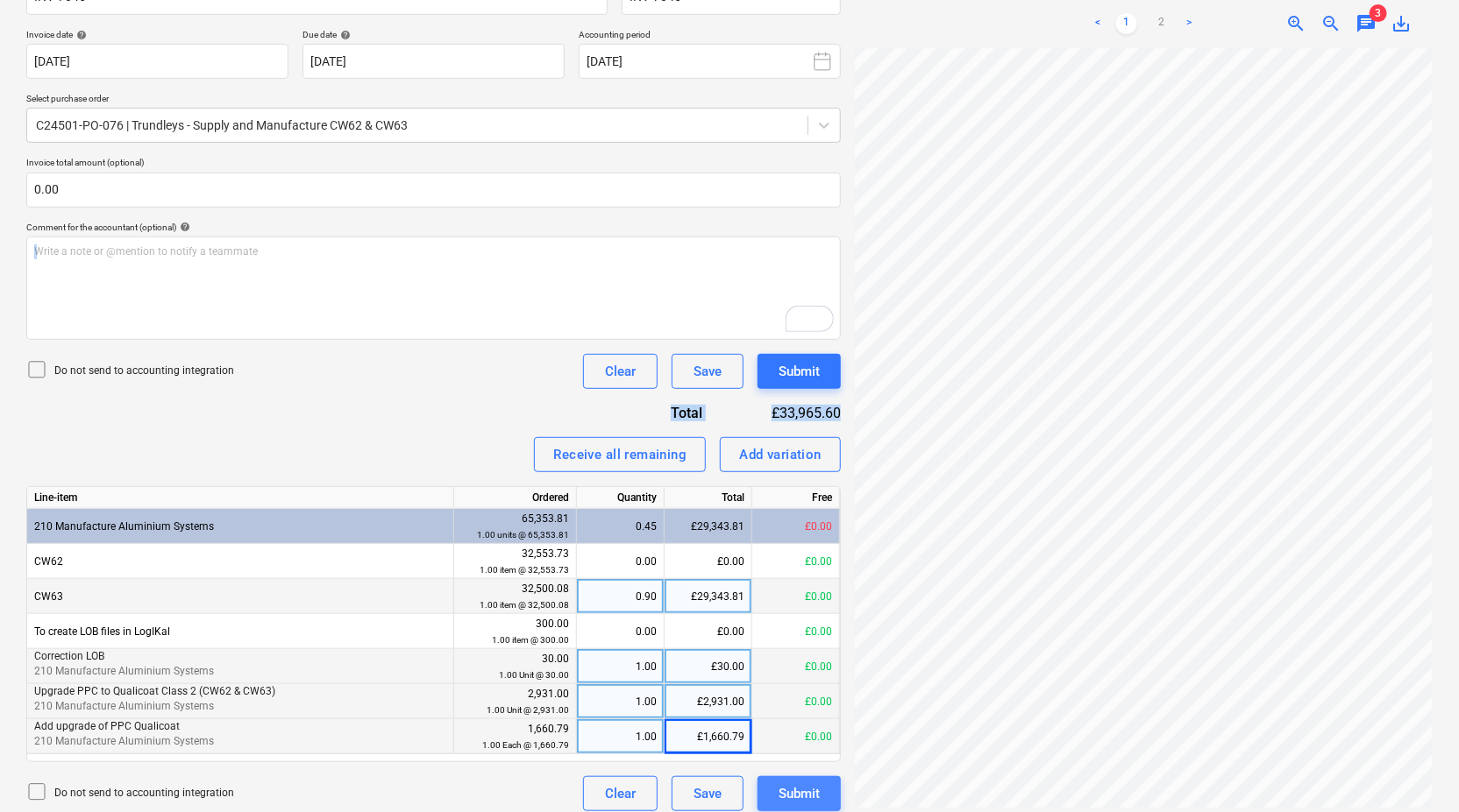
click at [804, 791] on div "Submit" at bounding box center [798, 794] width 41 height 23
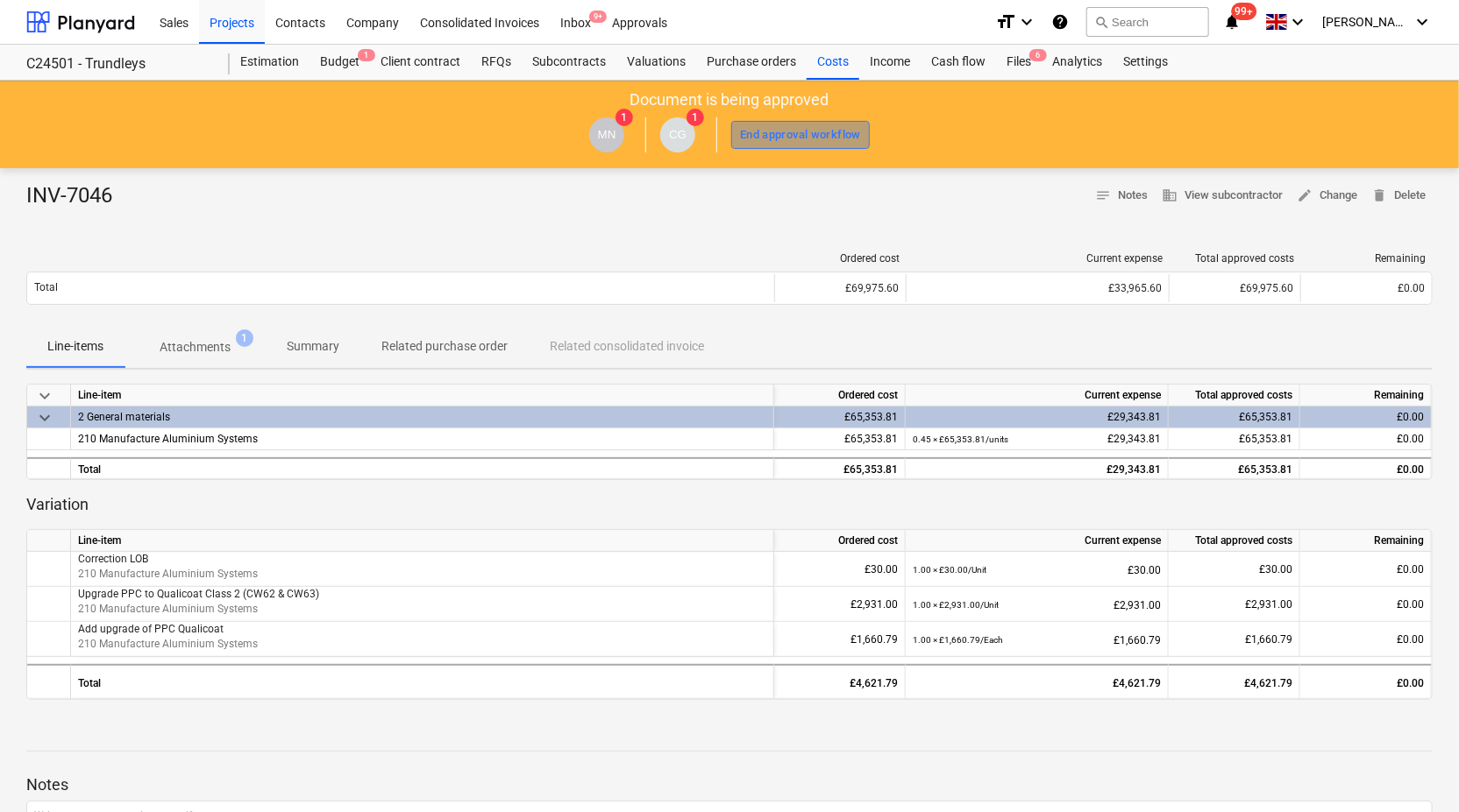
click at [802, 134] on div "End approval workflow" at bounding box center [800, 136] width 121 height 20
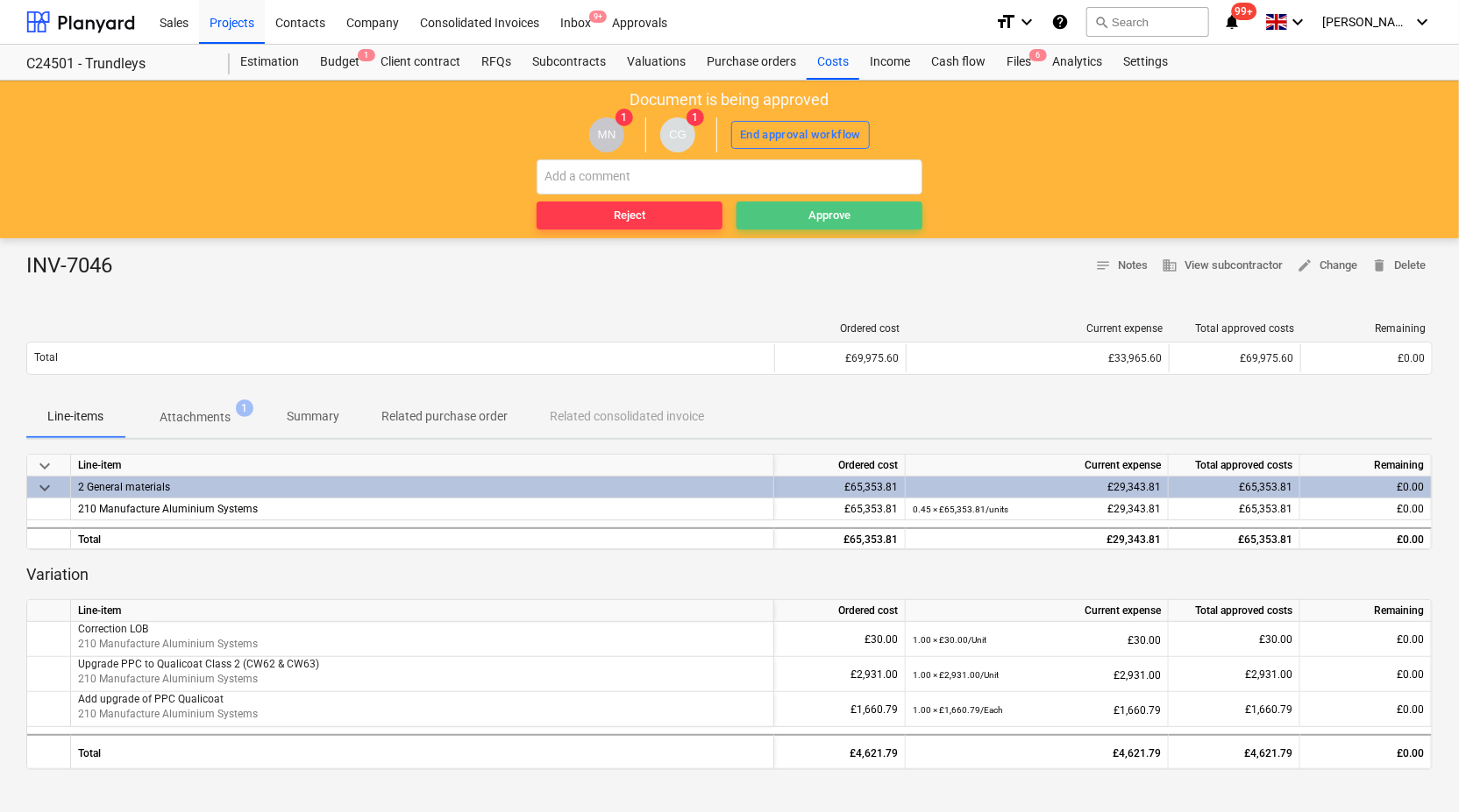
click at [810, 215] on div "Approve" at bounding box center [829, 215] width 42 height 20
